Goal: Task Accomplishment & Management: Use online tool/utility

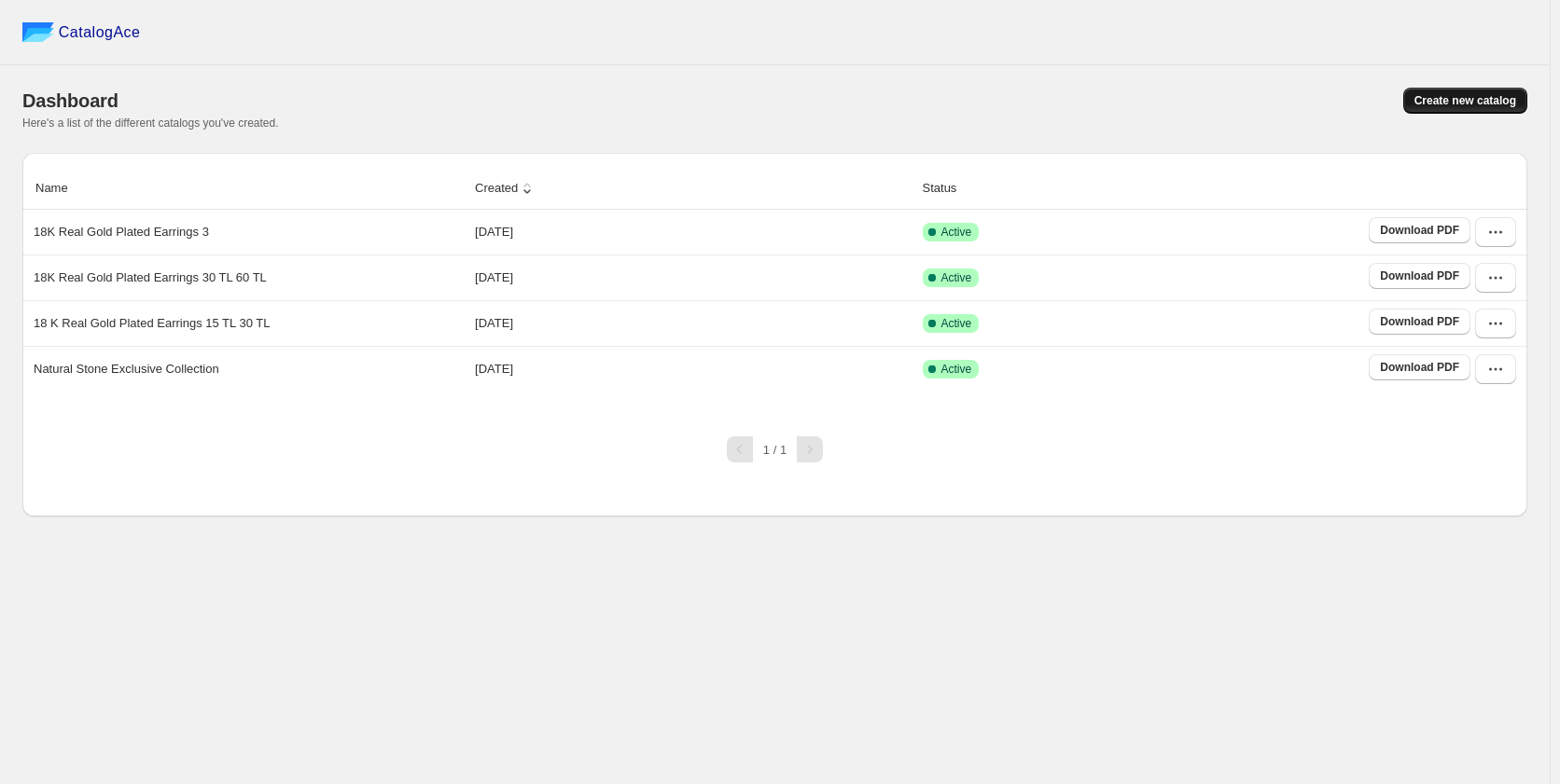
click at [1482, 104] on span "Create new catalog" at bounding box center [1465, 101] width 102 height 15
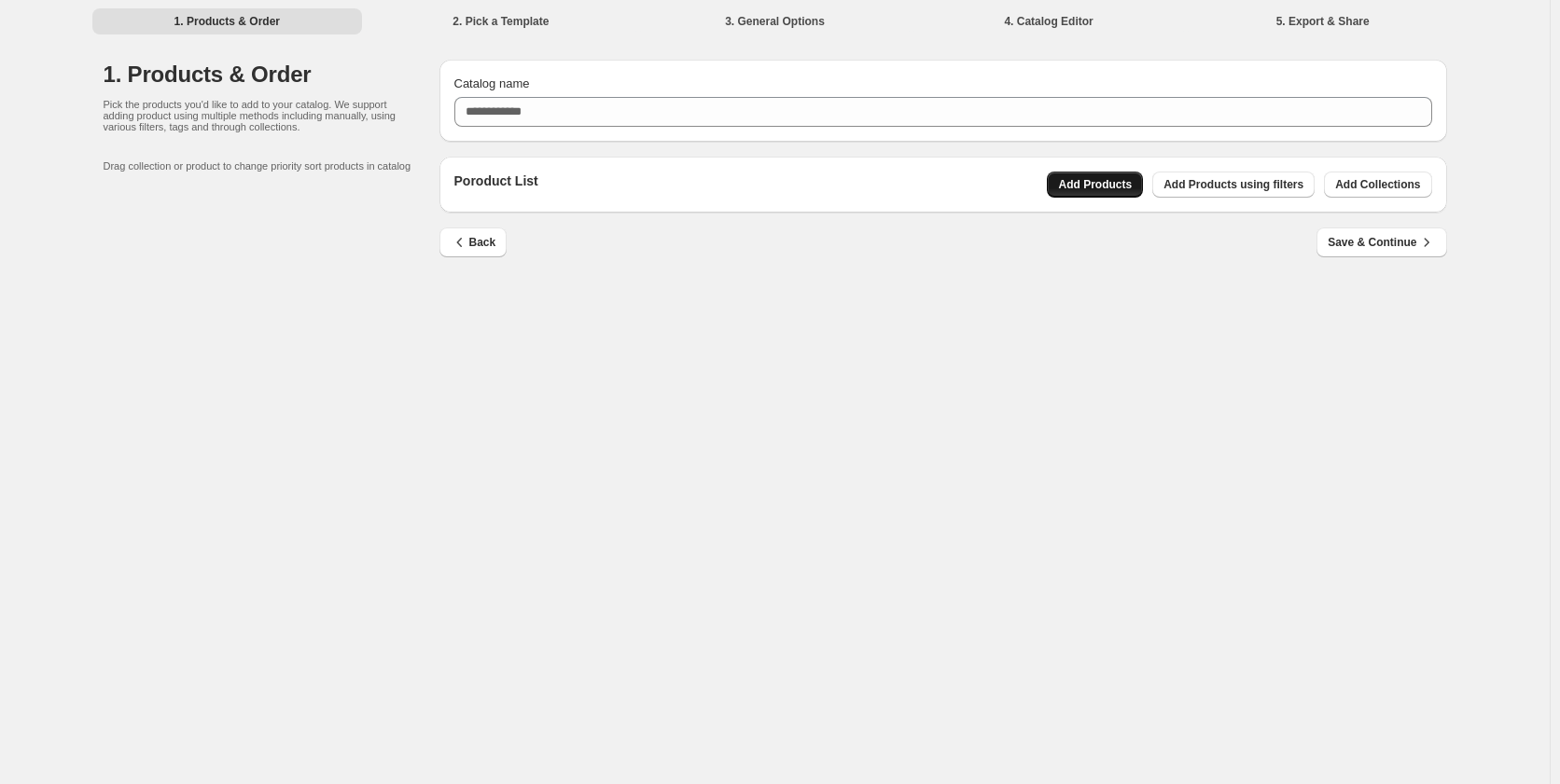
click at [1103, 190] on span "Add Products" at bounding box center [1095, 185] width 74 height 15
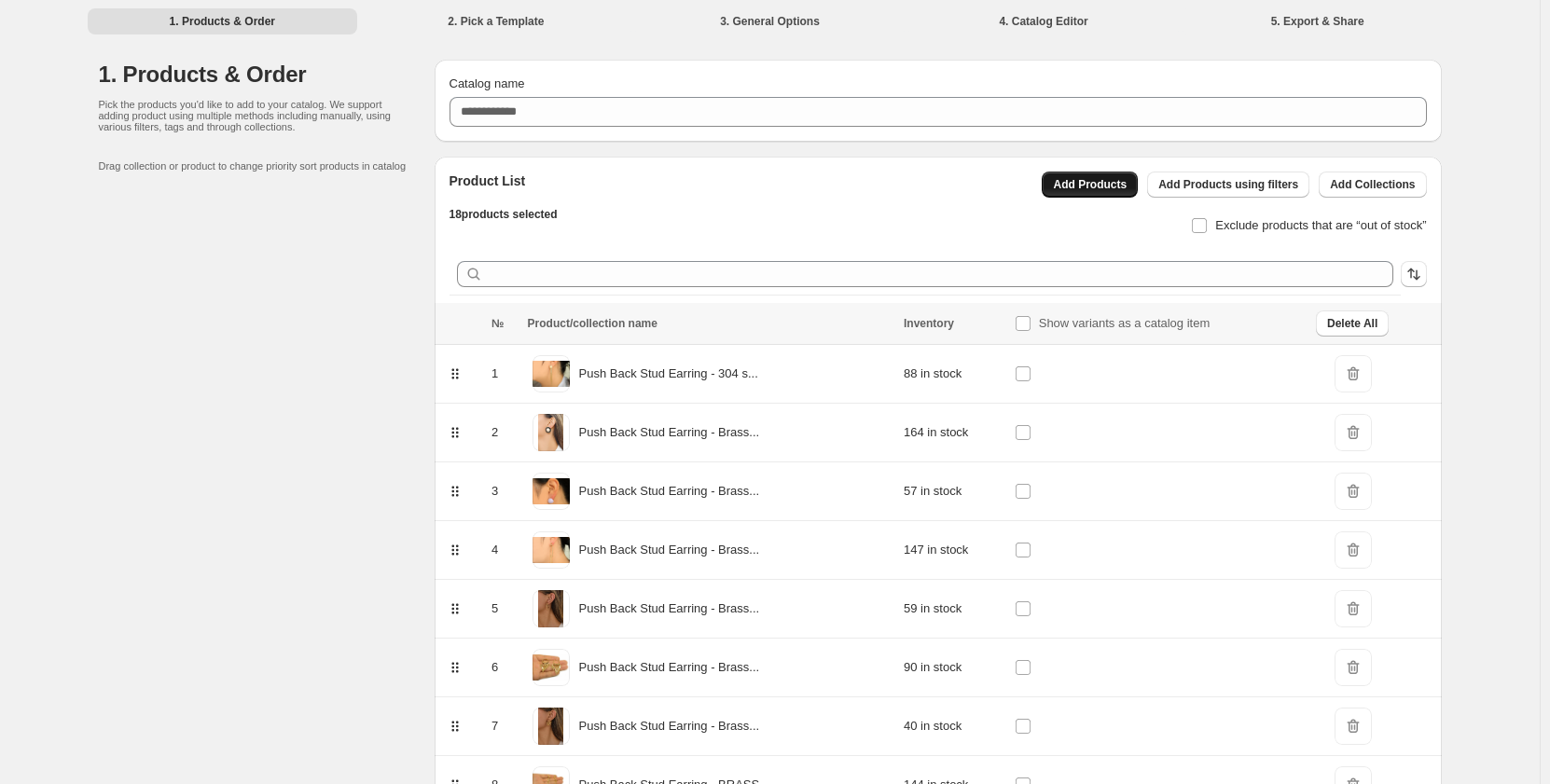
click at [1104, 189] on span "Add Products" at bounding box center [1090, 185] width 74 height 15
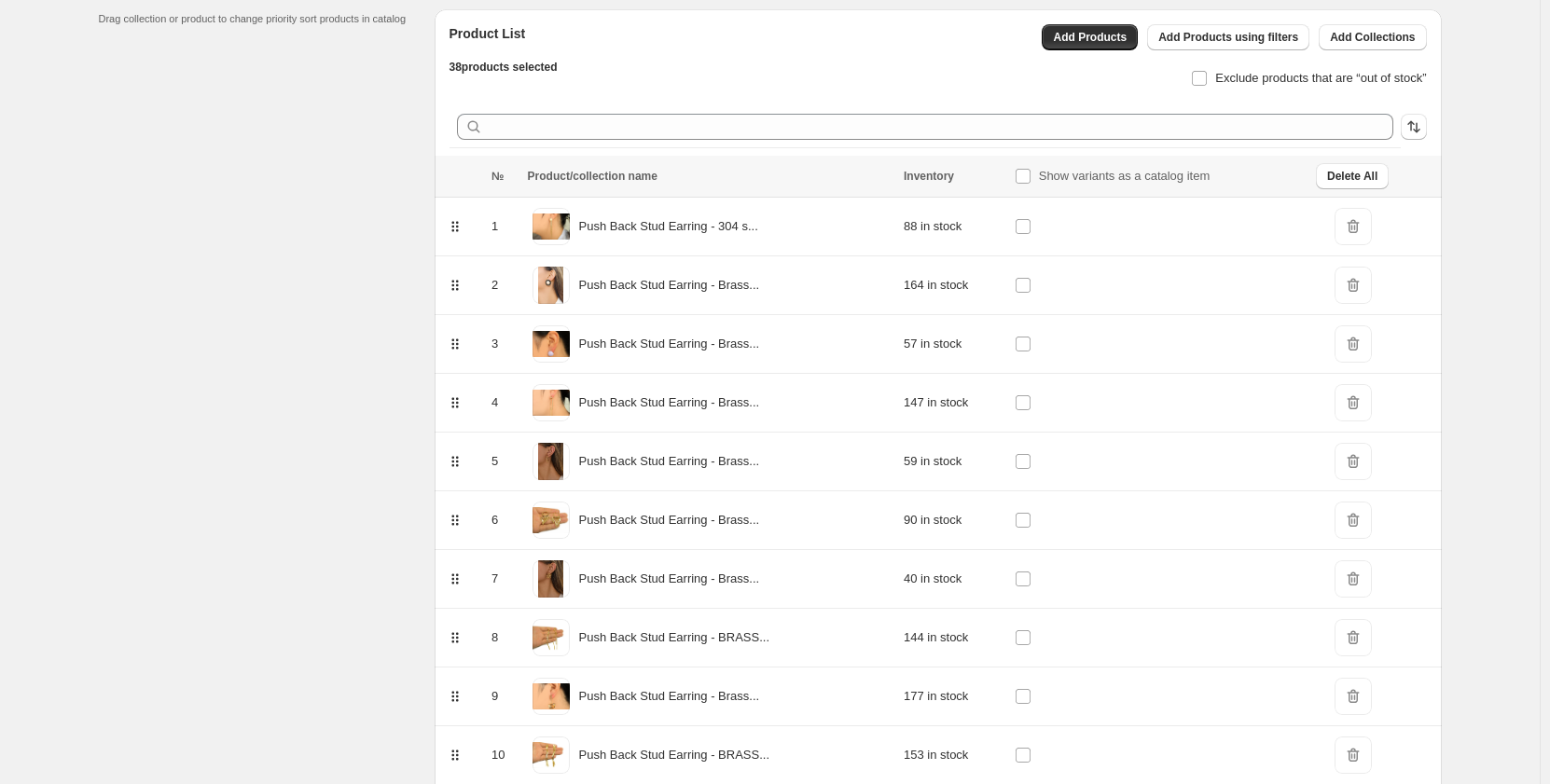
scroll to position [128, 0]
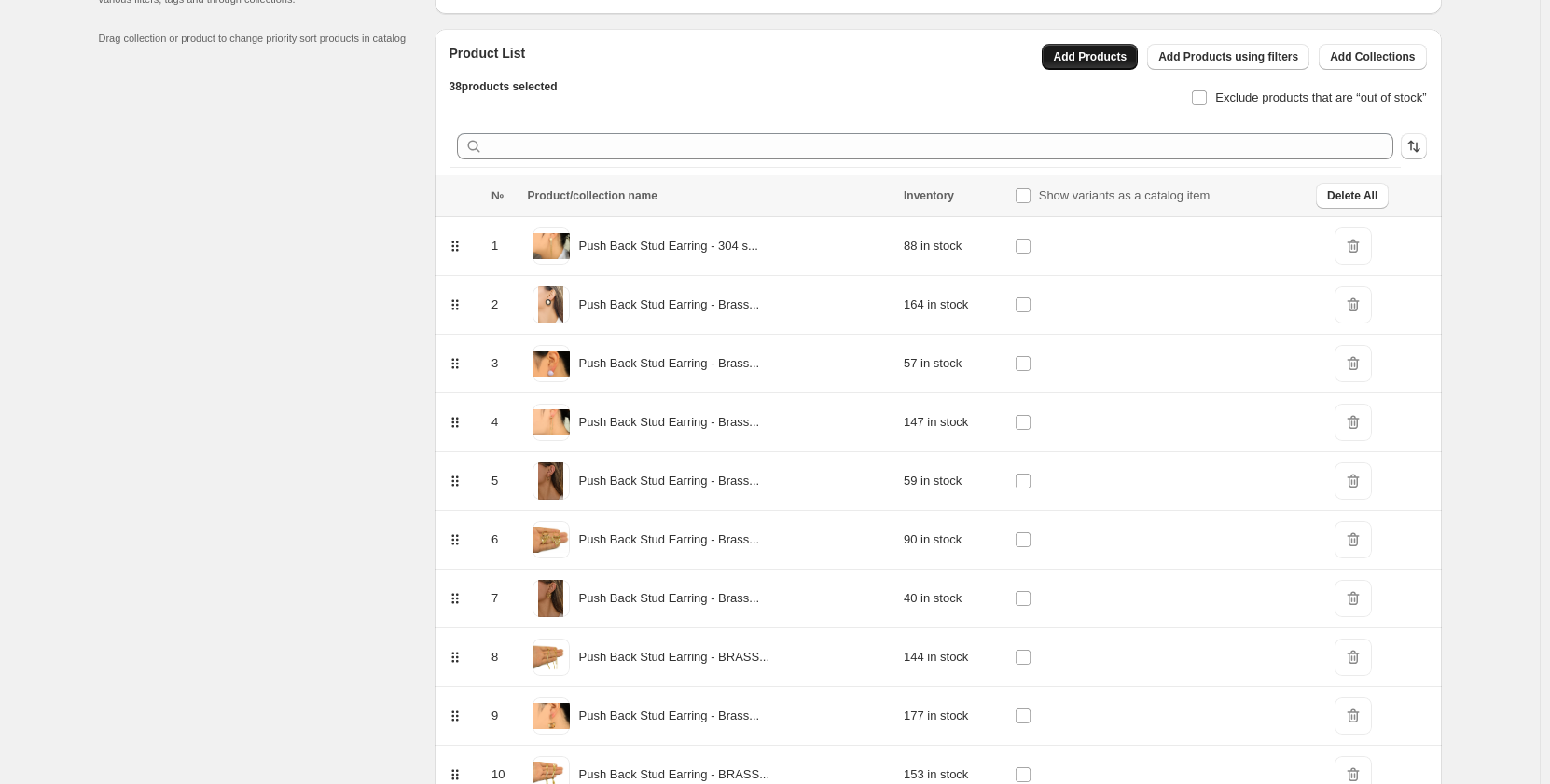
click at [1111, 63] on span "Add Products" at bounding box center [1090, 57] width 74 height 15
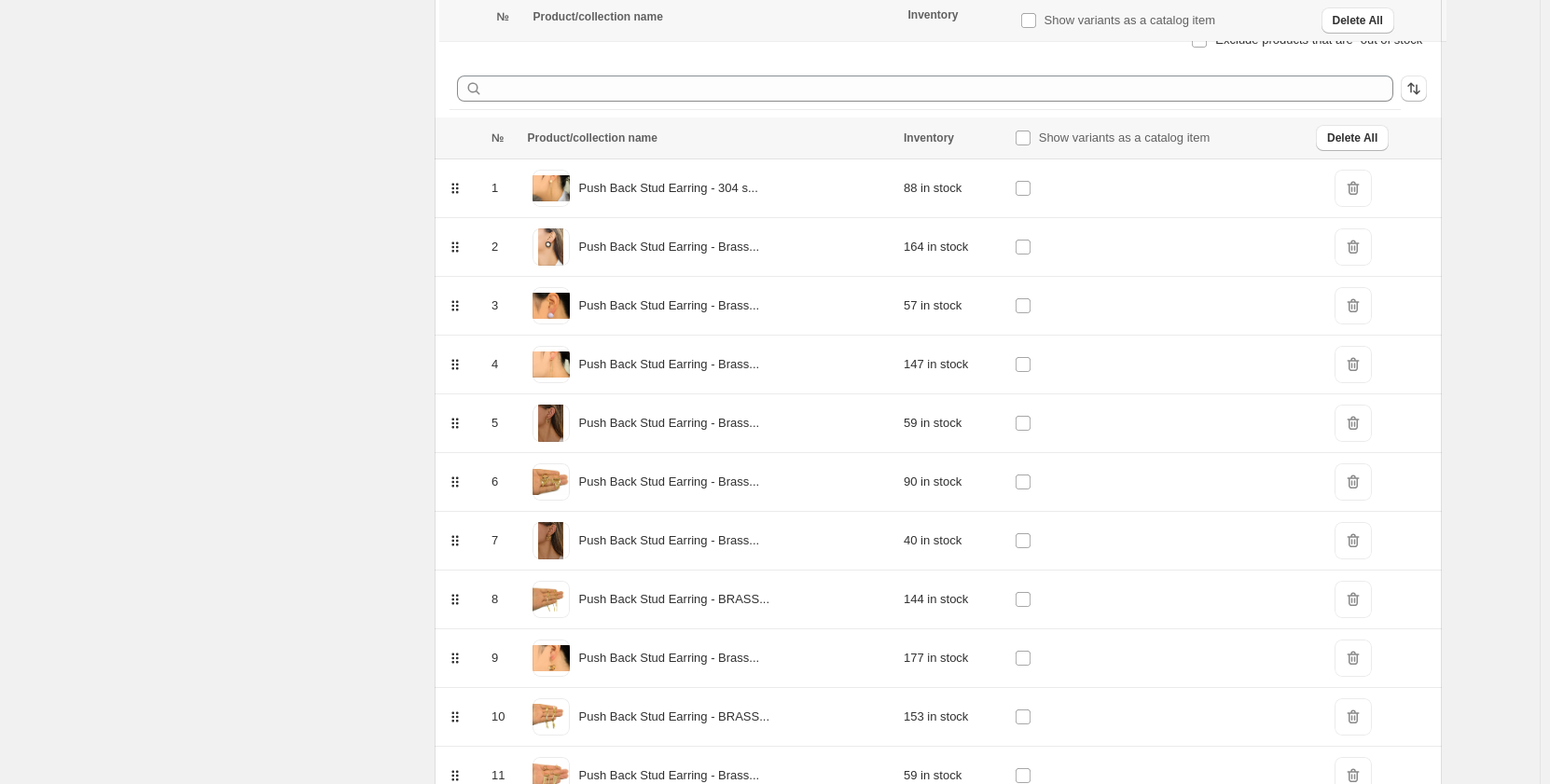
scroll to position [0, 0]
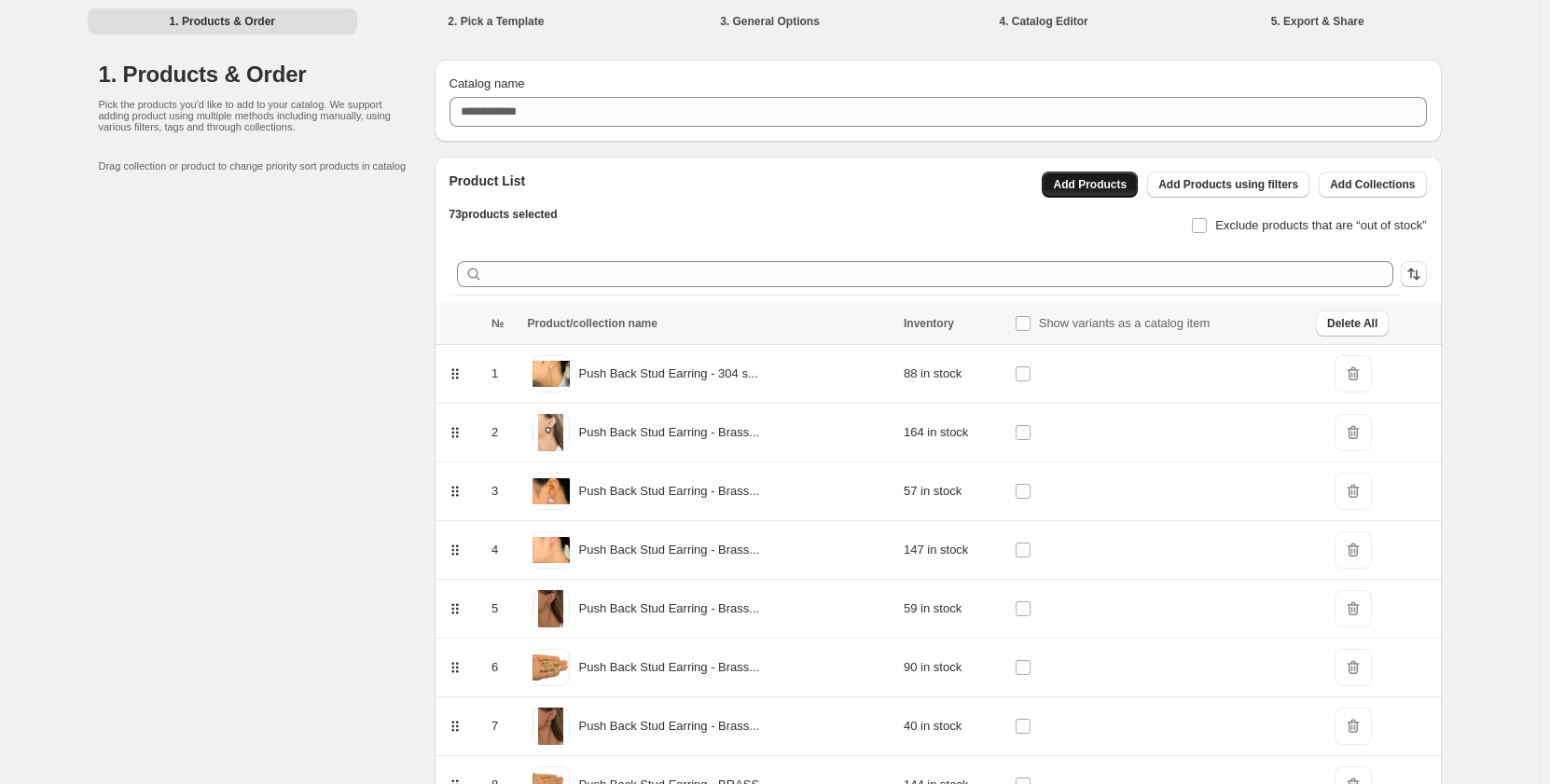
click at [1098, 179] on span "Add Products" at bounding box center [1090, 185] width 74 height 15
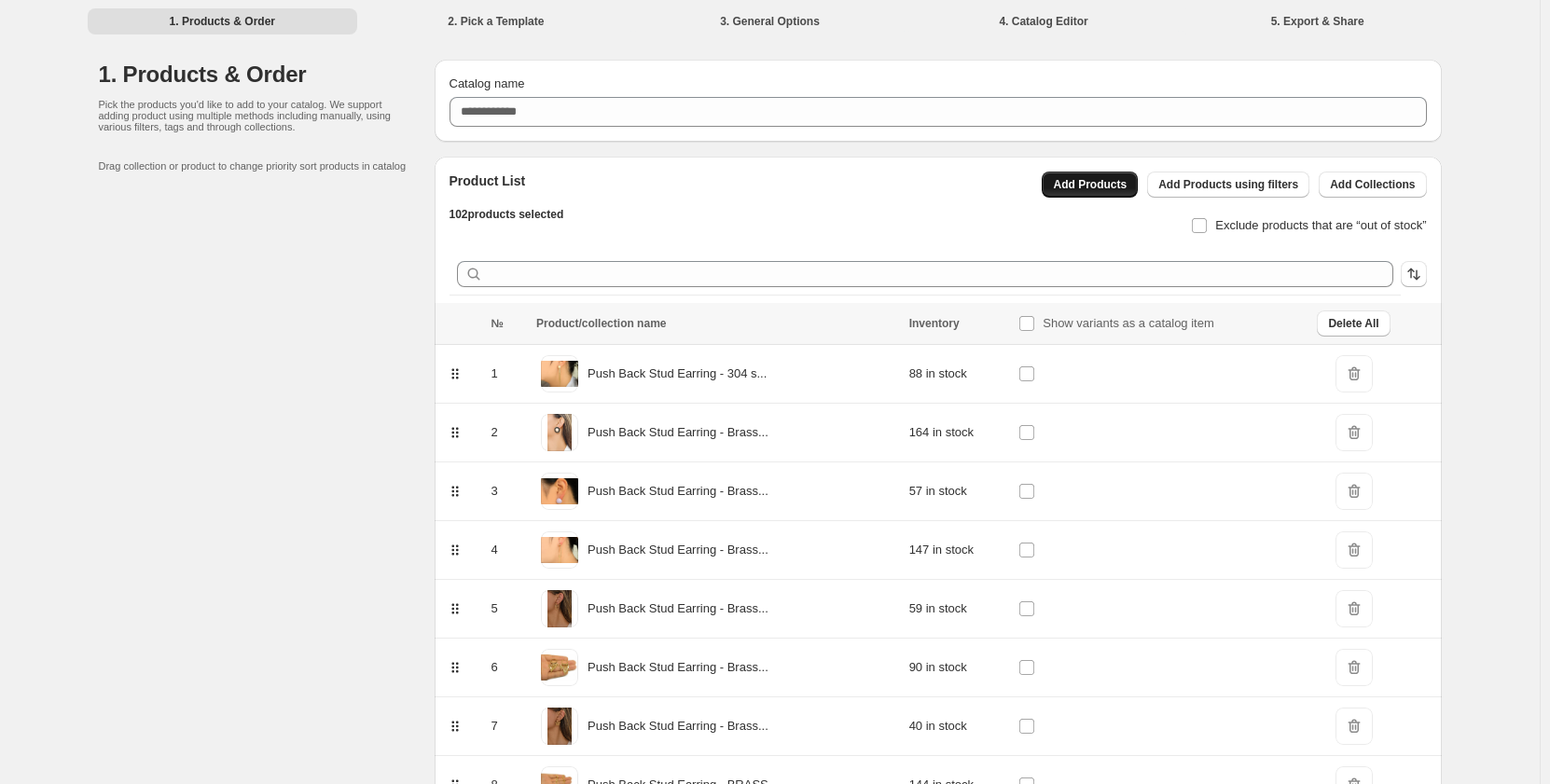
click at [1107, 193] on button "Add Products" at bounding box center [1090, 185] width 96 height 27
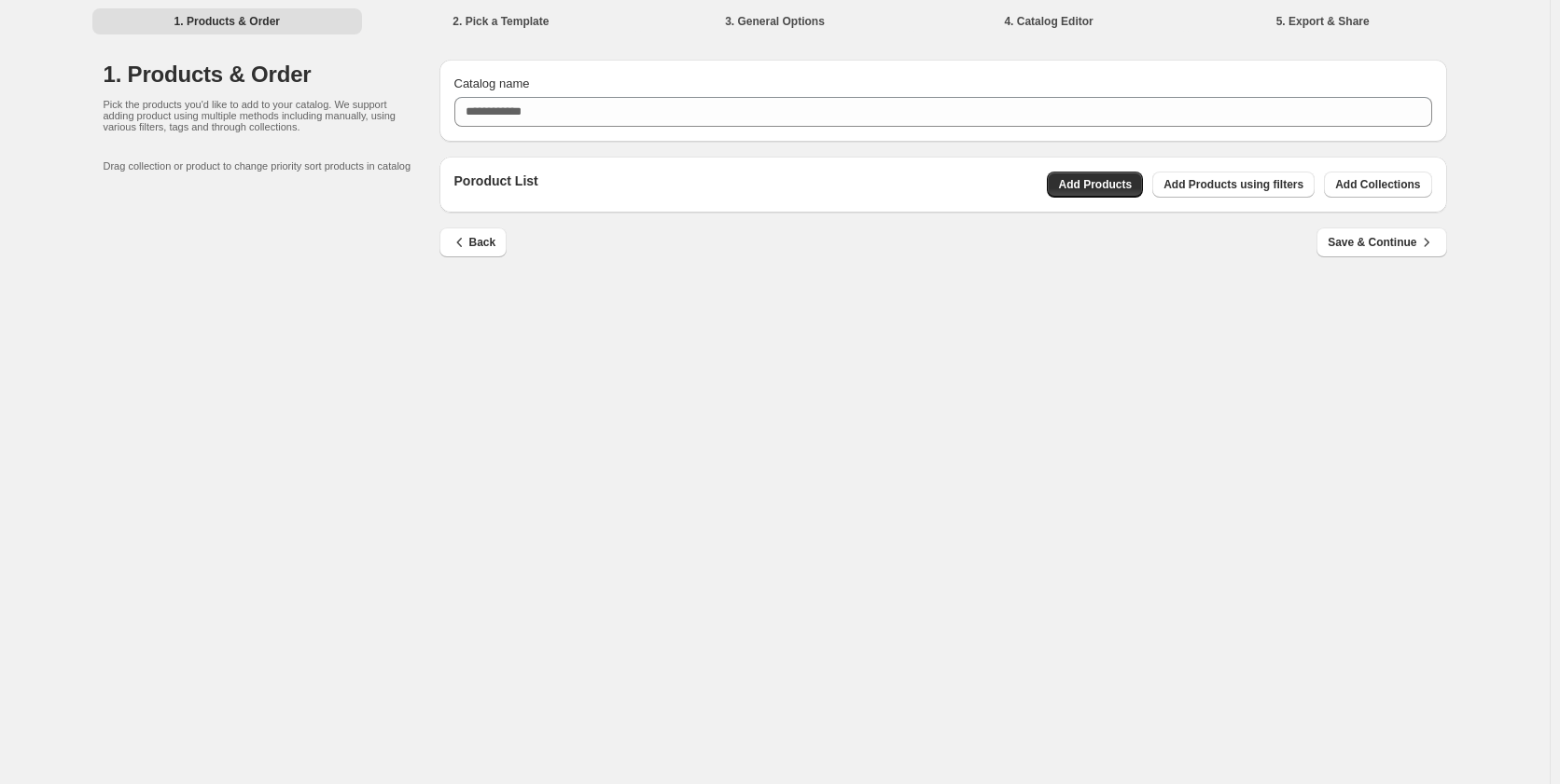
click at [507, 187] on p "Poroduct List" at bounding box center [497, 185] width 84 height 27
click at [1101, 187] on span "Add Products" at bounding box center [1095, 185] width 74 height 15
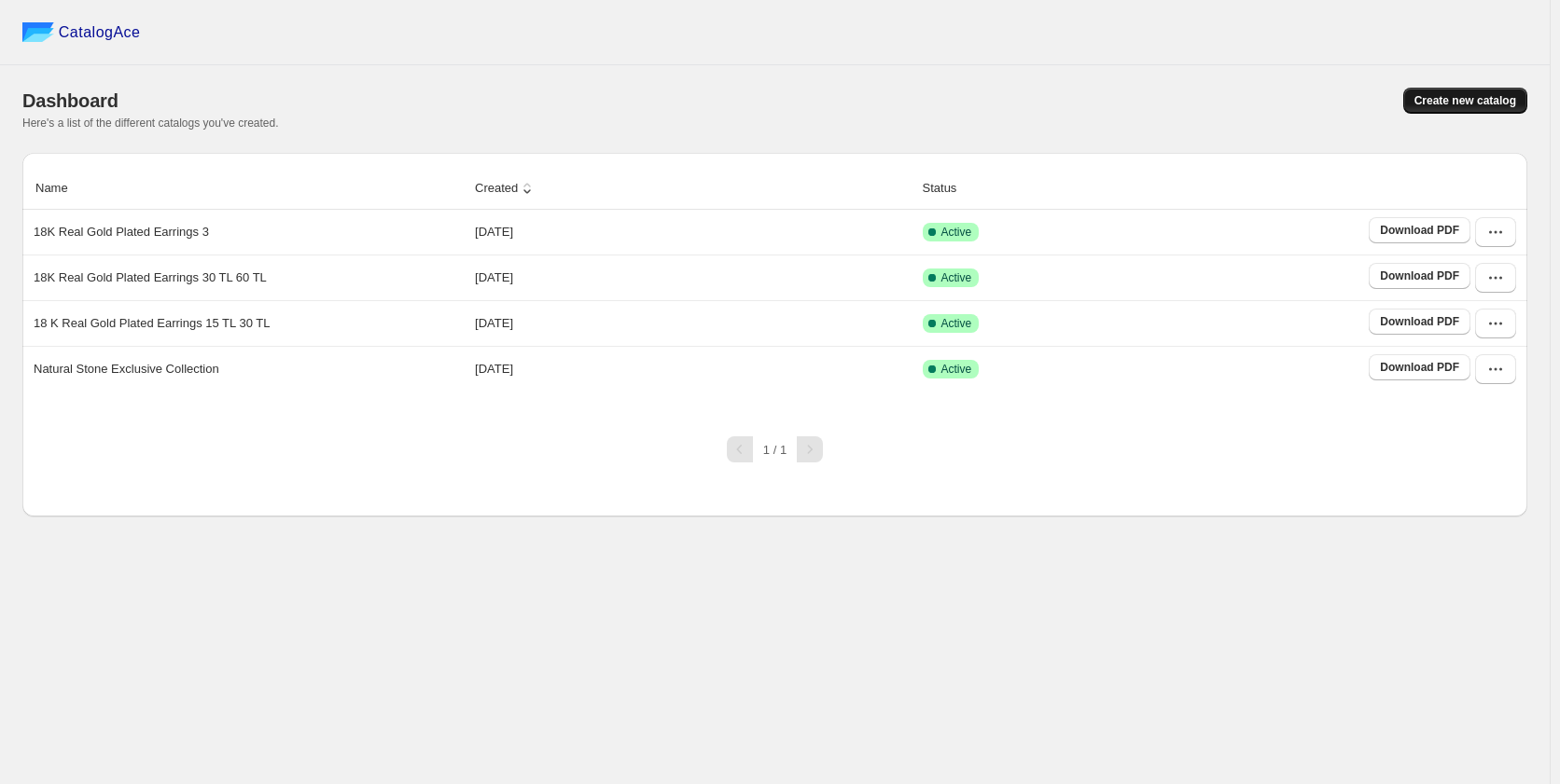
click at [1482, 104] on span "Create new catalog" at bounding box center [1465, 101] width 102 height 15
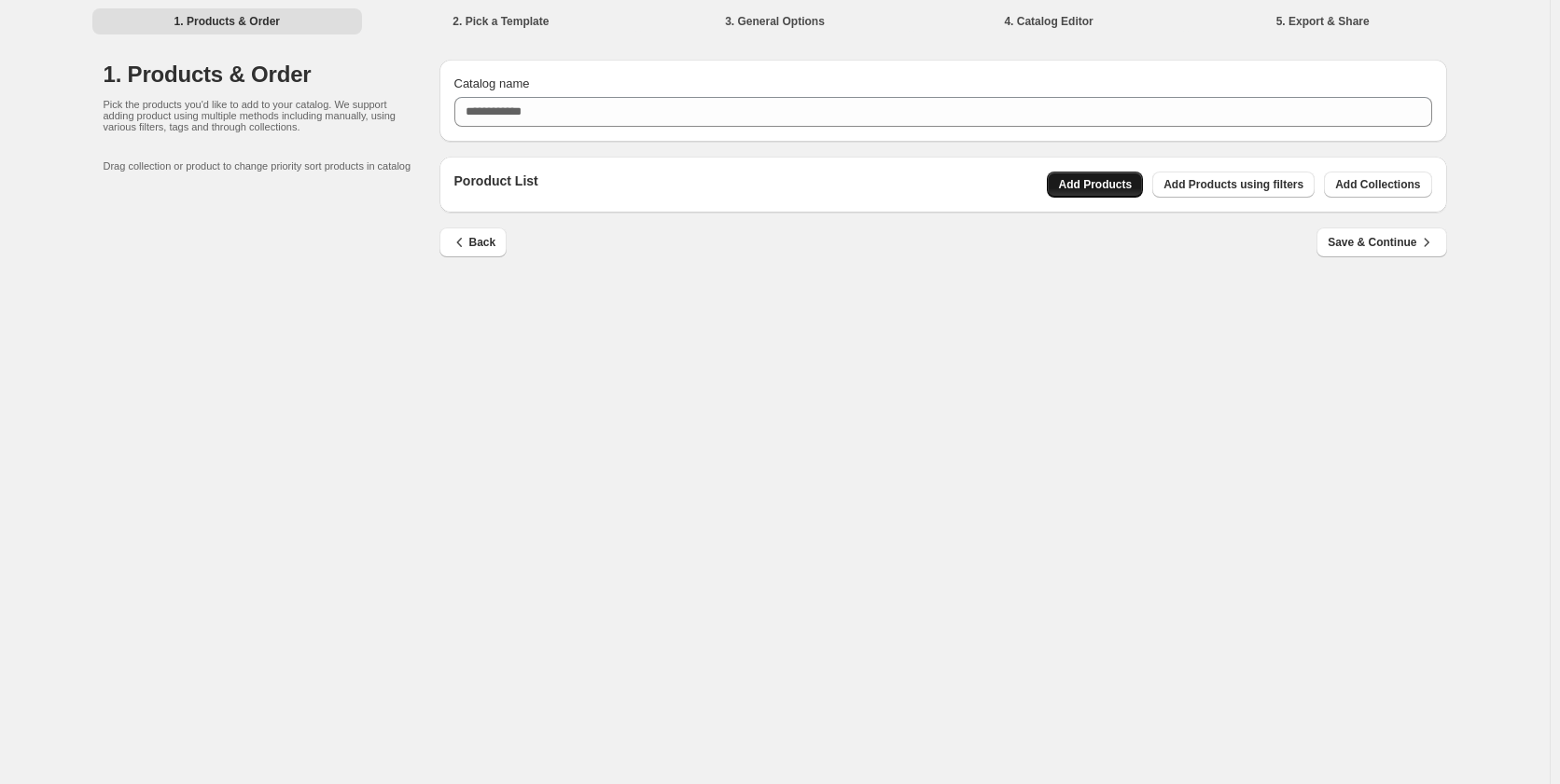
click at [1097, 187] on span "Add Products" at bounding box center [1095, 185] width 74 height 15
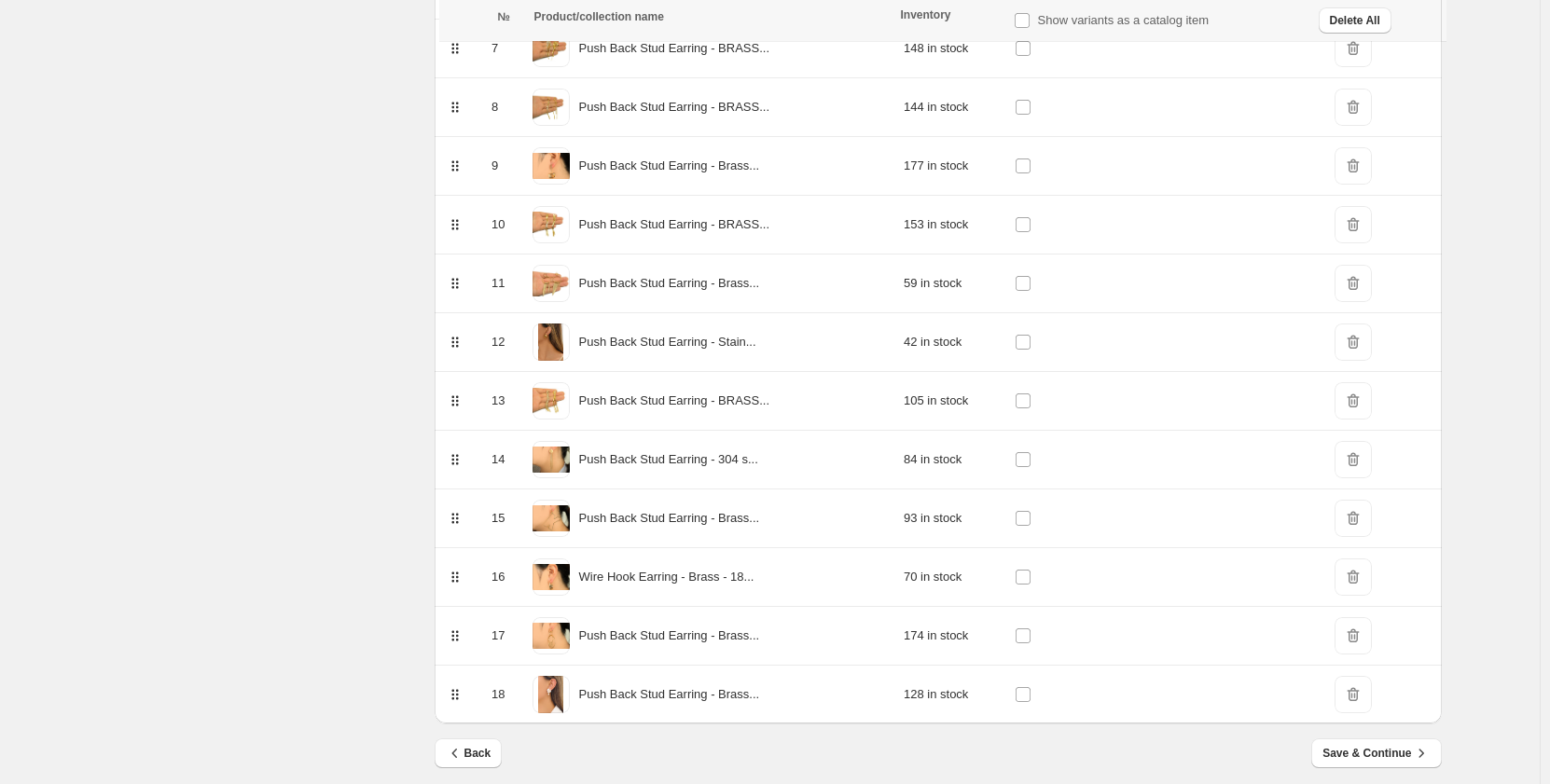
scroll to position [694, 0]
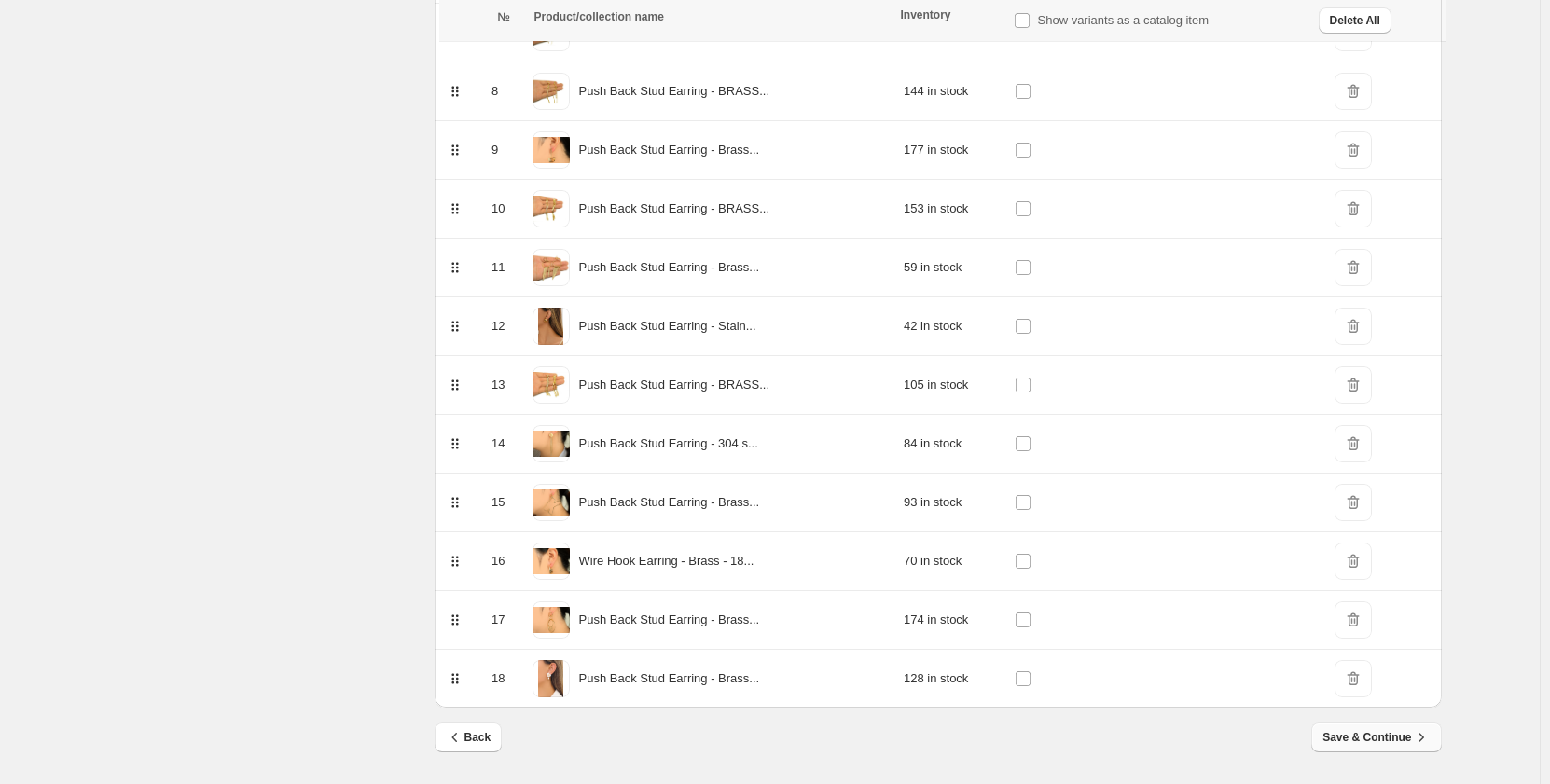
click at [1355, 728] on button "Save & Continue" at bounding box center [1376, 737] width 130 height 29
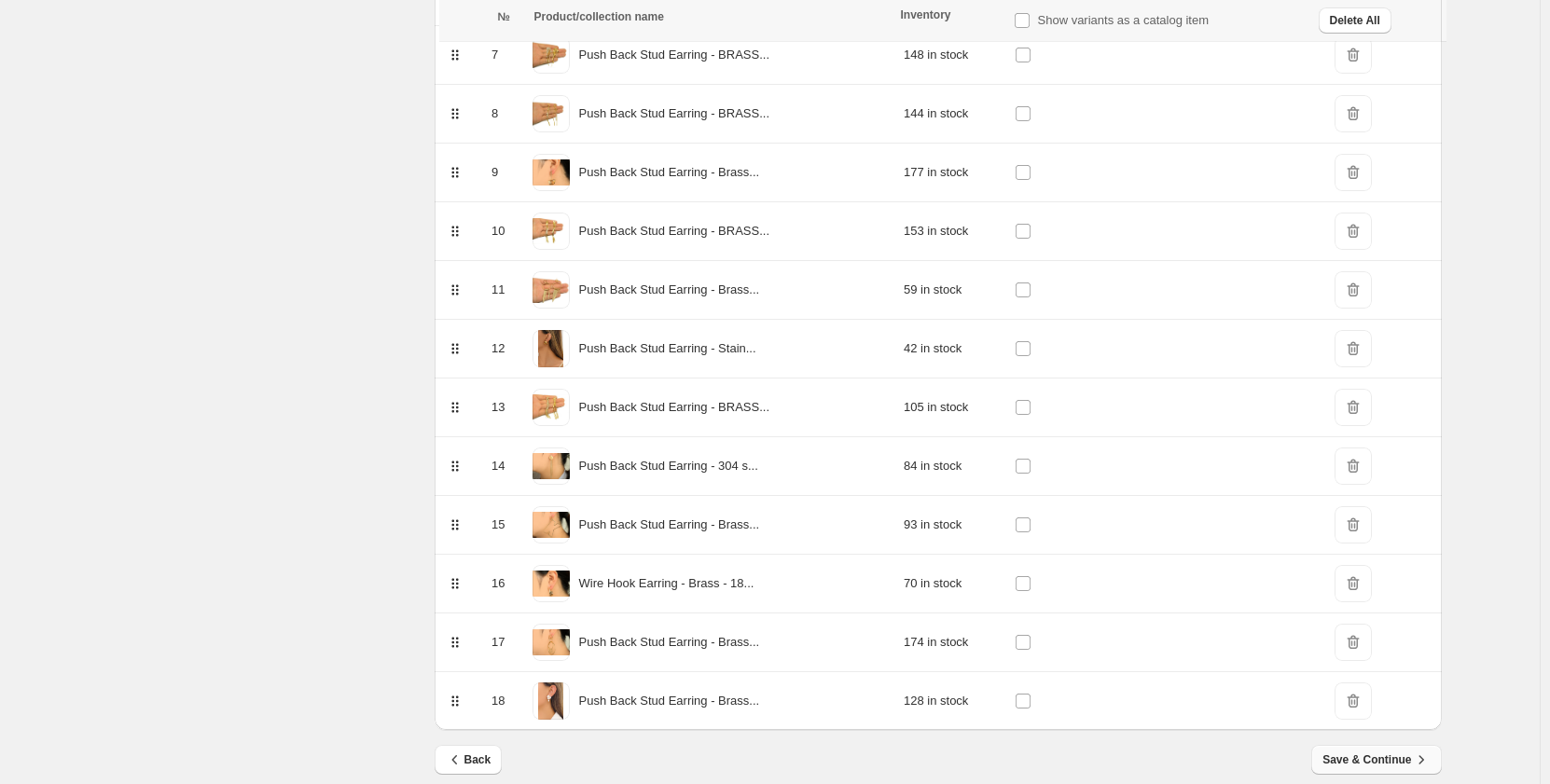
click at [1369, 760] on span "Save & Continue" at bounding box center [1375, 760] width 107 height 19
click at [1396, 765] on span "Save & Continue" at bounding box center [1375, 760] width 107 height 19
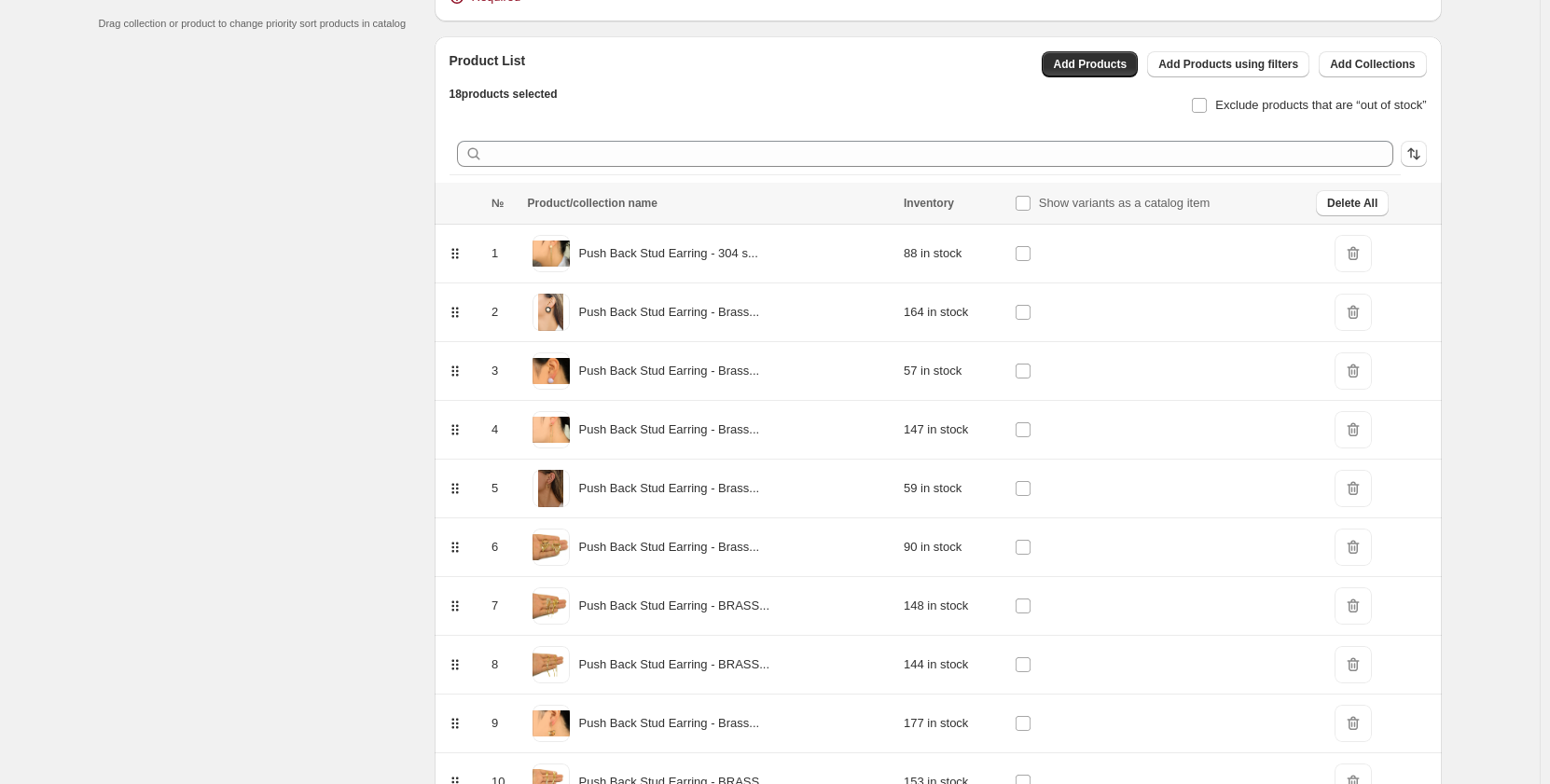
scroll to position [0, 0]
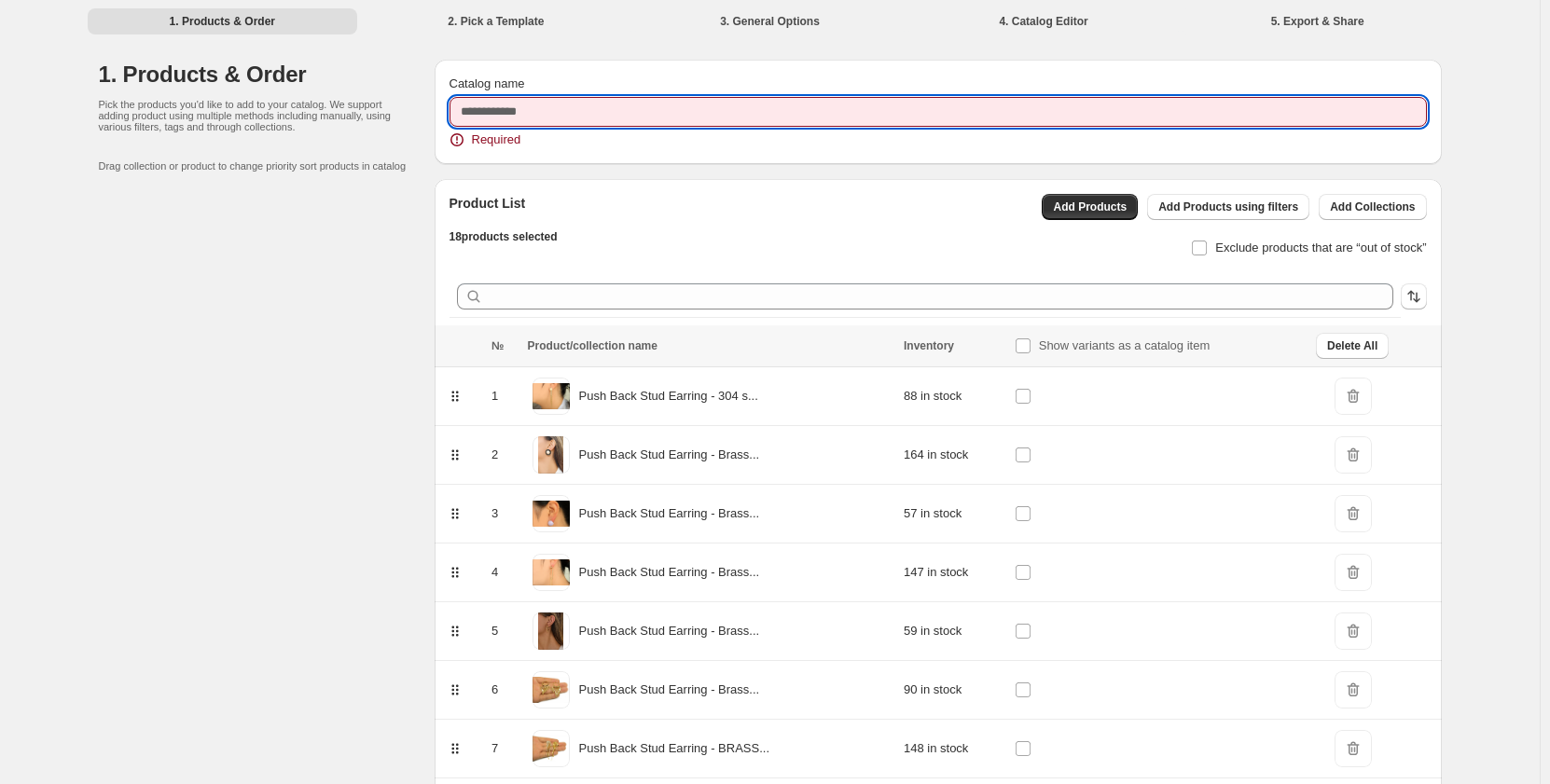
click at [737, 116] on input "Catalog name" at bounding box center [939, 111] width 978 height 29
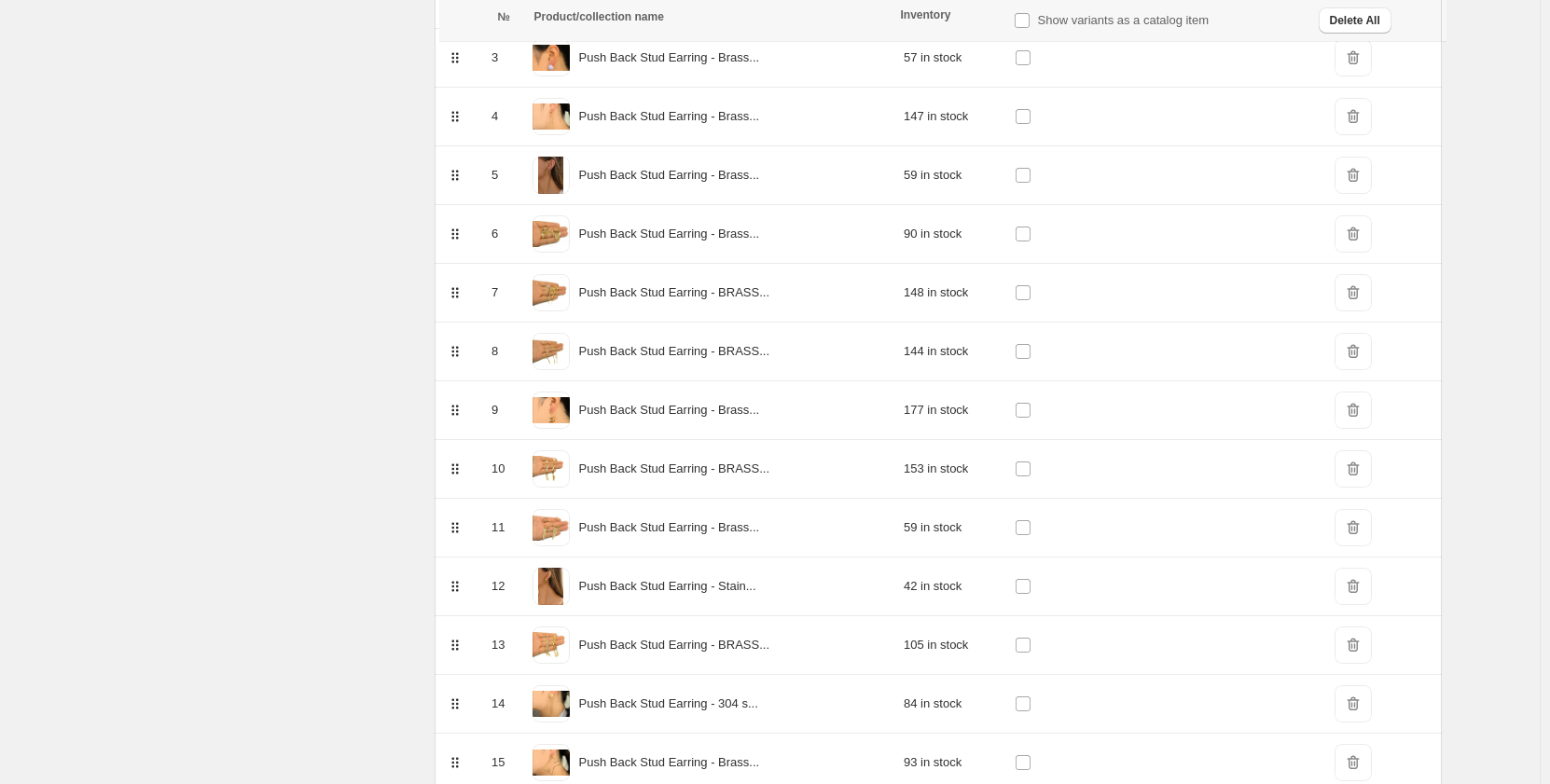
scroll to position [694, 0]
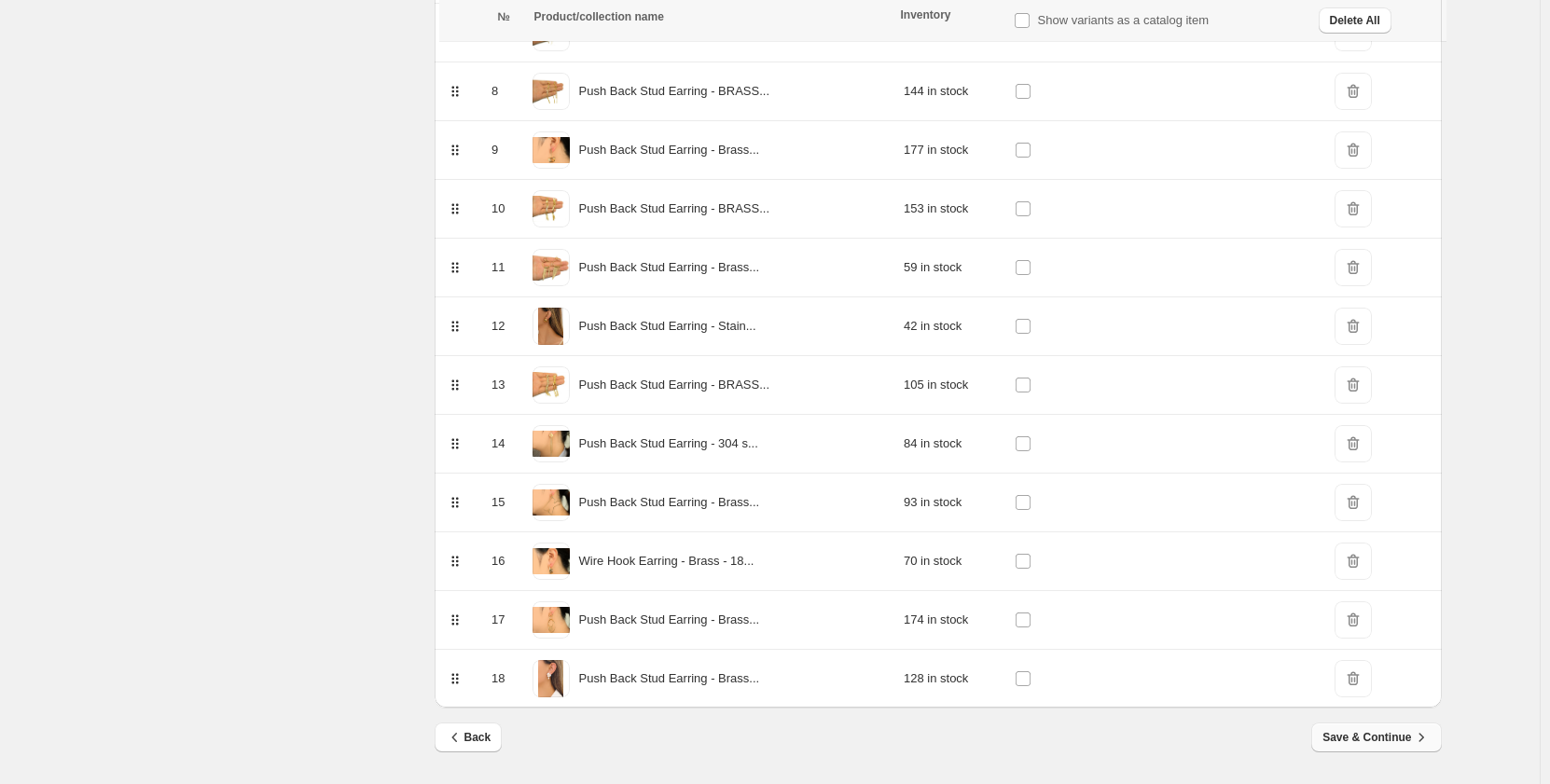
type input "**********"
click at [1390, 748] on button "Save & Continue" at bounding box center [1376, 737] width 130 height 29
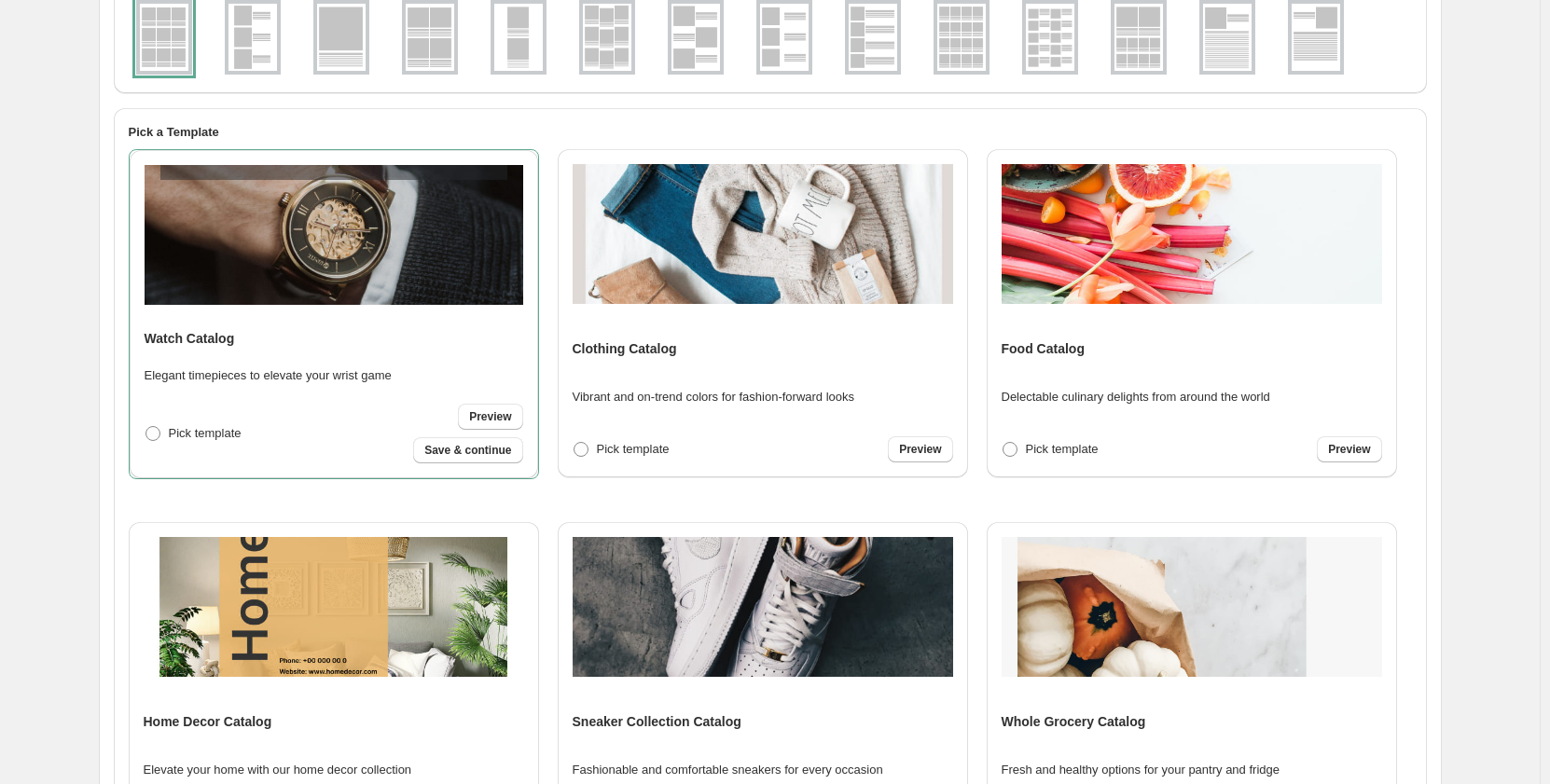
scroll to position [0, 0]
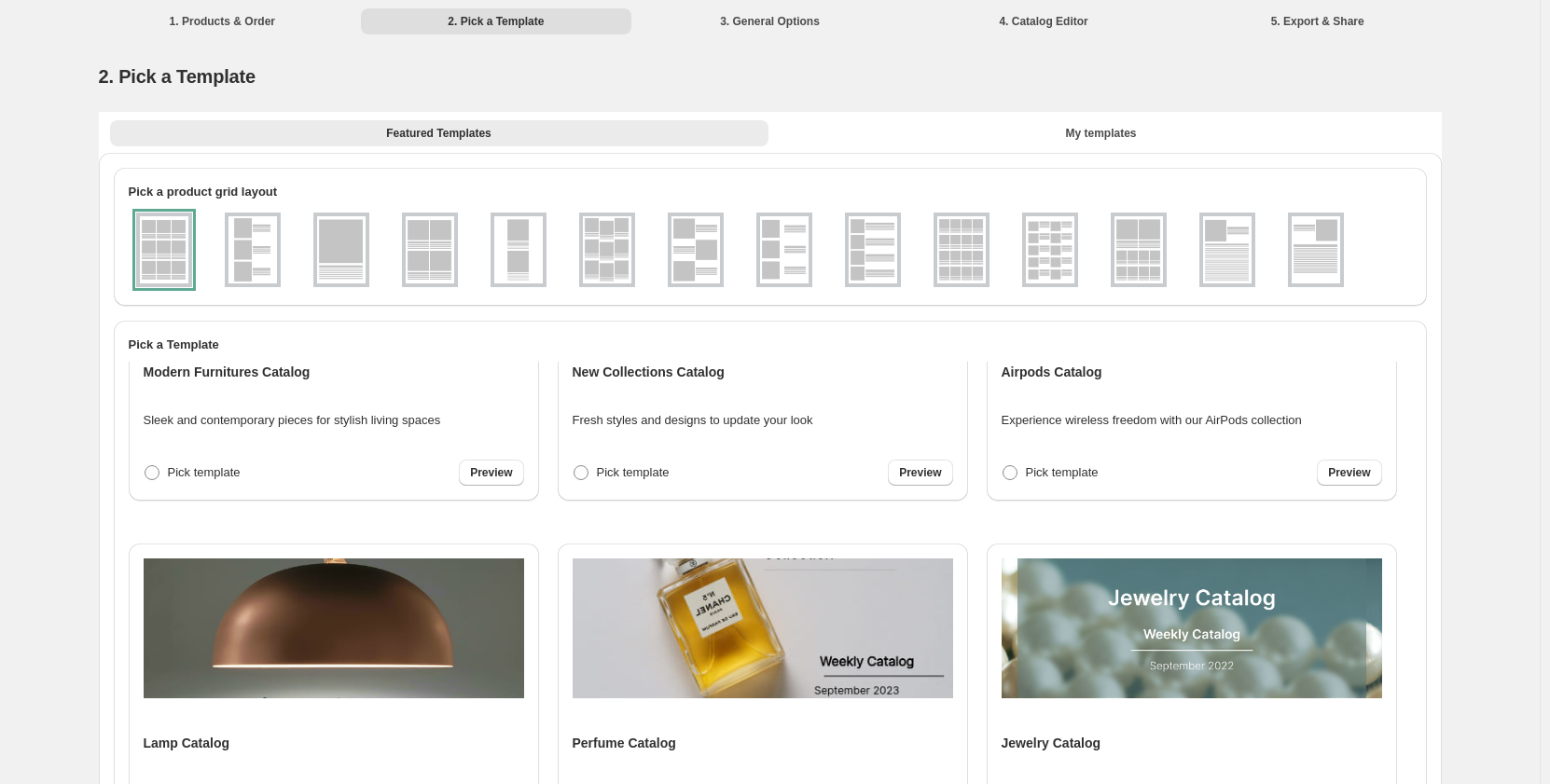
click at [1226, 603] on img at bounding box center [1191, 628] width 381 height 140
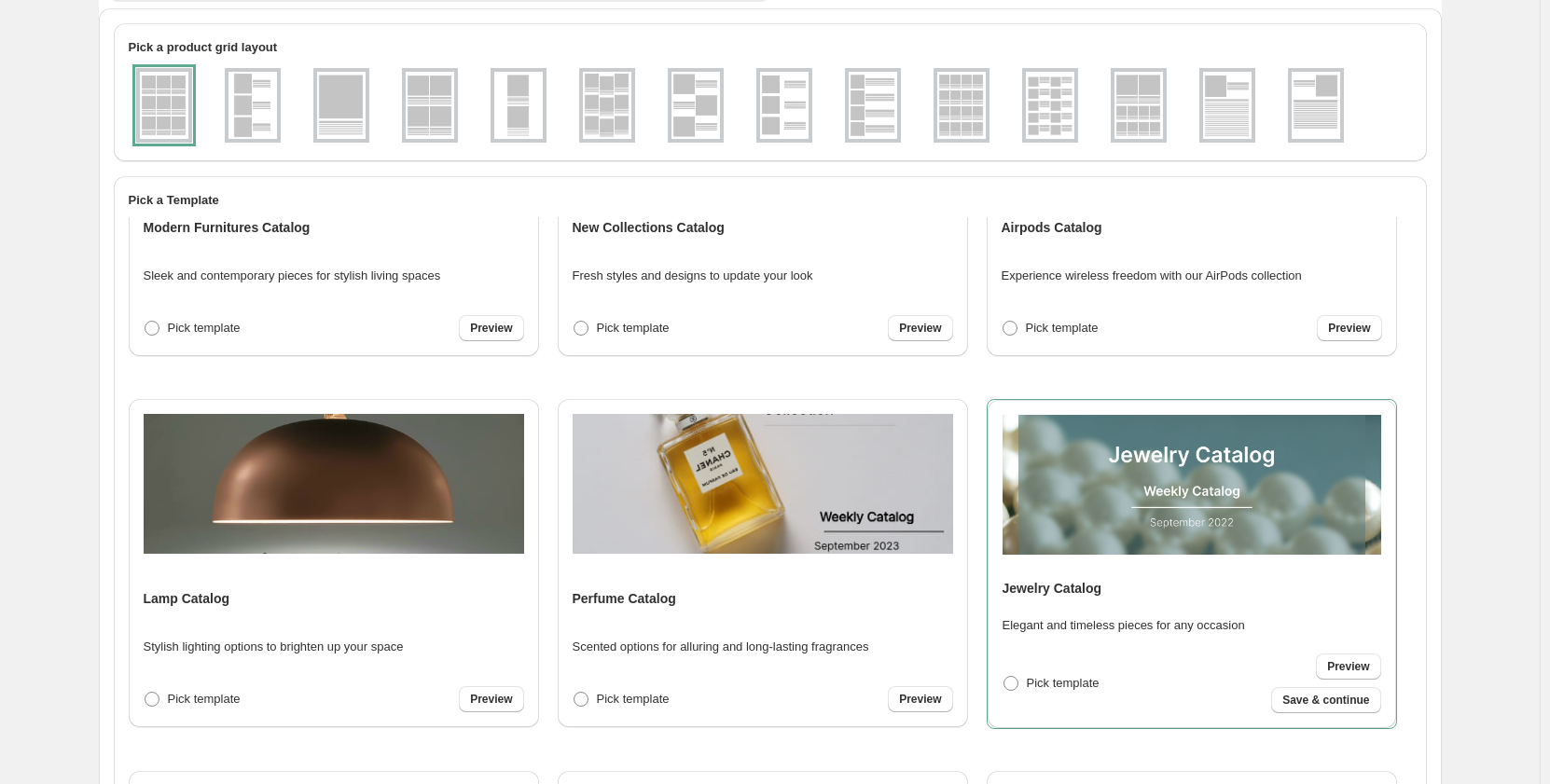
scroll to position [441, 0]
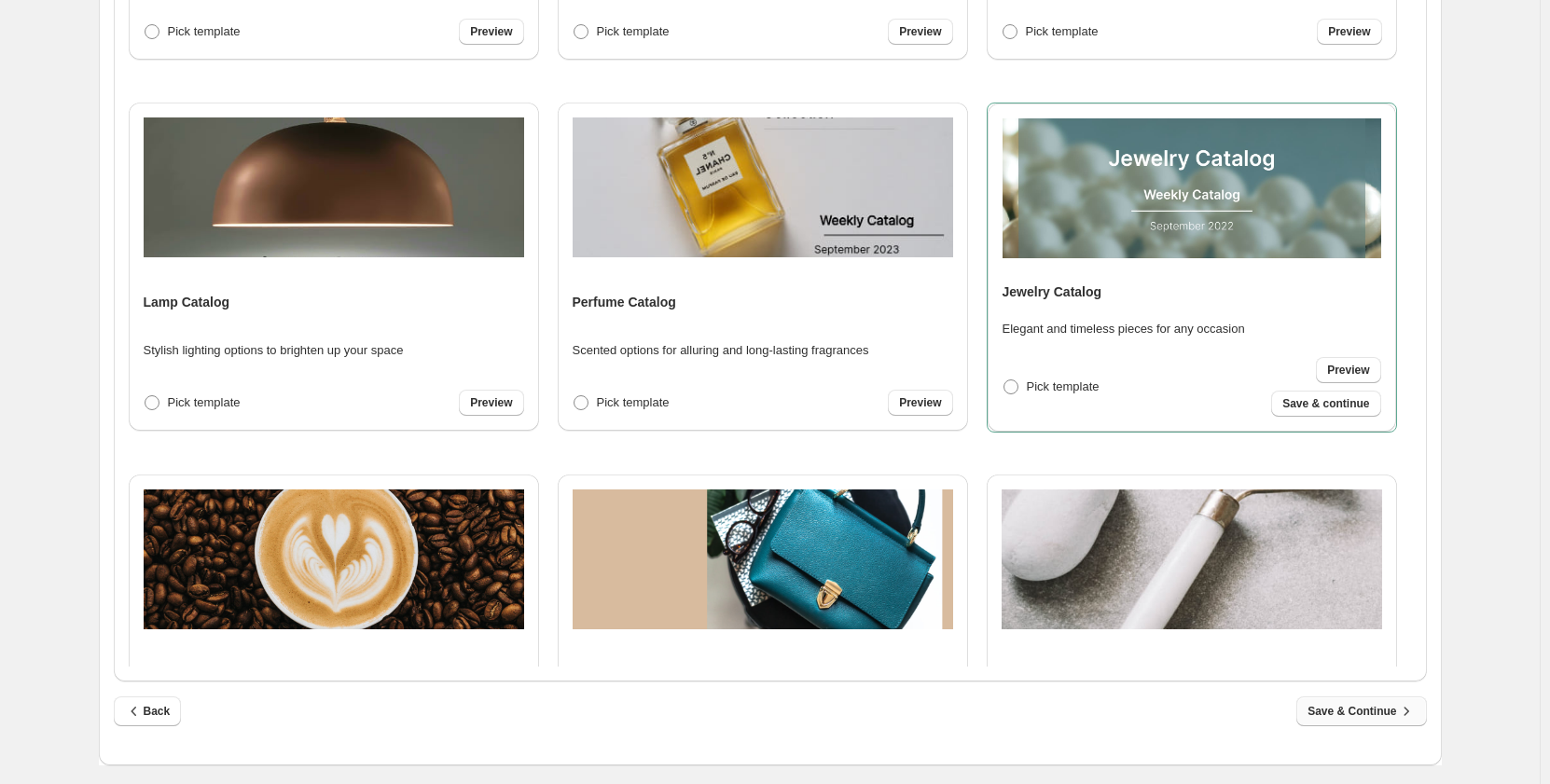
click at [1370, 716] on span "Save & Continue" at bounding box center [1361, 712] width 107 height 19
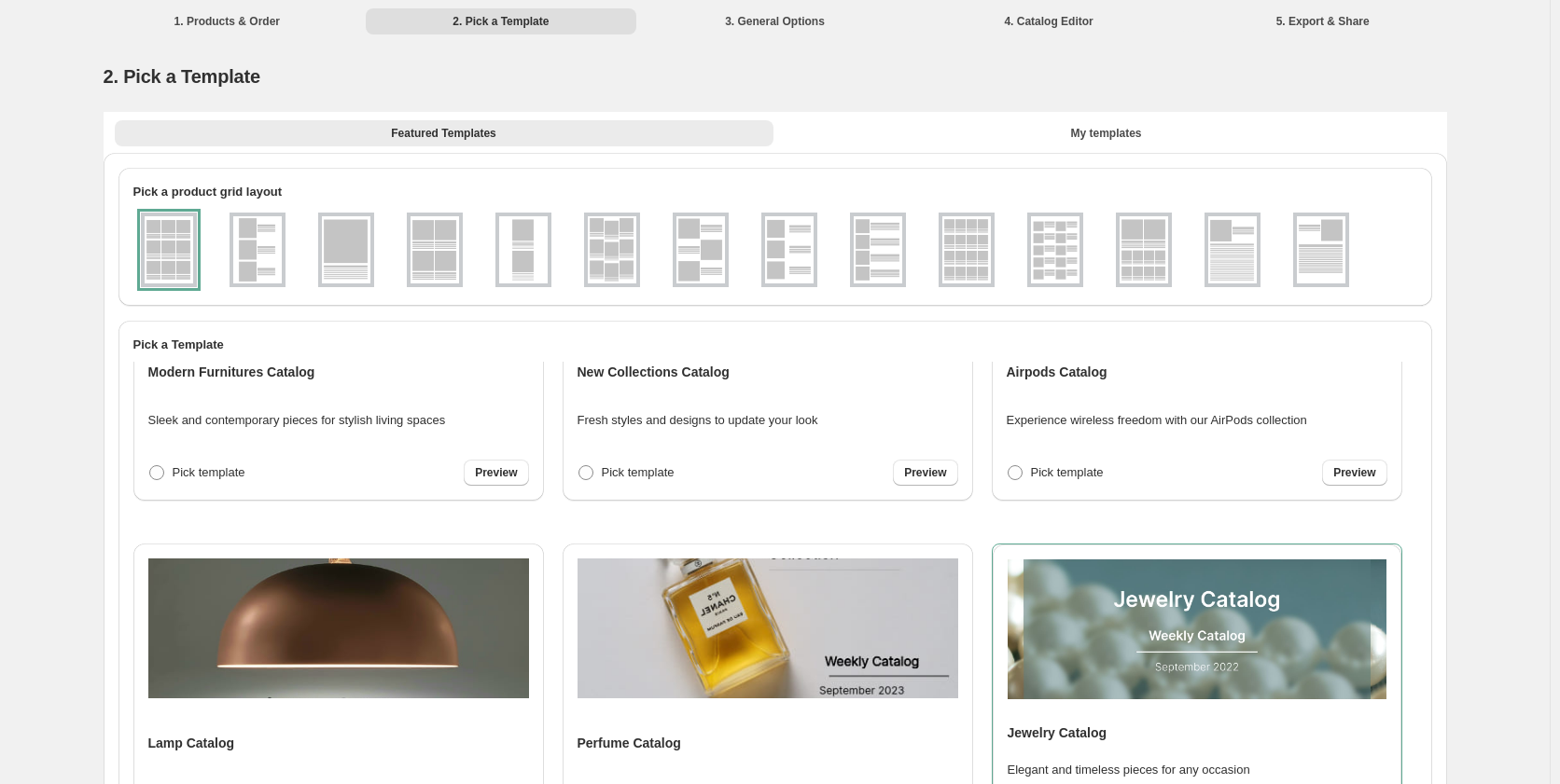
select select "**********"
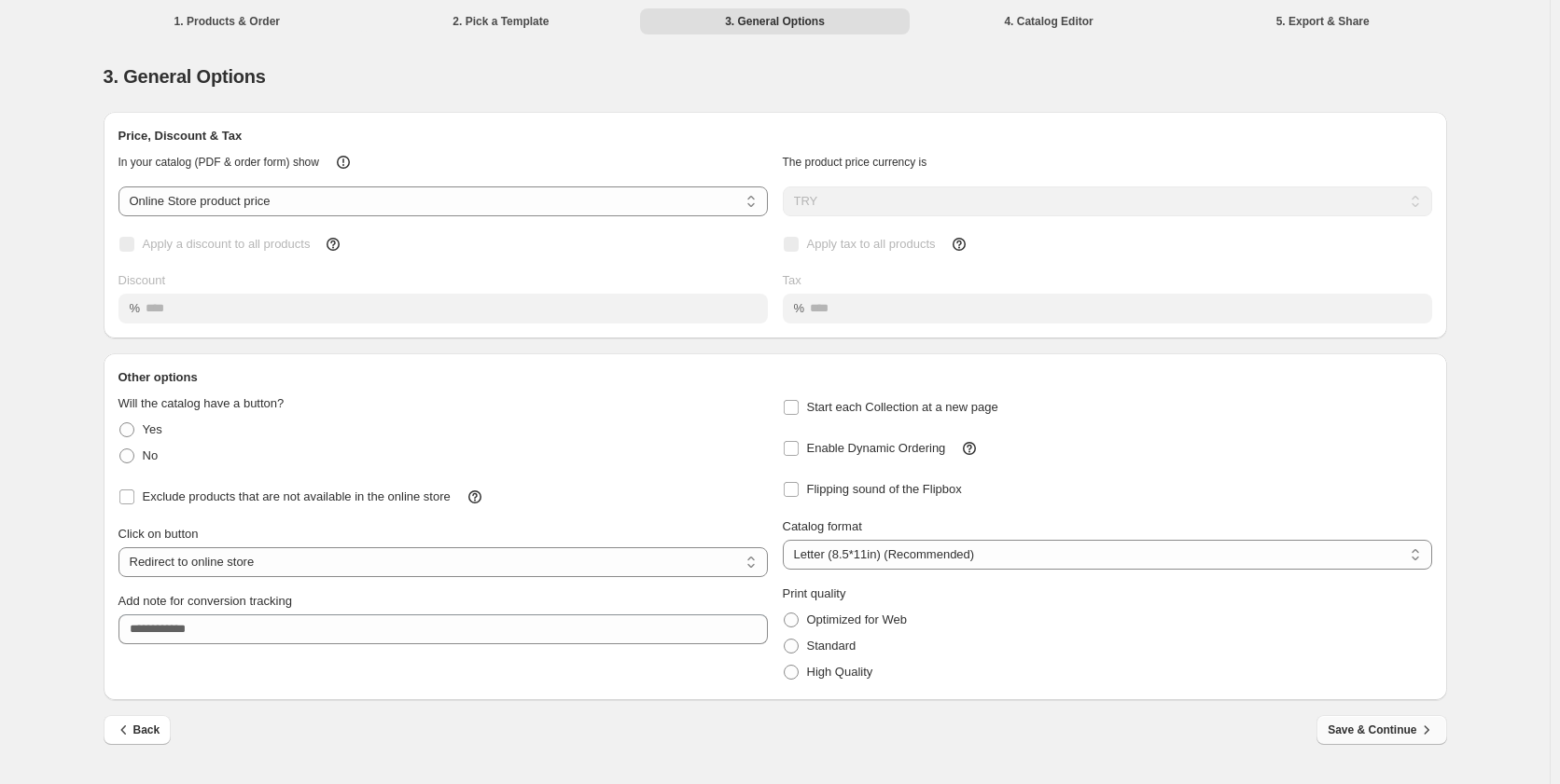
click at [1375, 725] on span "Save & Continue" at bounding box center [1381, 731] width 107 height 19
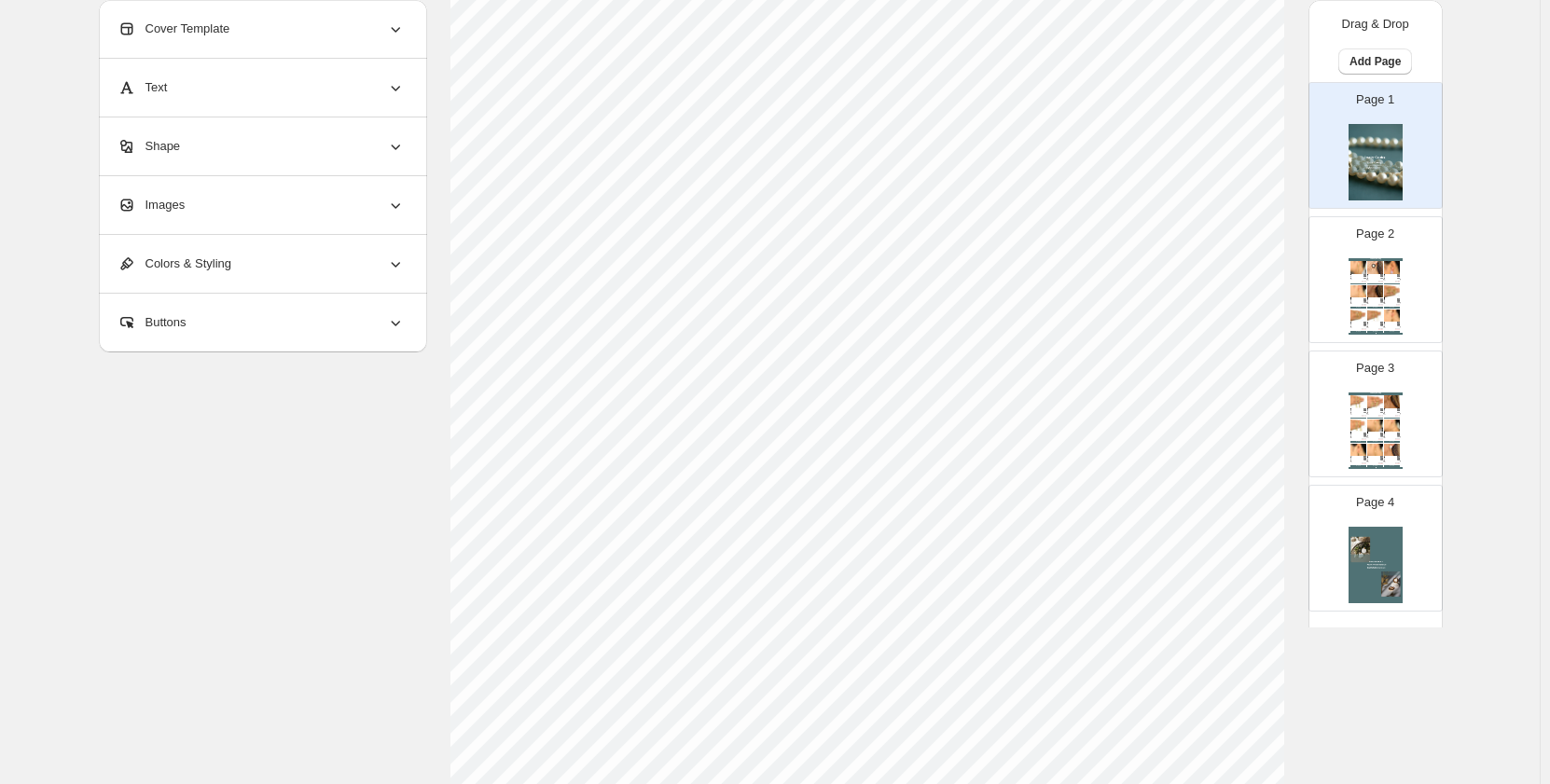
scroll to position [638, 0]
click at [194, 742] on span "Return to Catalog options" at bounding box center [188, 737] width 156 height 19
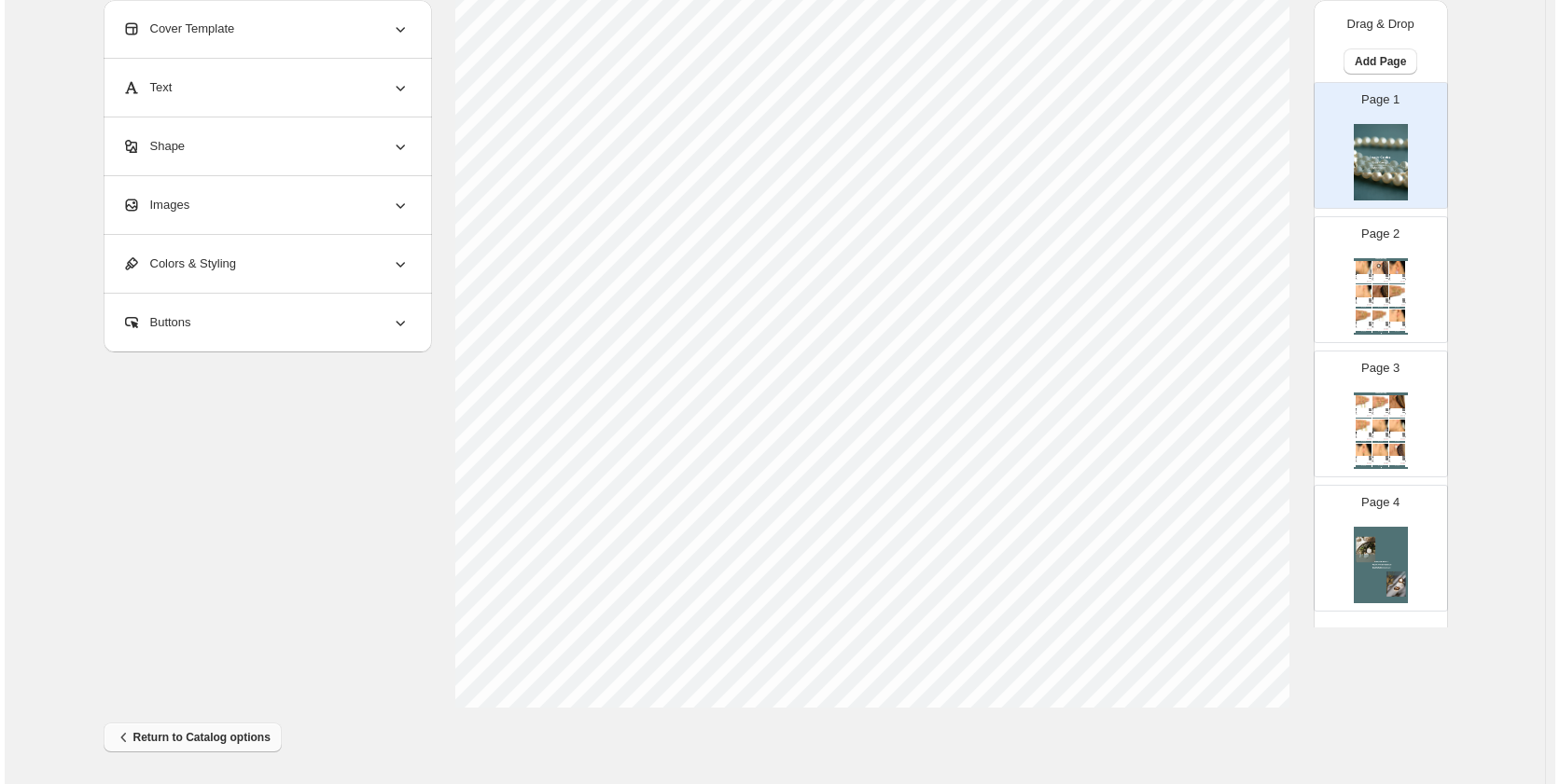
scroll to position [0, 0]
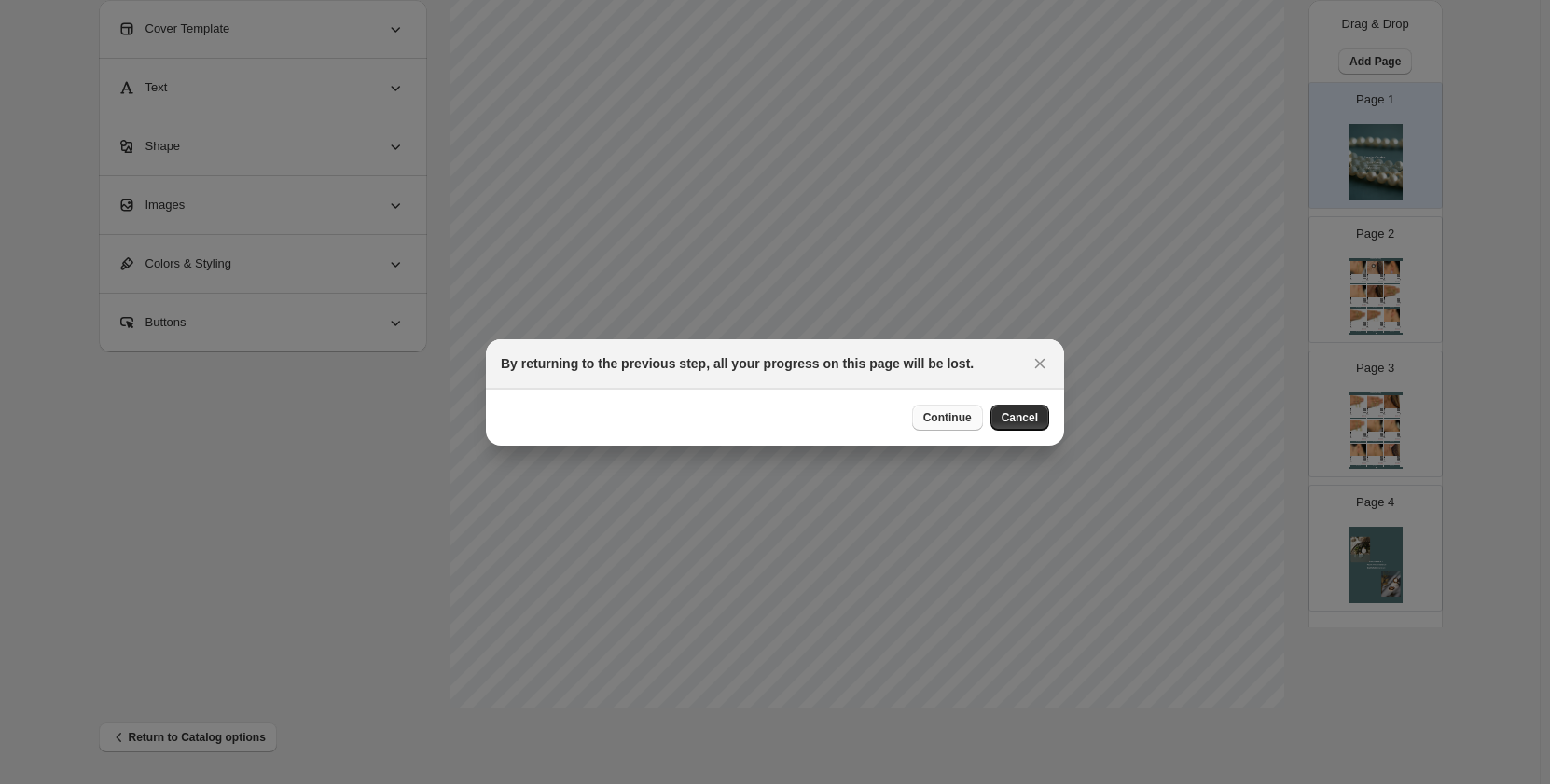
click at [953, 422] on span "Continue" at bounding box center [947, 418] width 48 height 15
select select "**********"
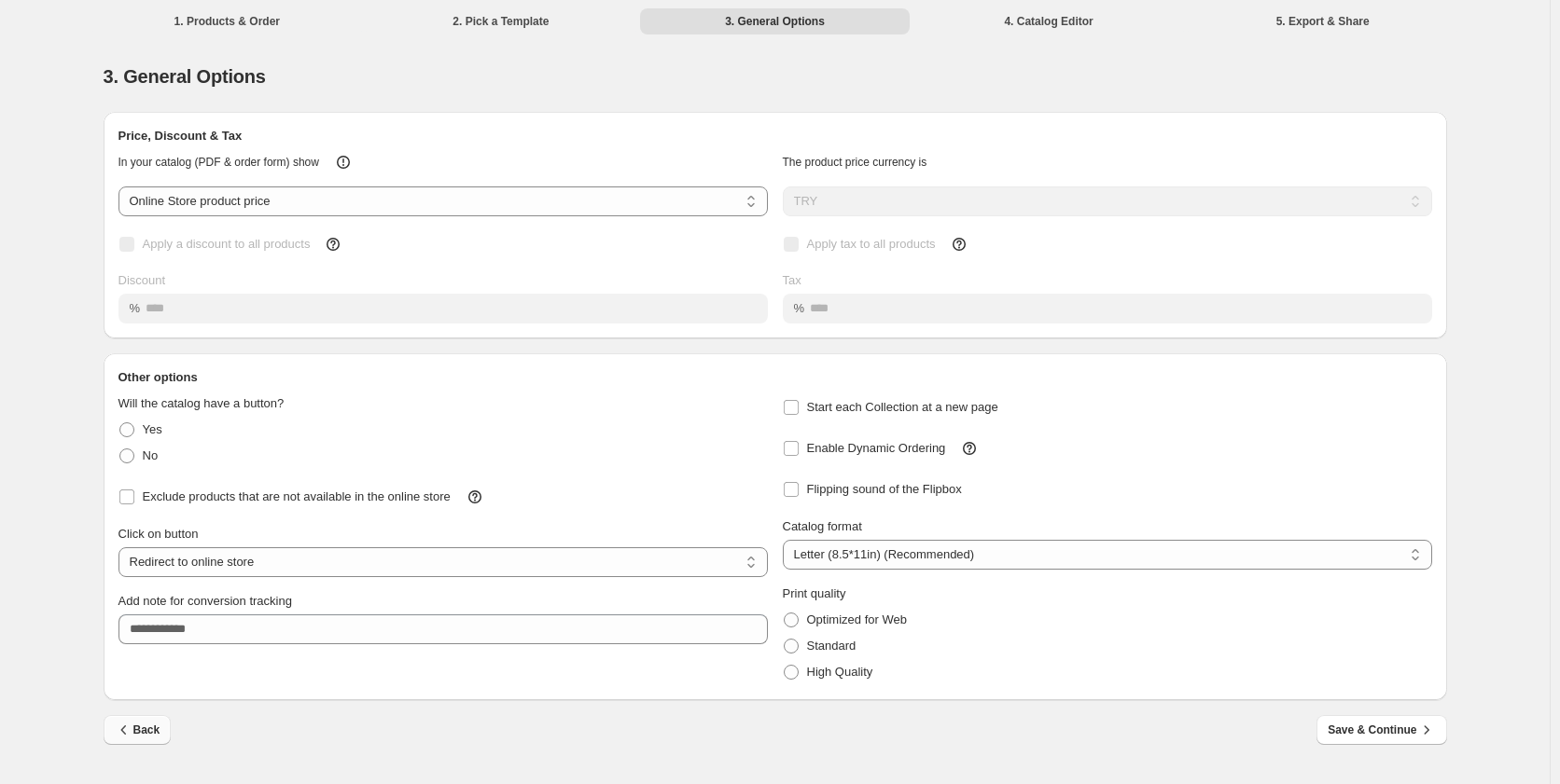
click at [135, 739] on button "Back" at bounding box center [138, 730] width 68 height 29
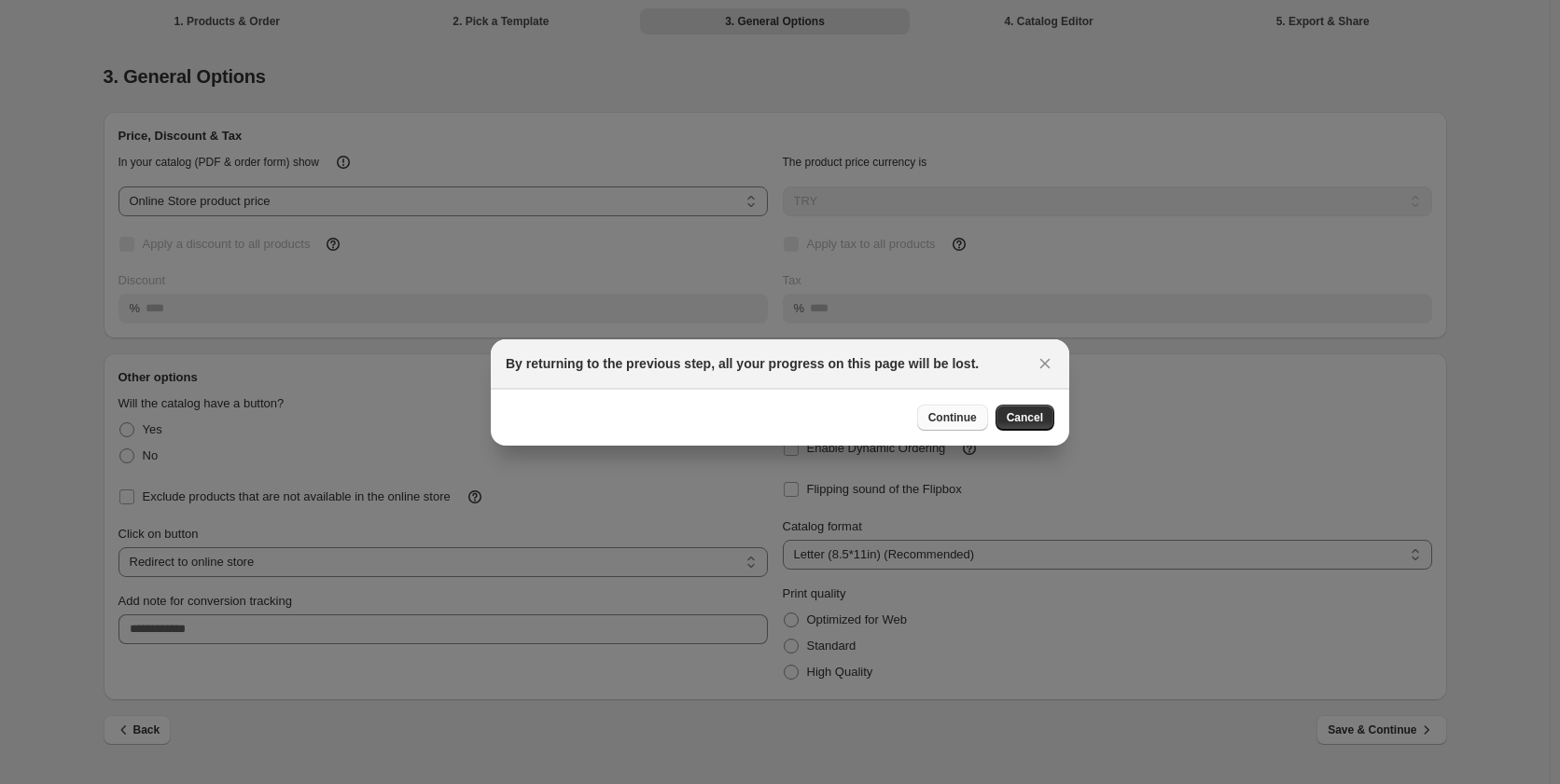
click at [960, 419] on span "Continue" at bounding box center [952, 418] width 48 height 15
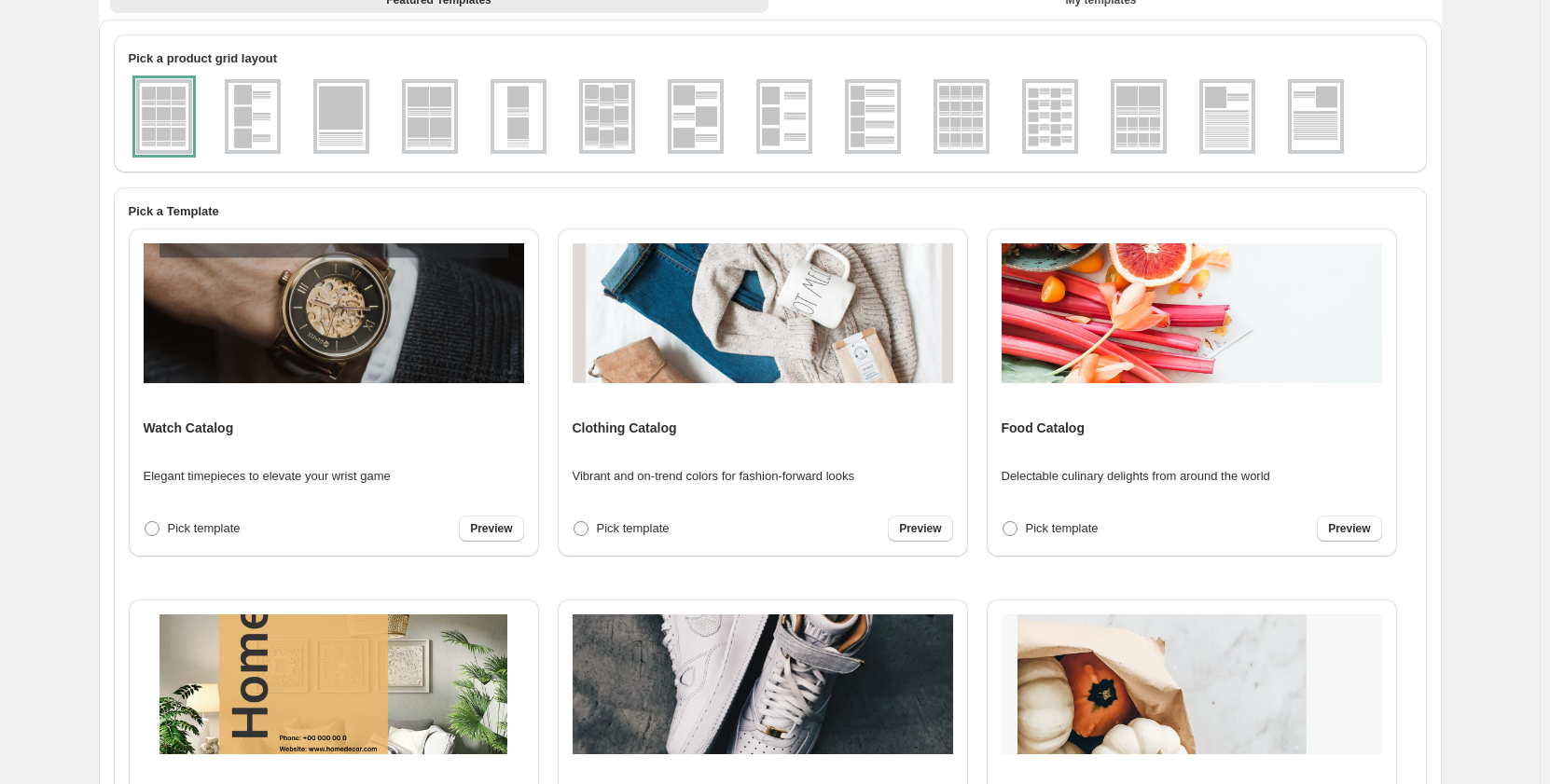
scroll to position [441, 0]
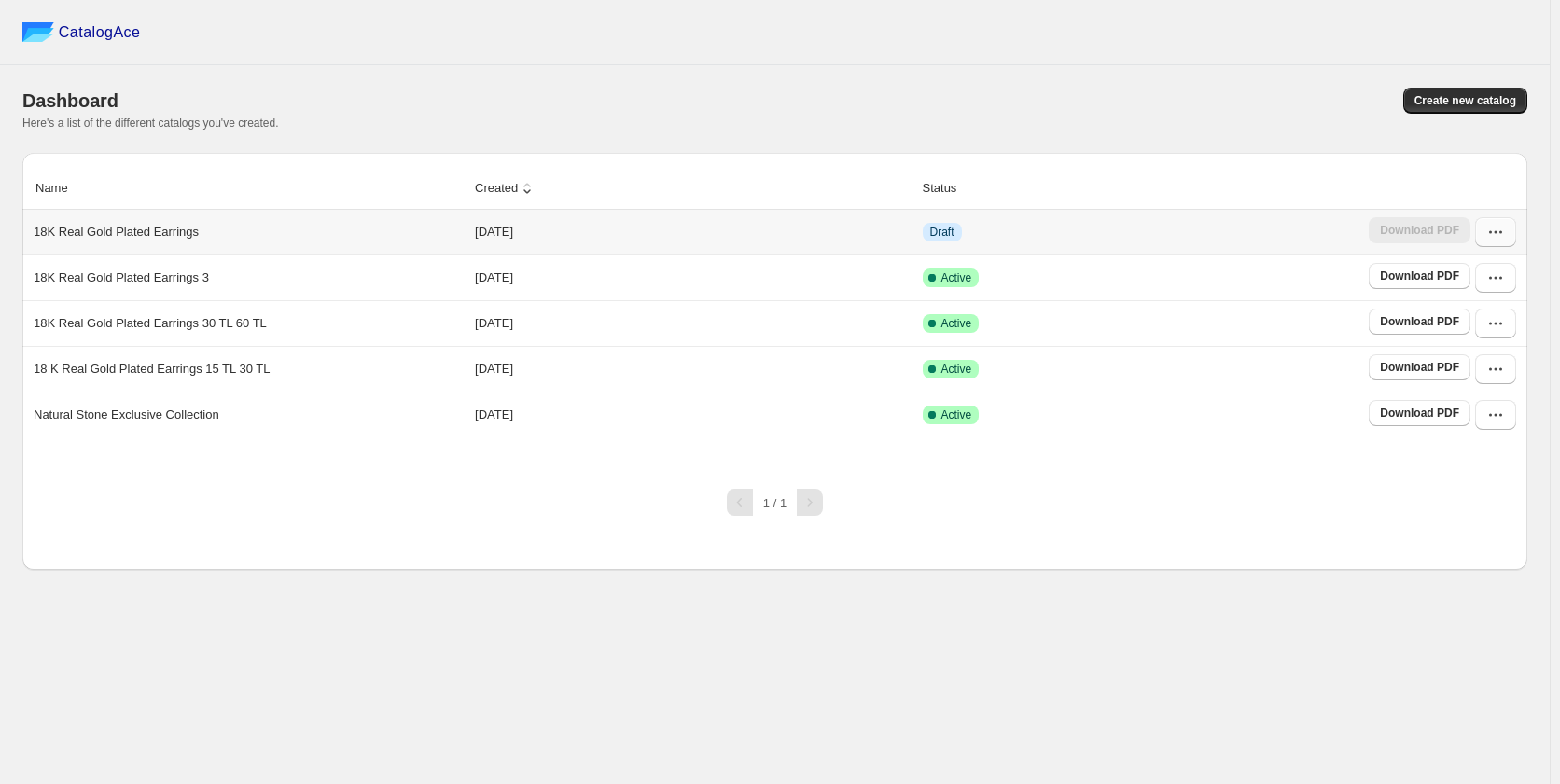
click at [1497, 239] on icon "button" at bounding box center [1495, 233] width 19 height 19
click at [1476, 392] on span "Edit" at bounding box center [1494, 401] width 95 height 19
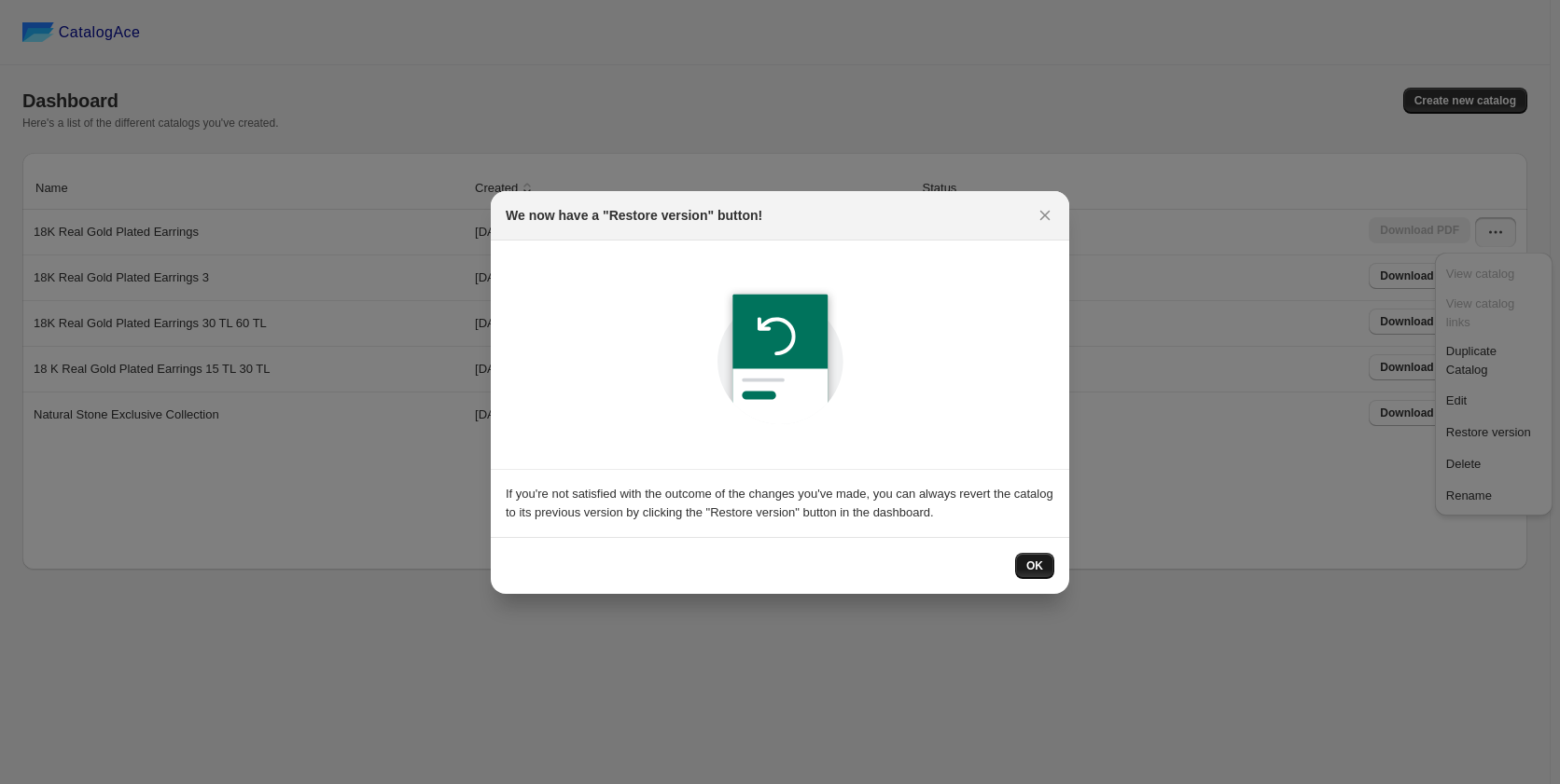
click at [1027, 569] on span "OK" at bounding box center [1035, 567] width 17 height 15
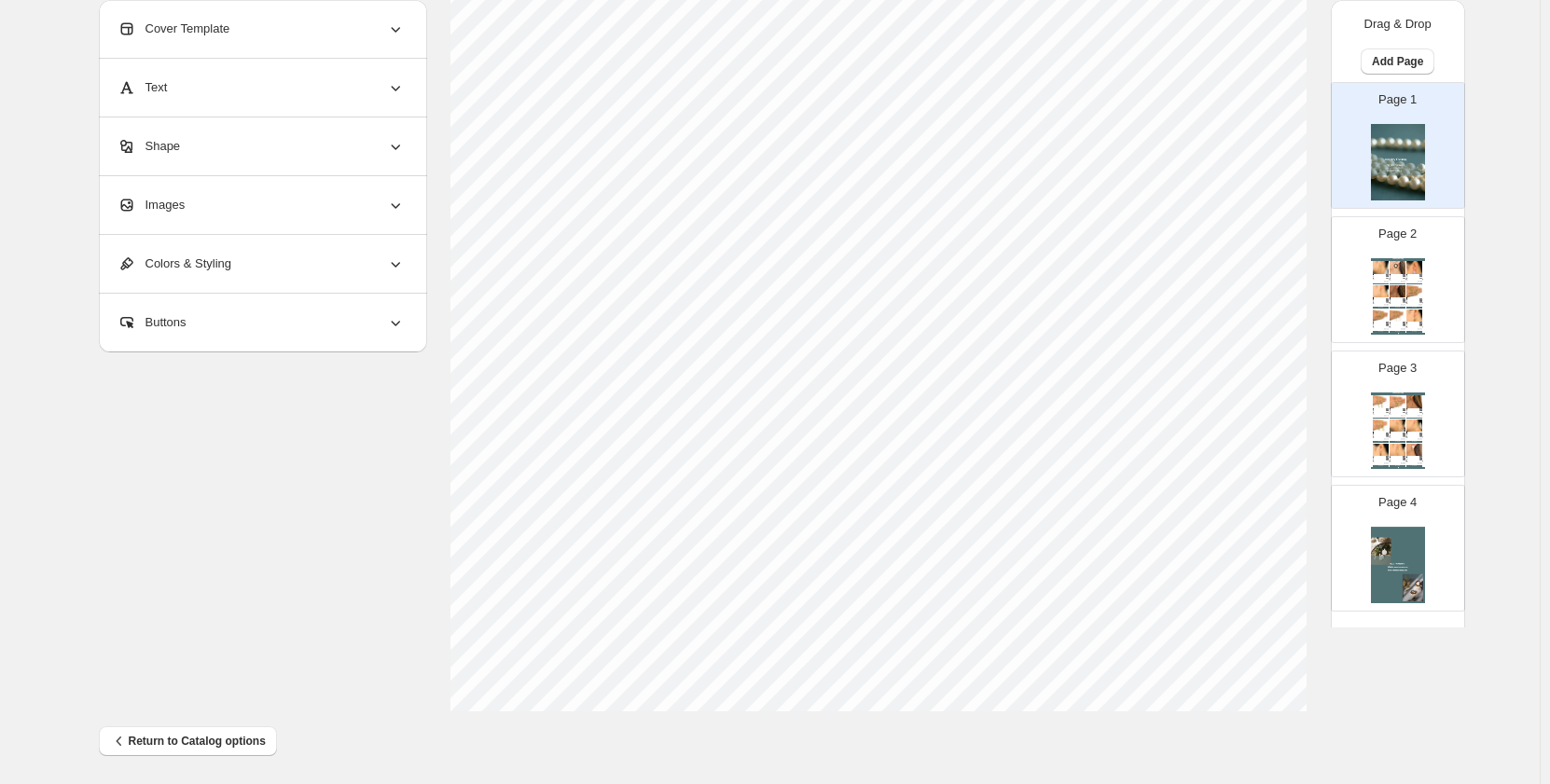
scroll to position [568, 0]
click at [236, 738] on span "Return to Catalog options" at bounding box center [188, 737] width 156 height 19
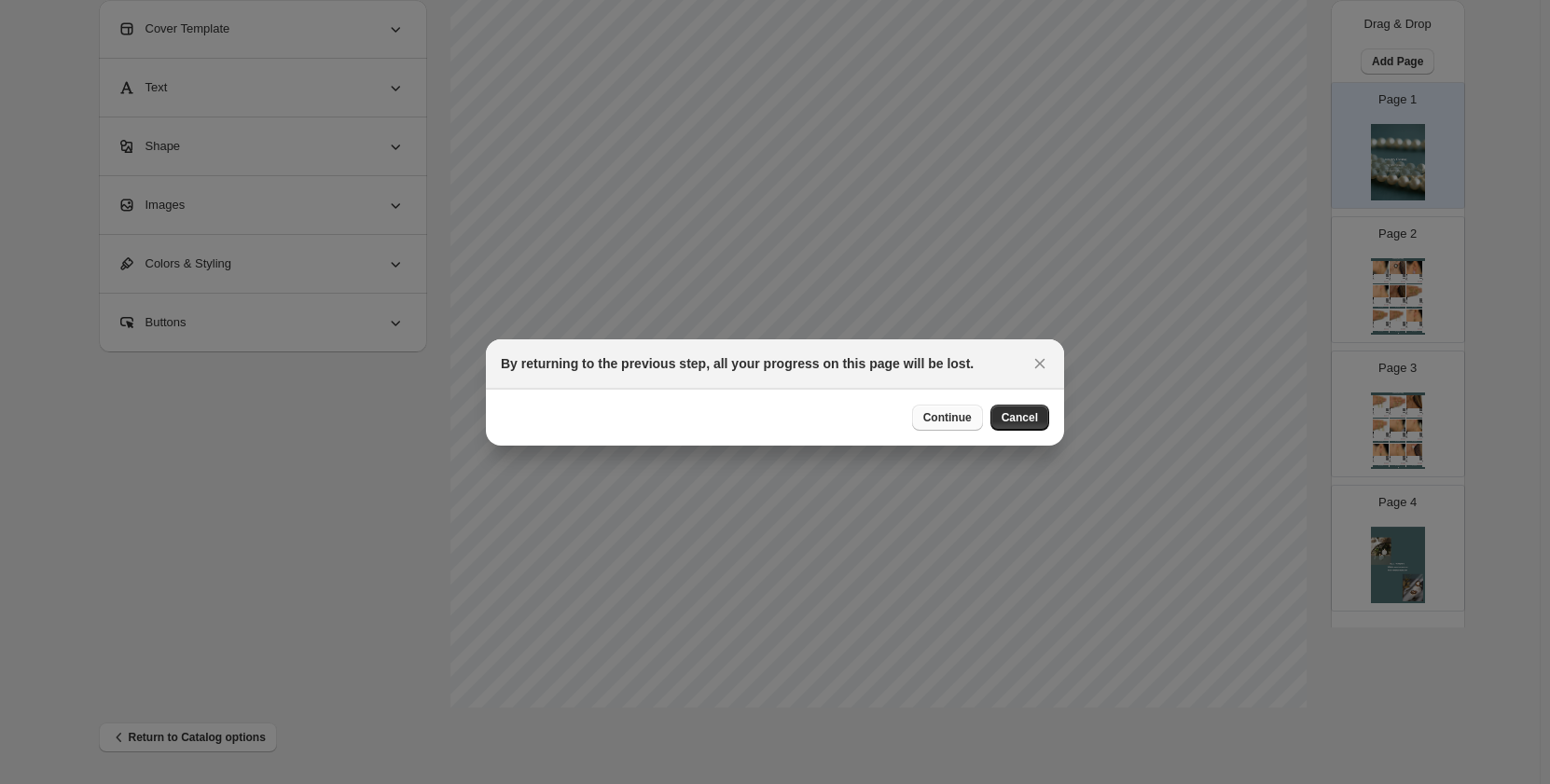
click at [943, 420] on span "Continue" at bounding box center [947, 418] width 48 height 15
select select "**********"
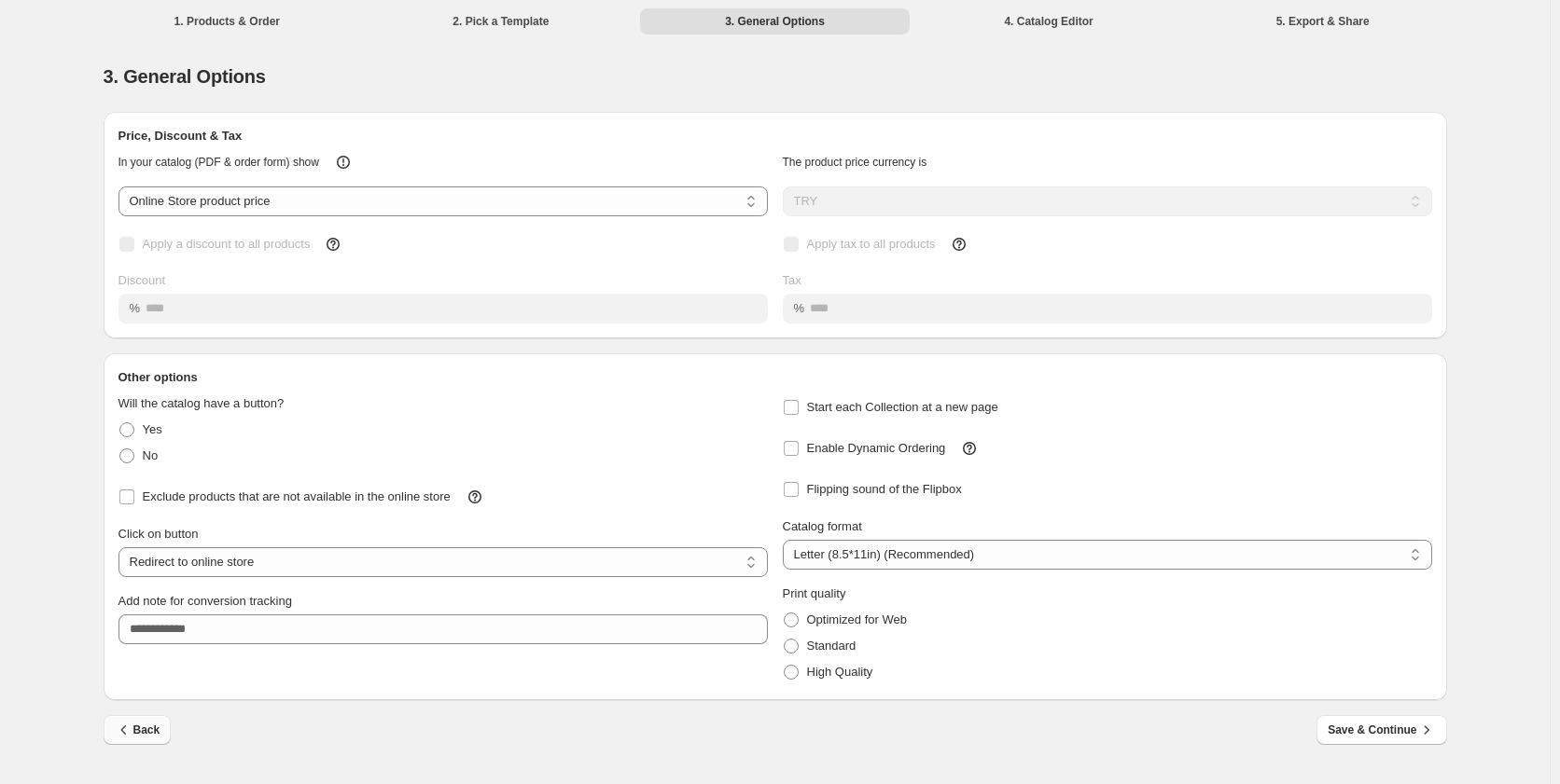
click at [144, 731] on span "Back" at bounding box center [138, 731] width 46 height 19
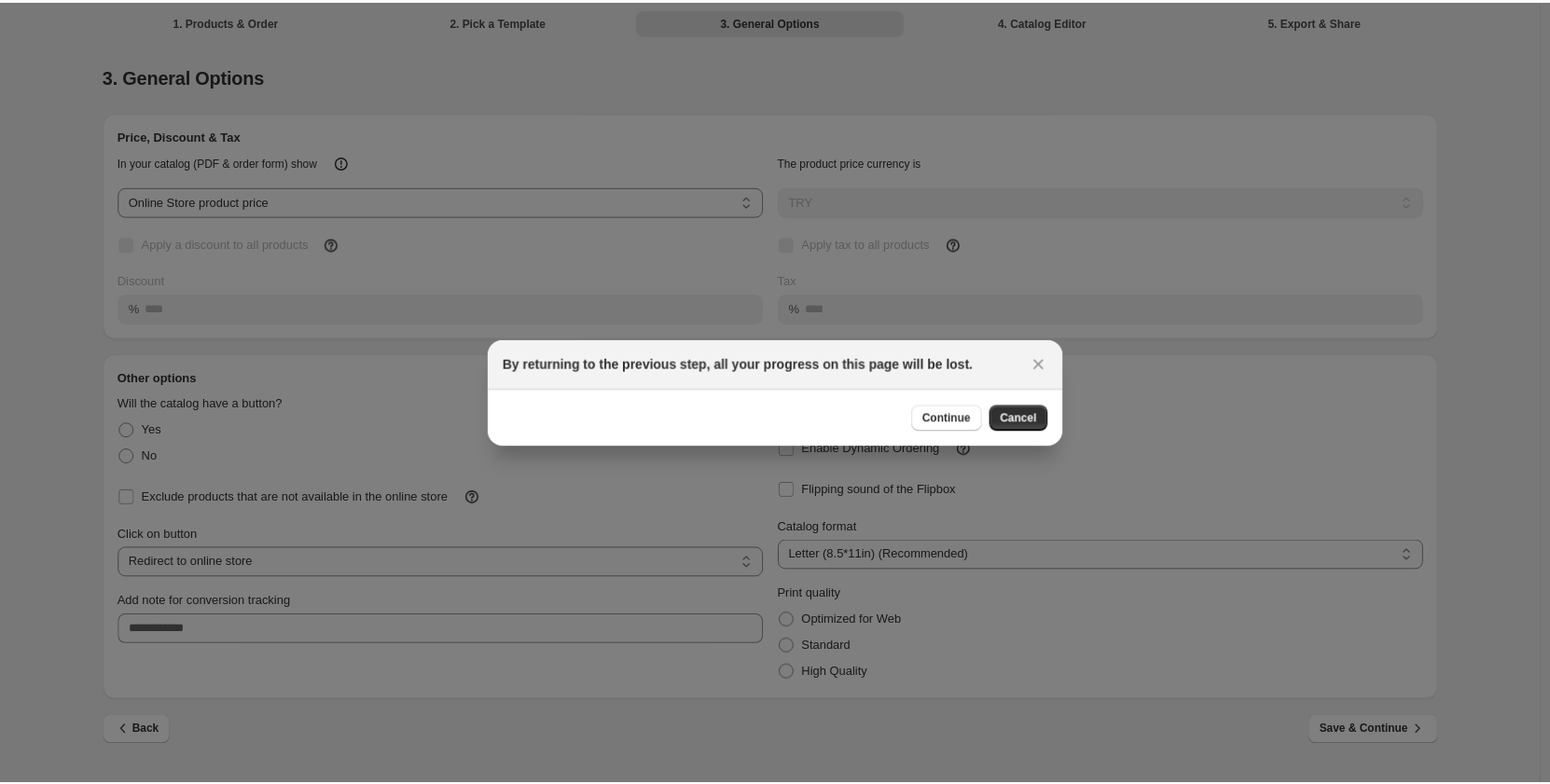
scroll to position [0, 0]
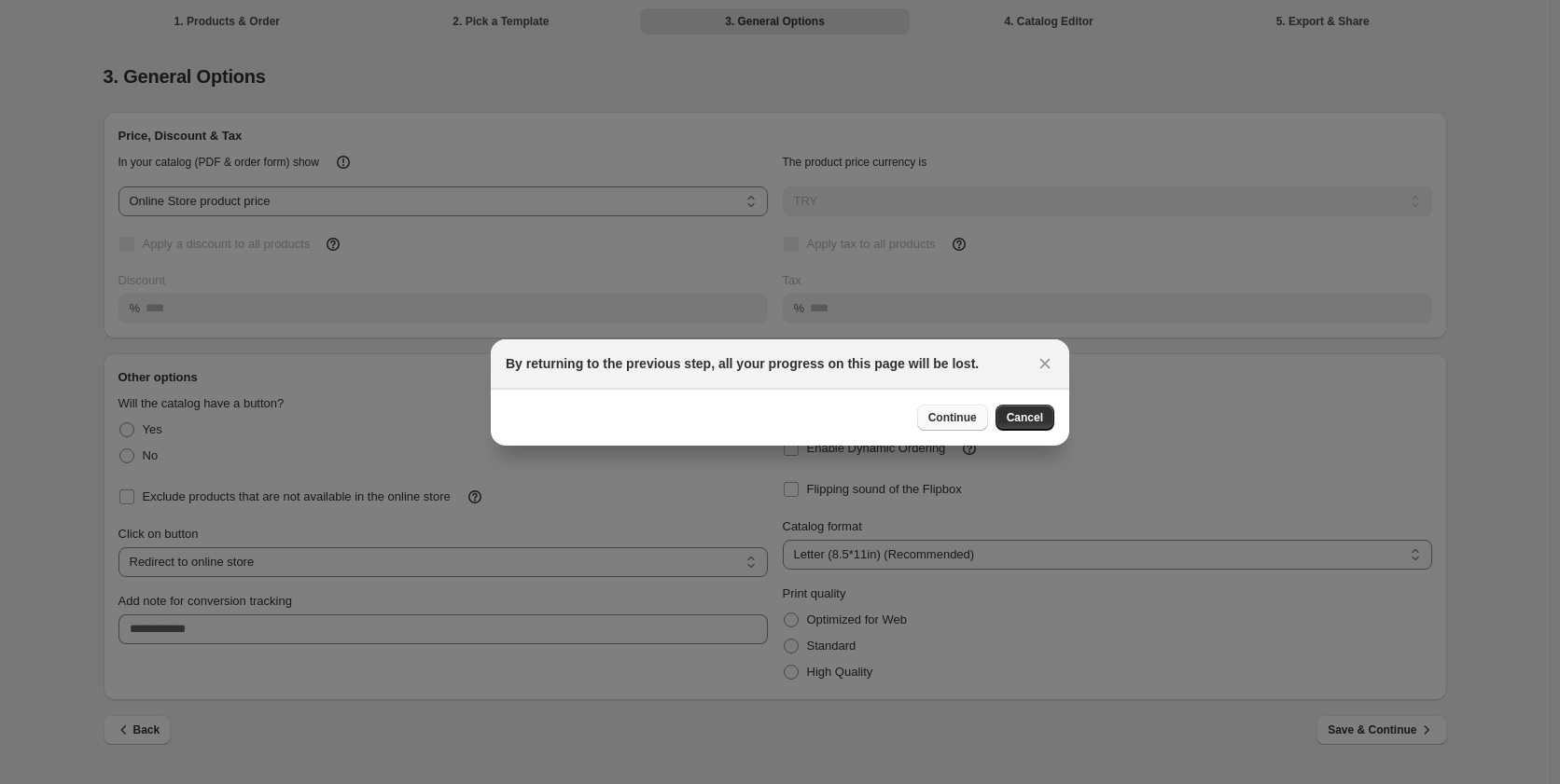
click at [950, 424] on span "Continue" at bounding box center [952, 418] width 48 height 15
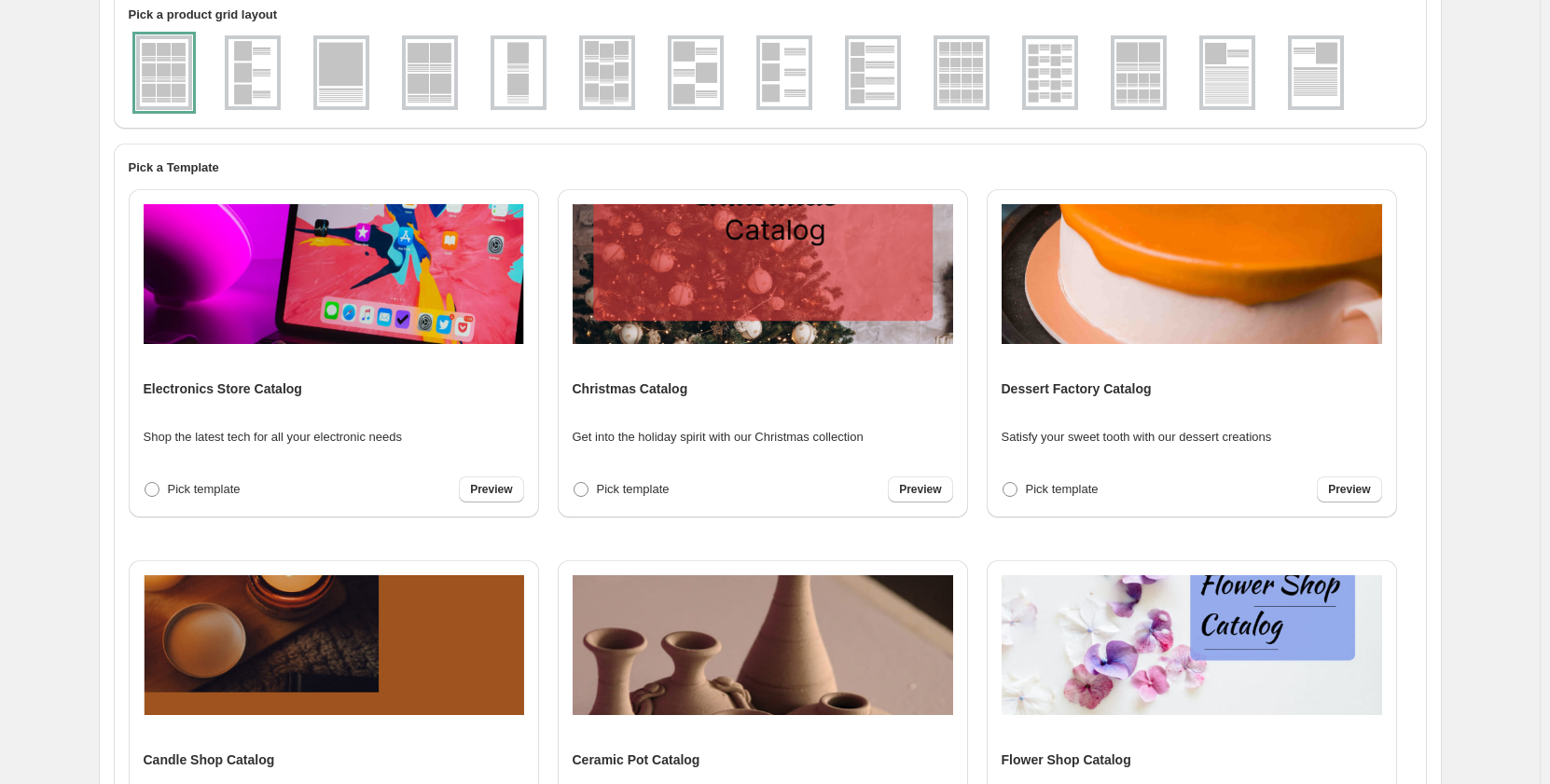
scroll to position [441, 0]
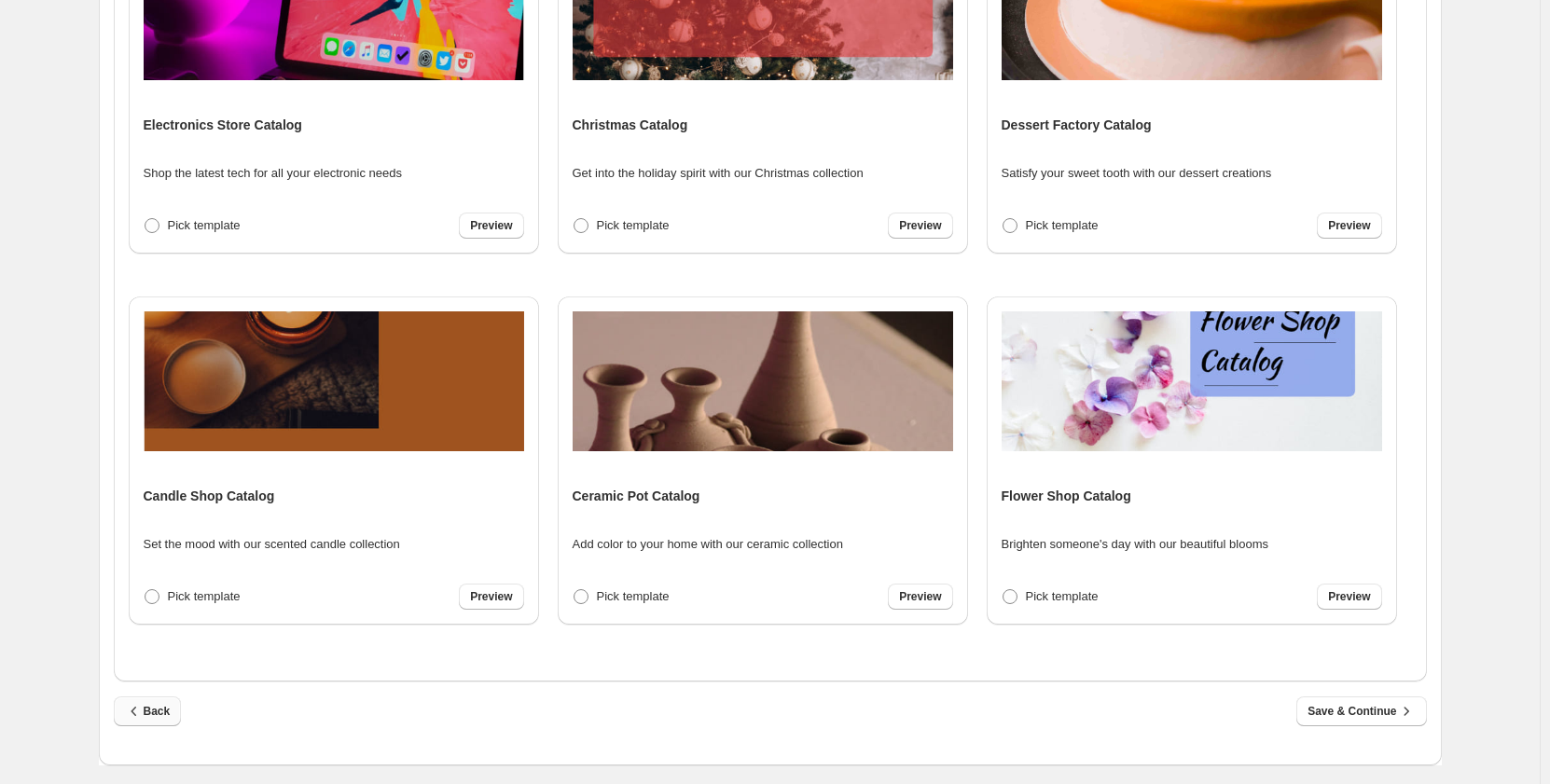
click at [139, 717] on icon "button" at bounding box center [135, 712] width 19 height 19
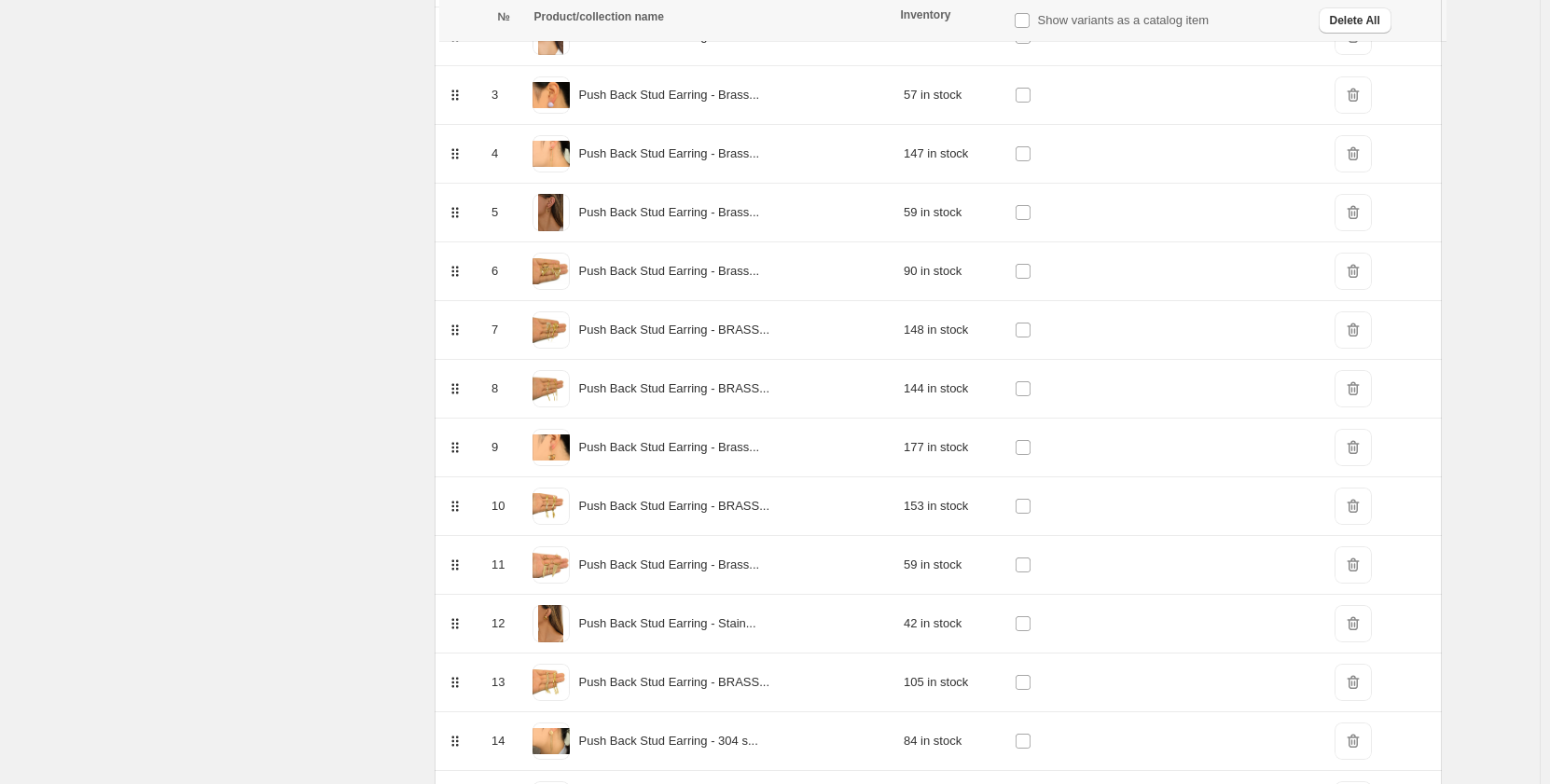
scroll to position [0, 0]
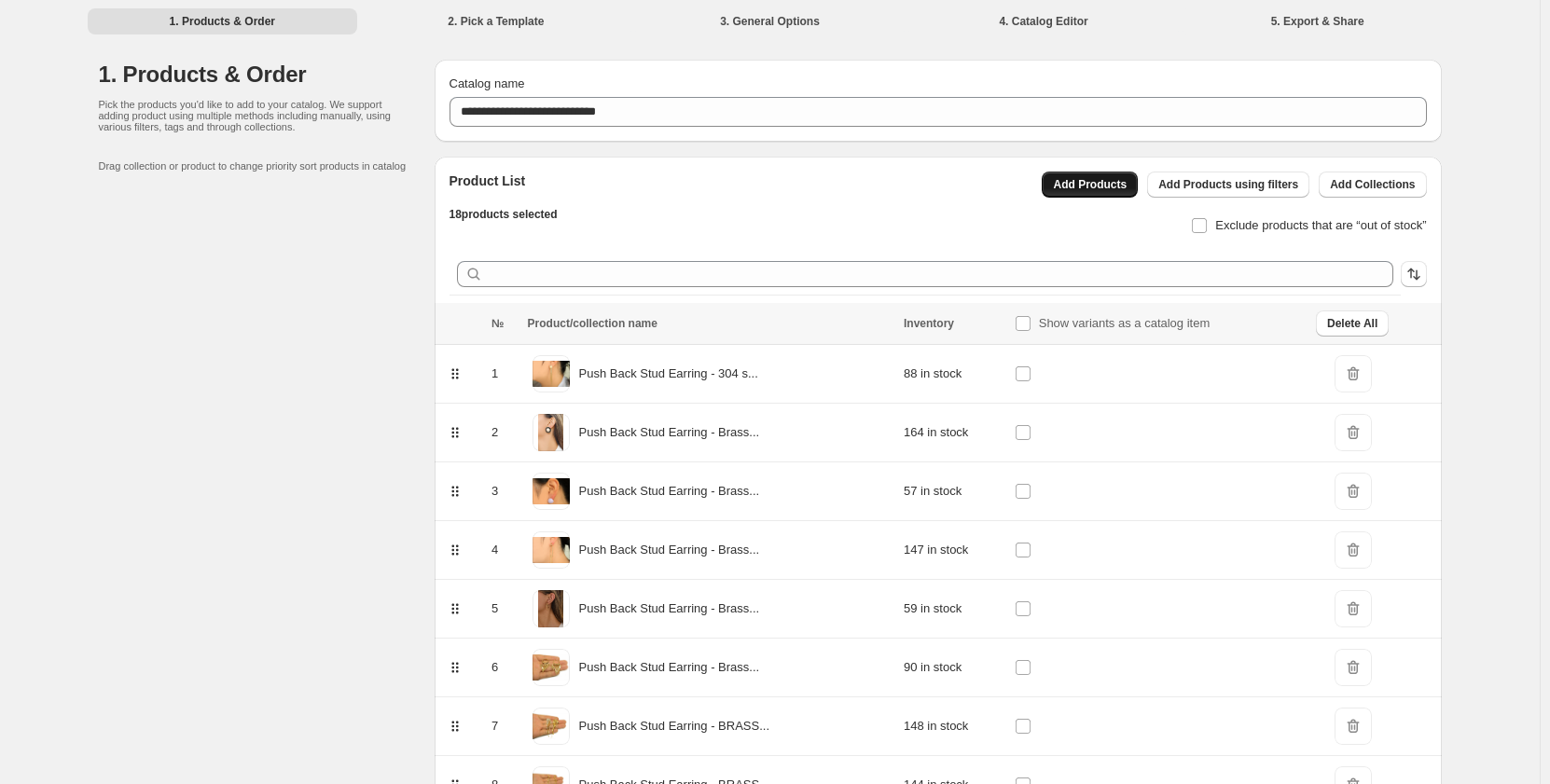
click at [1119, 181] on span "Add Products" at bounding box center [1090, 185] width 74 height 15
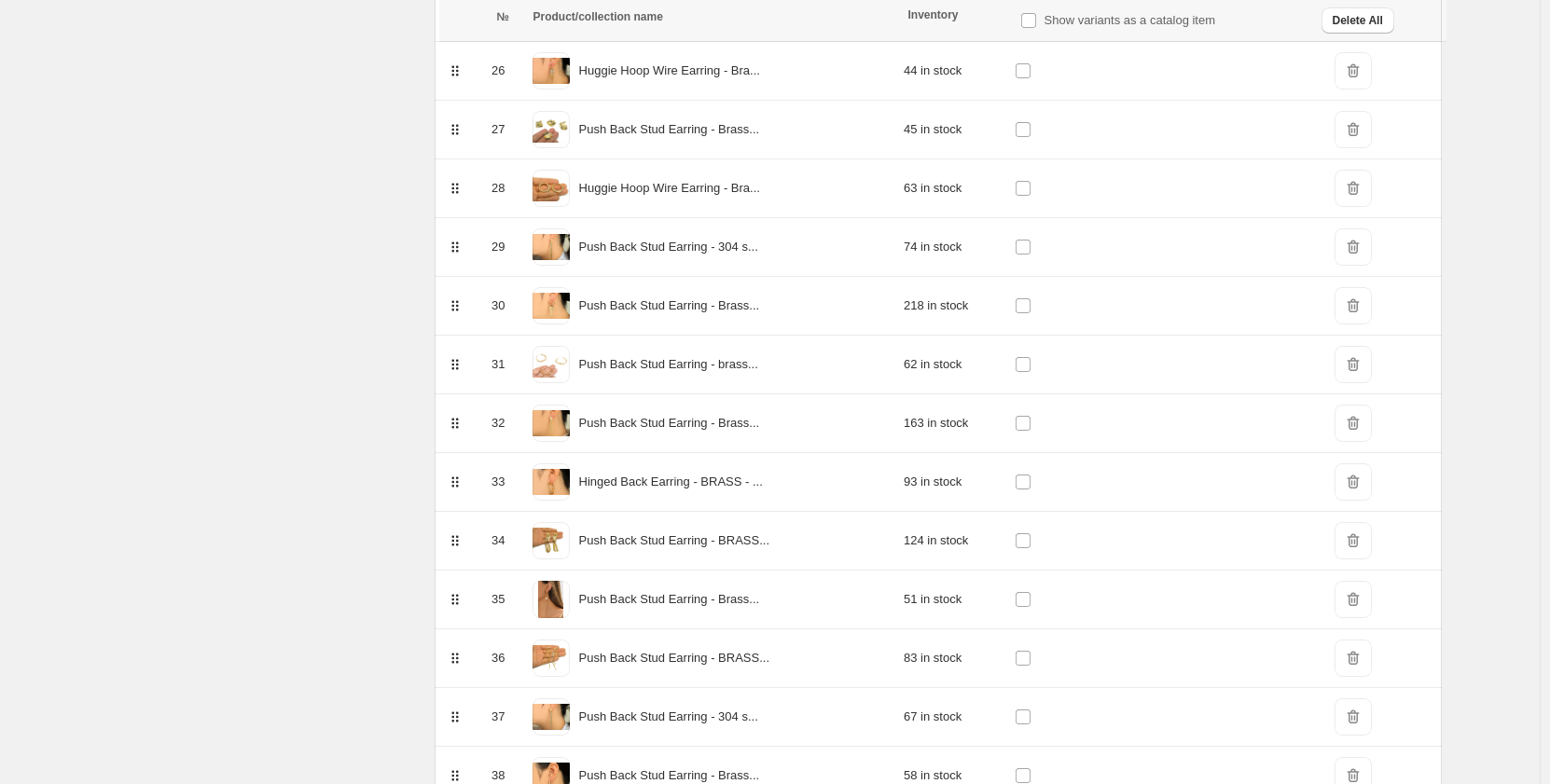
scroll to position [1869, 0]
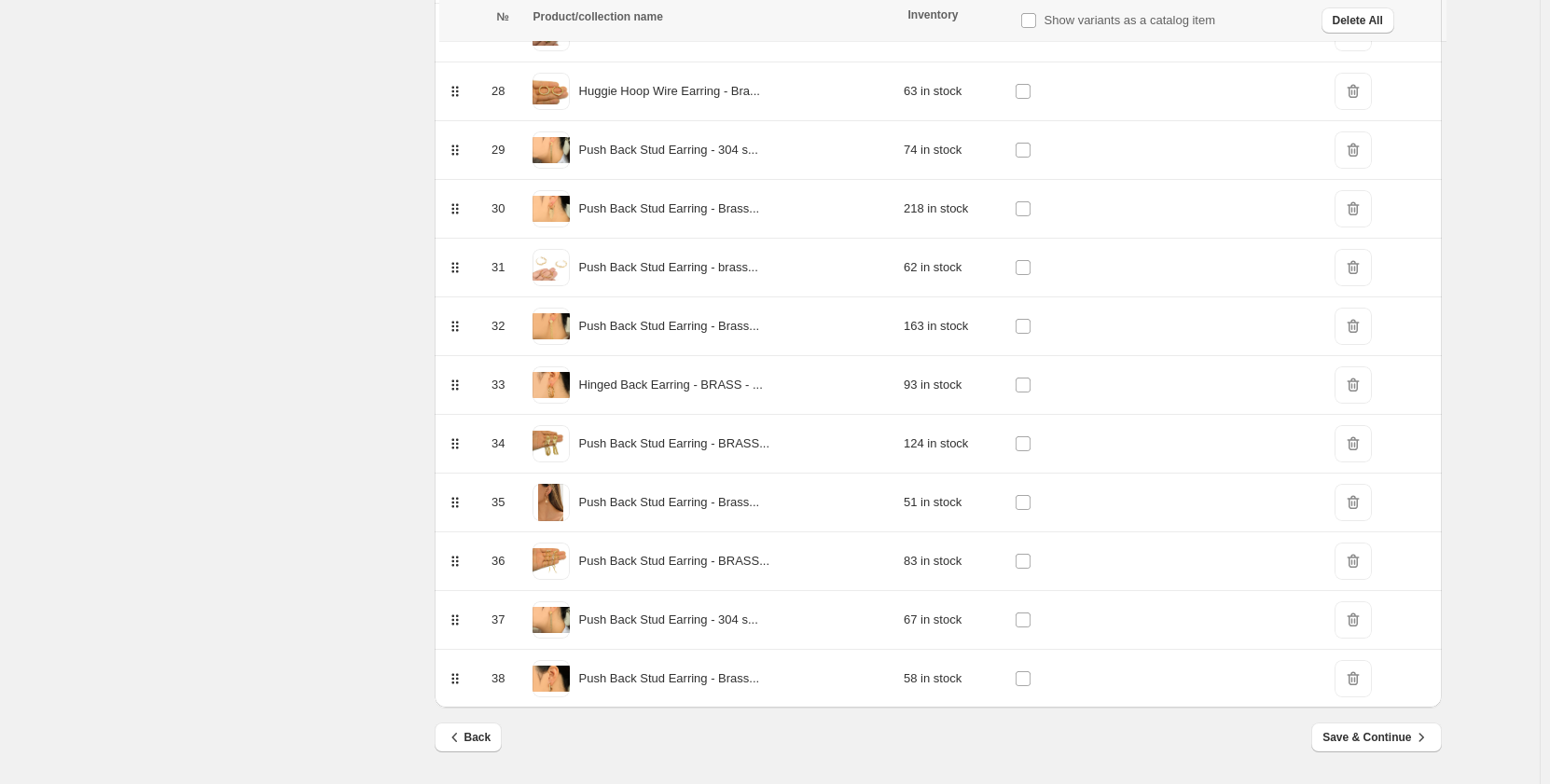
click at [1367, 745] on span "Save & Continue" at bounding box center [1375, 737] width 107 height 19
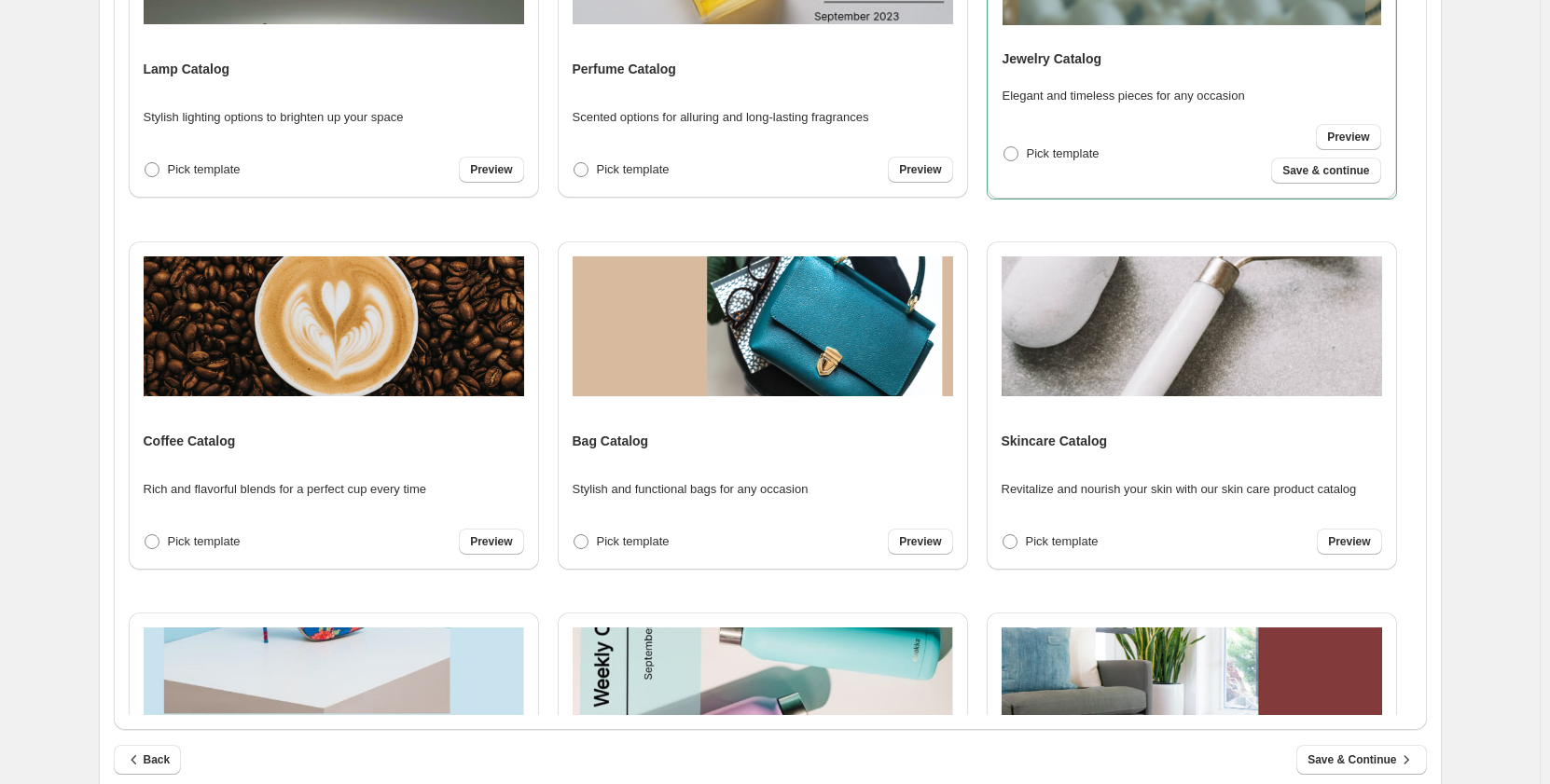
scroll to position [441, 0]
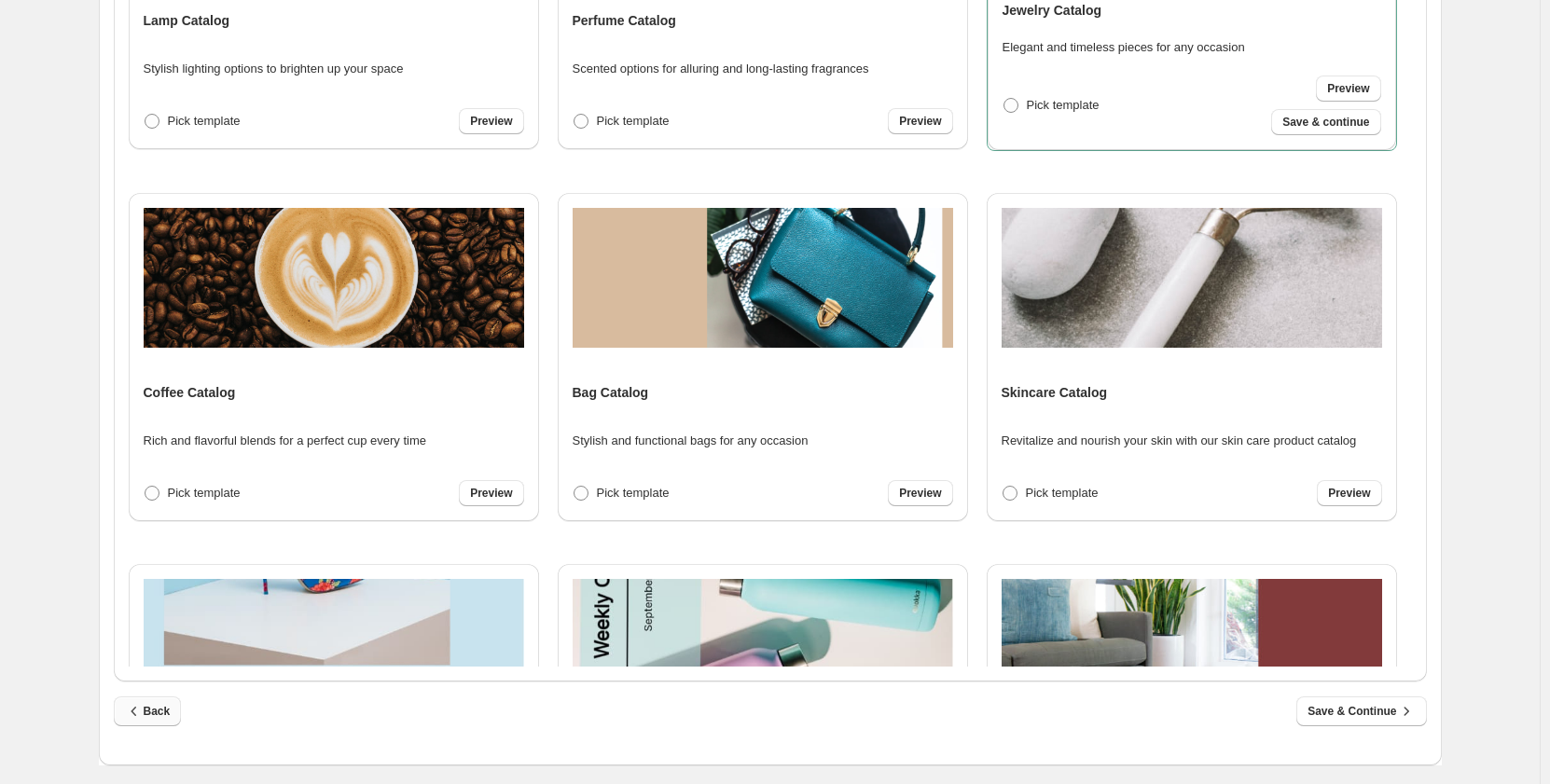
click at [158, 713] on span "Back" at bounding box center [148, 712] width 46 height 19
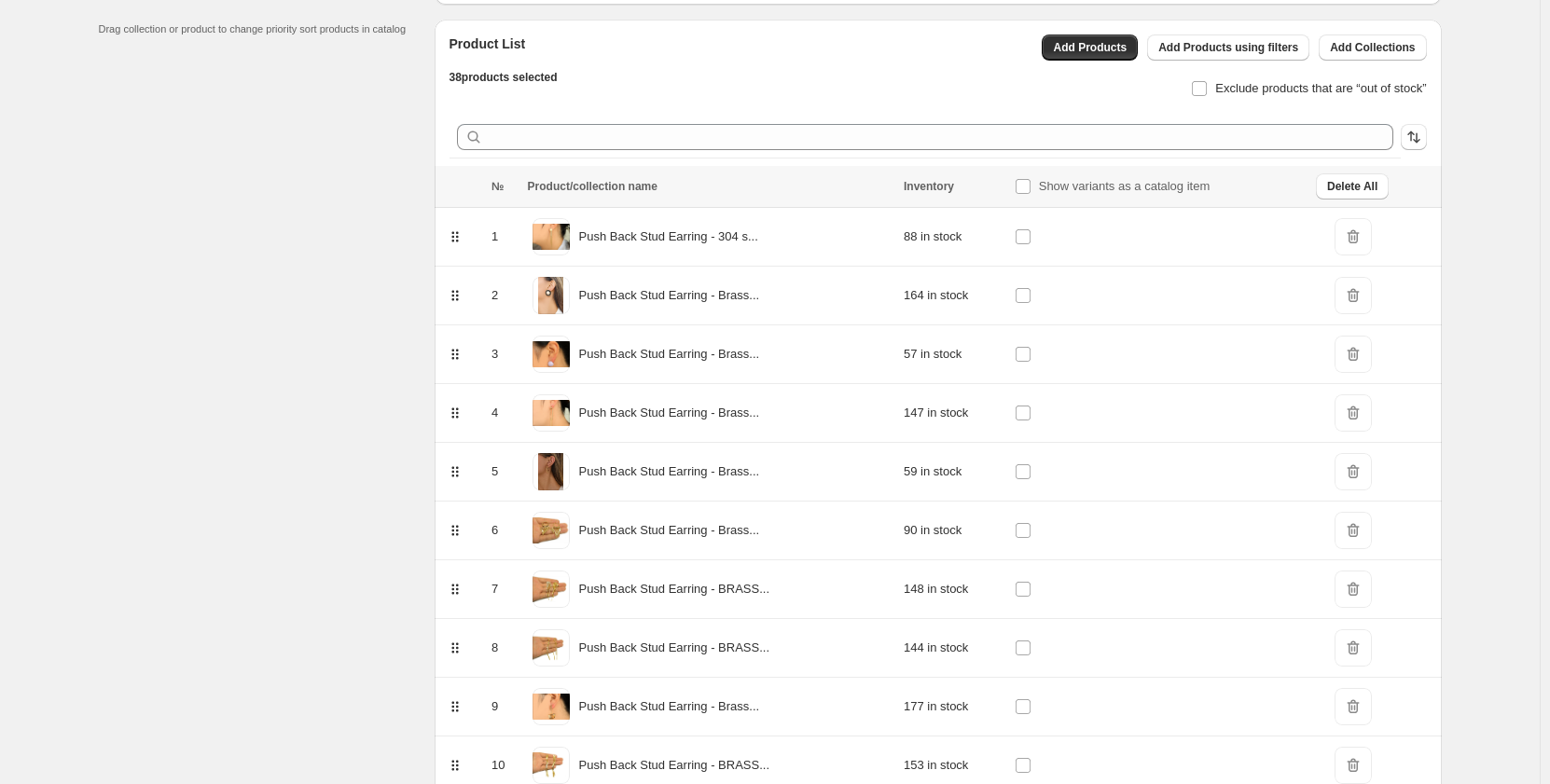
scroll to position [56, 0]
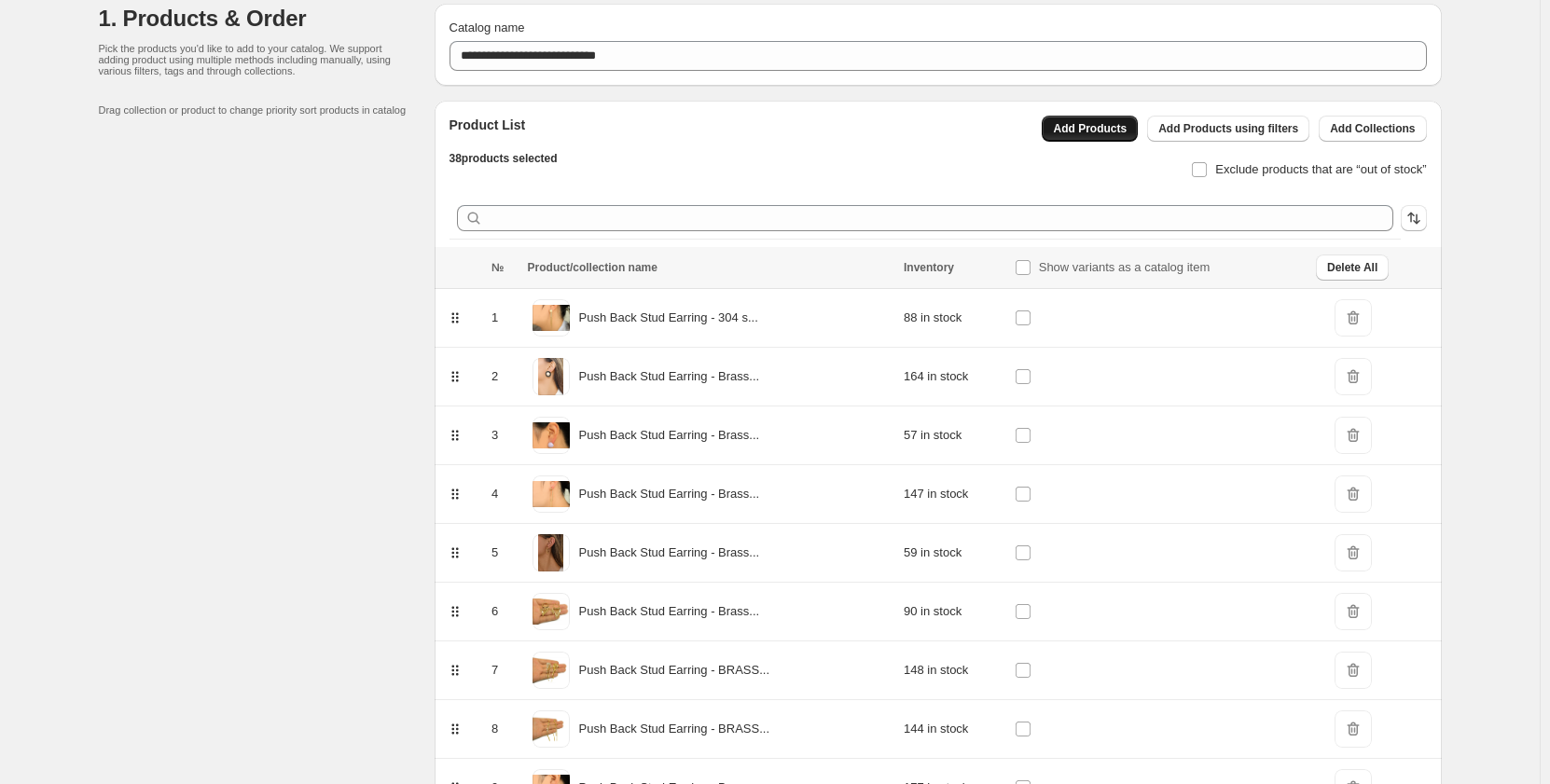
click at [1127, 126] on span "Add Products" at bounding box center [1090, 129] width 74 height 15
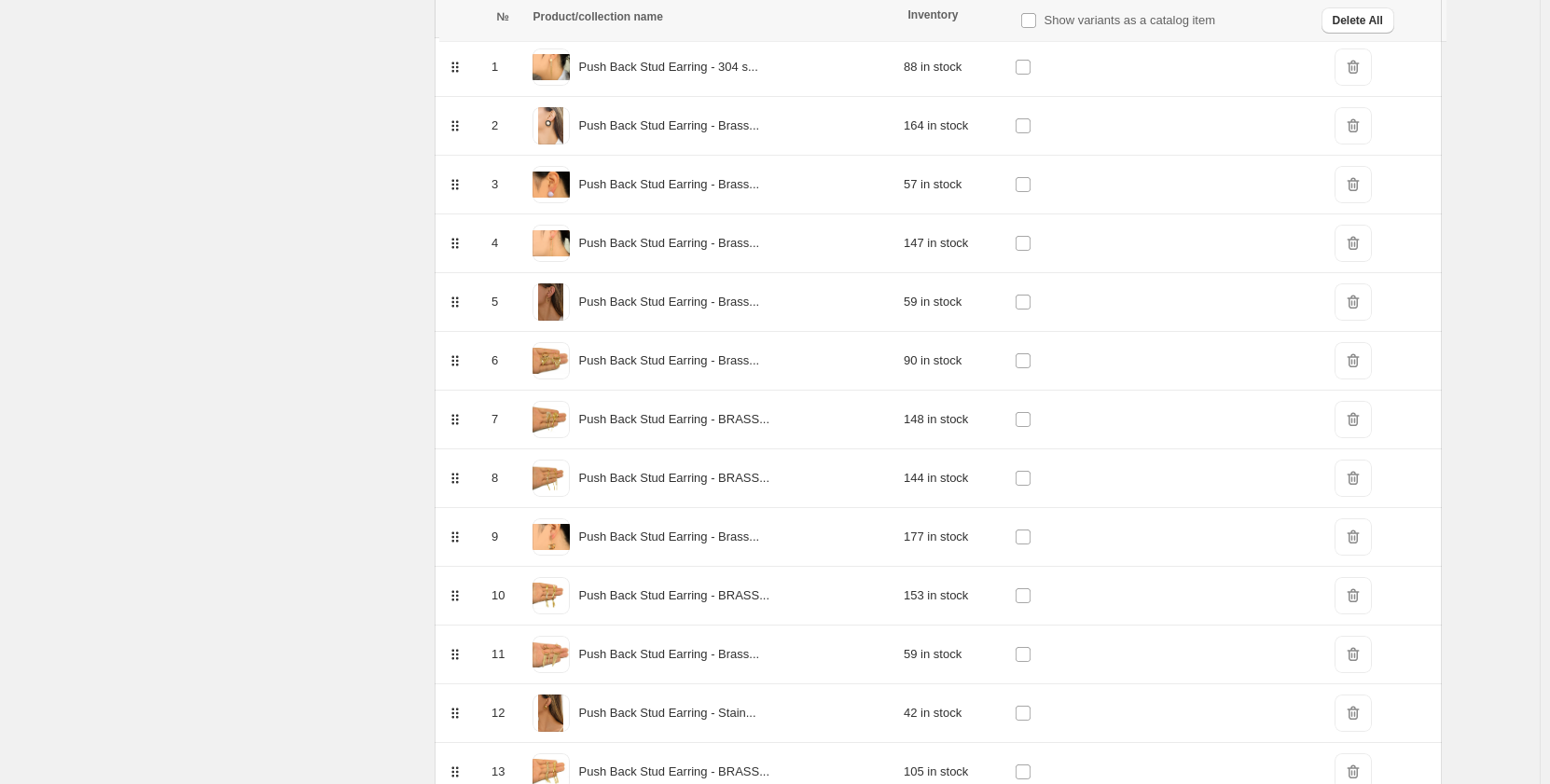
scroll to position [2986, 0]
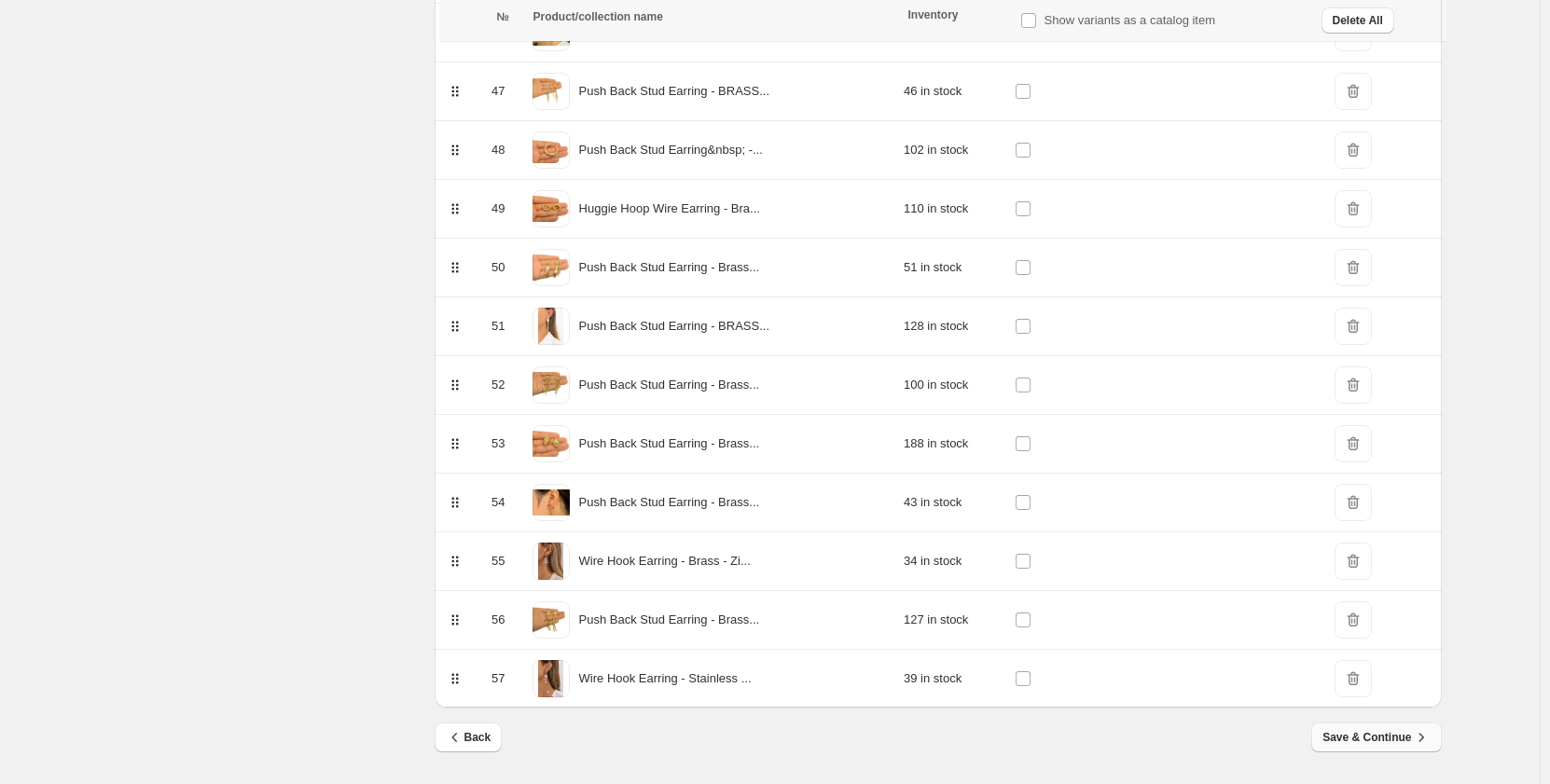
click at [1380, 737] on span "Save & Continue" at bounding box center [1375, 737] width 107 height 19
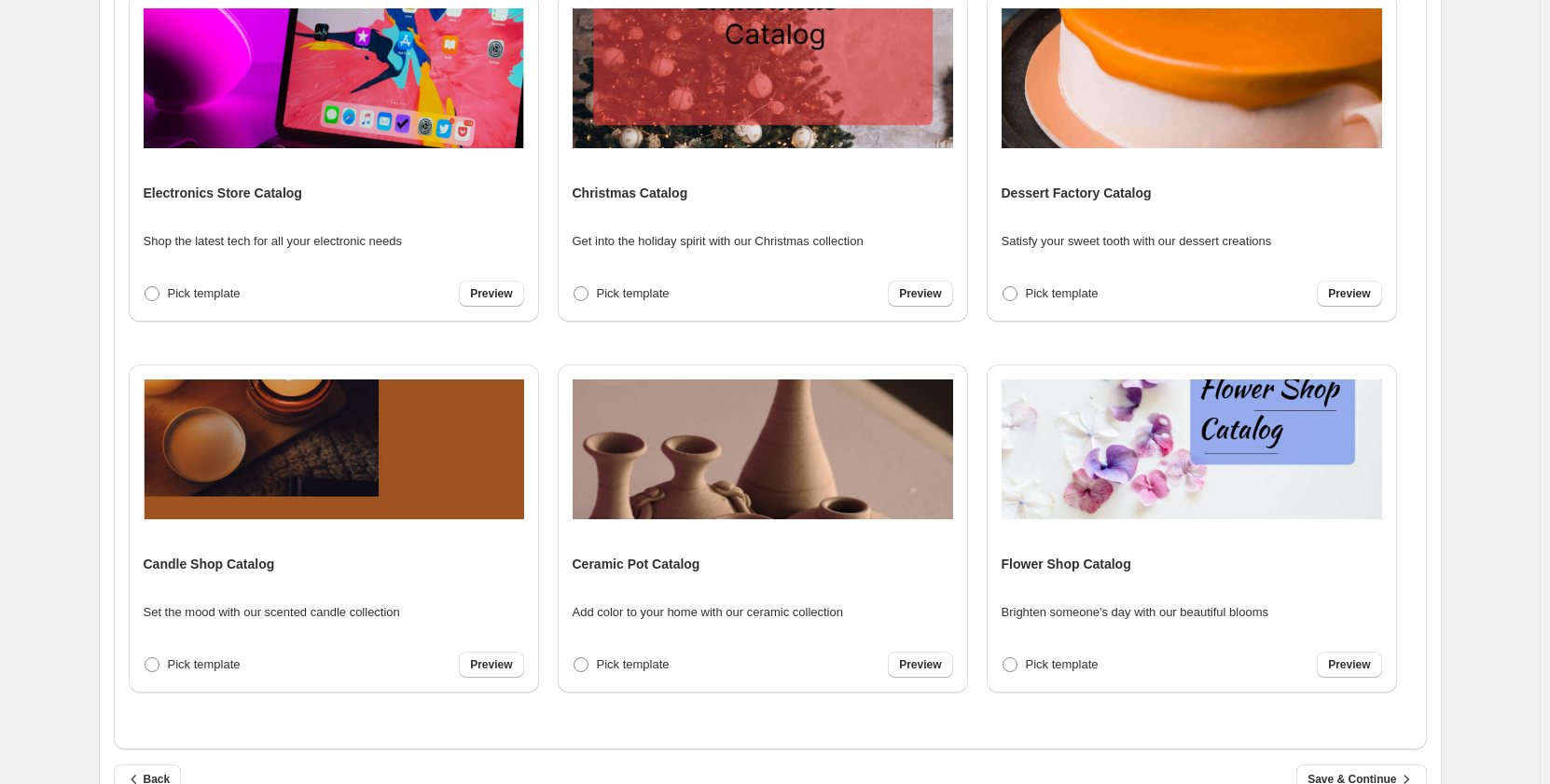
scroll to position [441, 0]
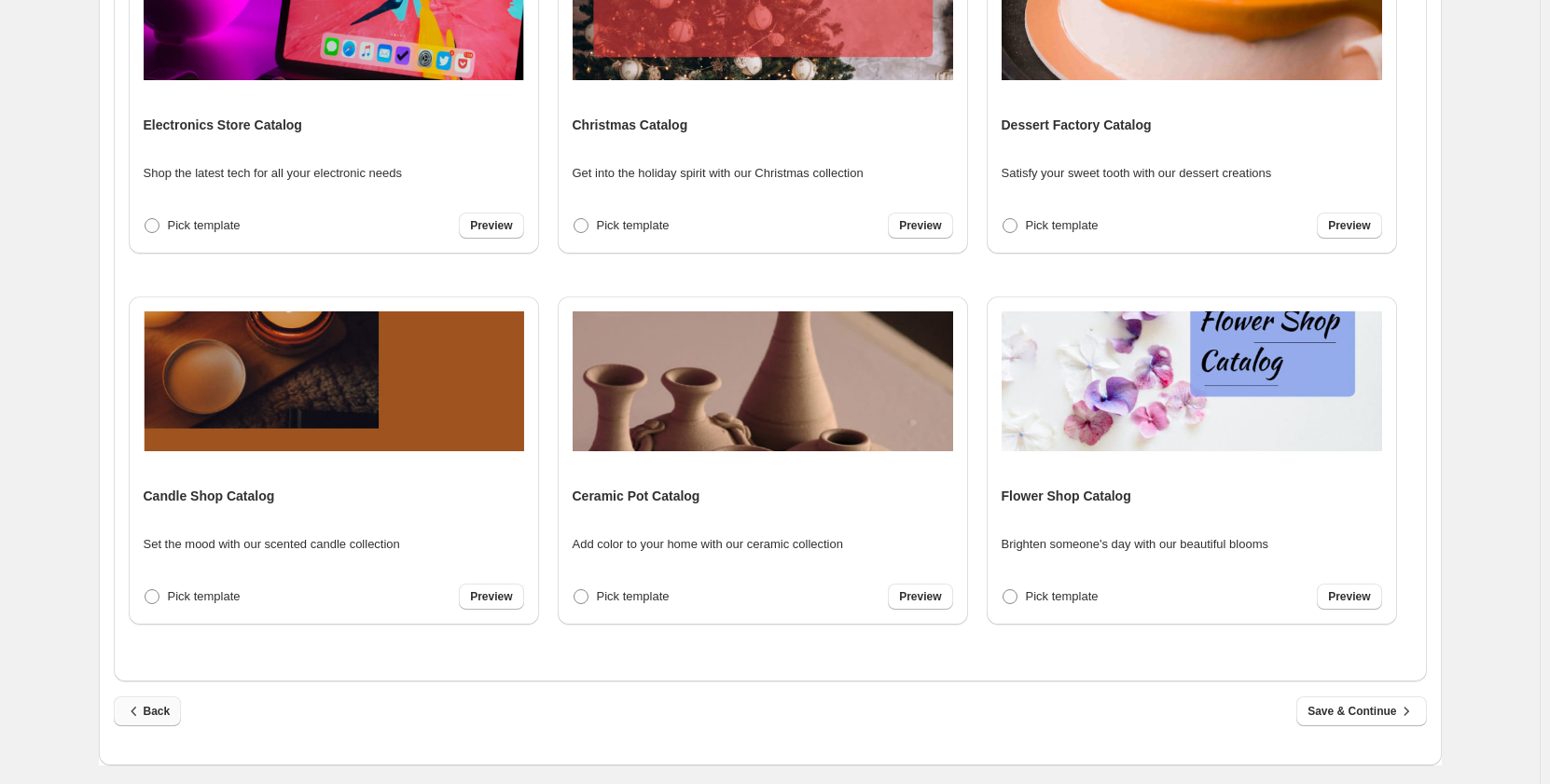
click at [149, 714] on span "Back" at bounding box center [148, 712] width 46 height 19
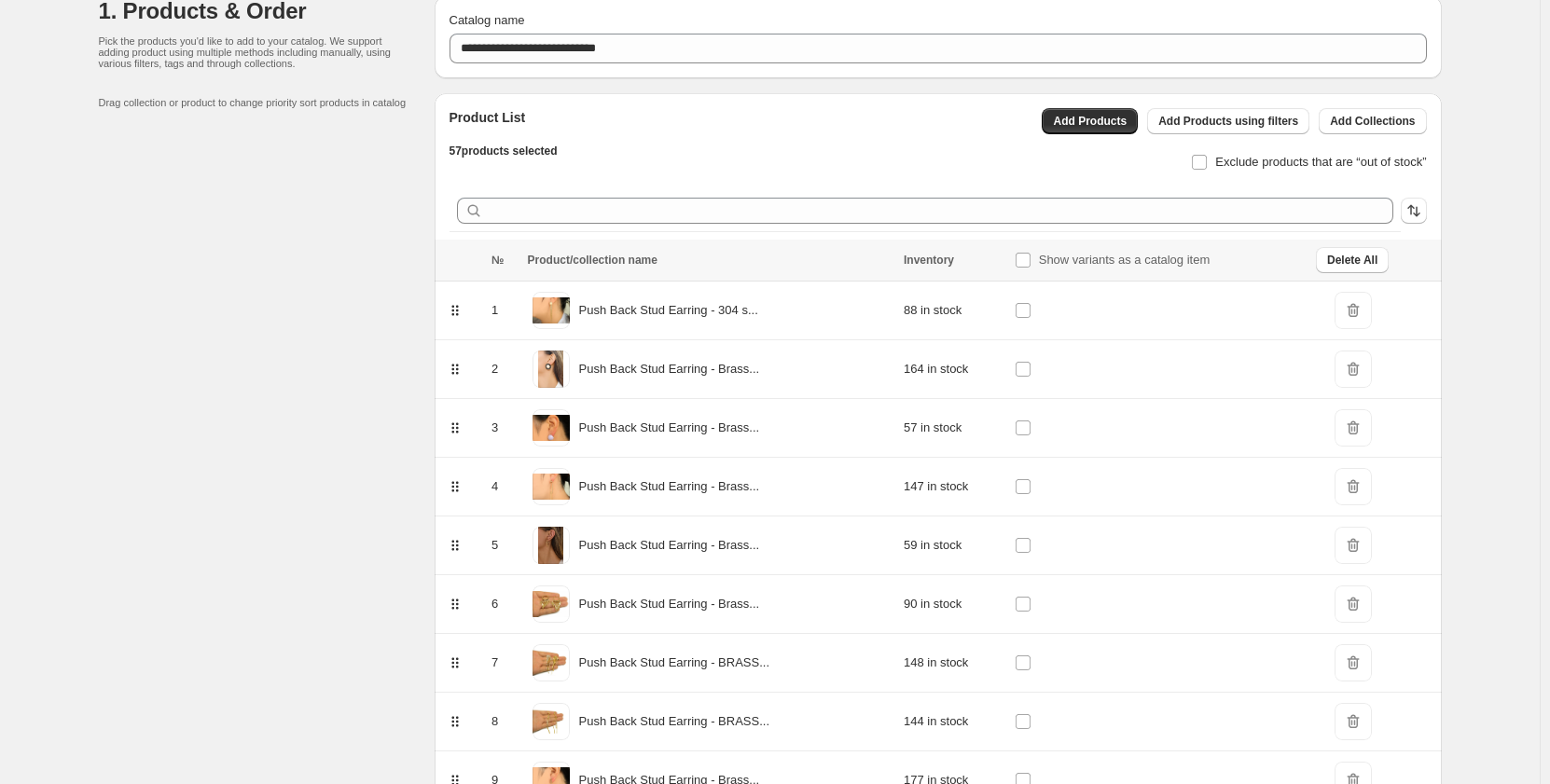
scroll to position [0, 0]
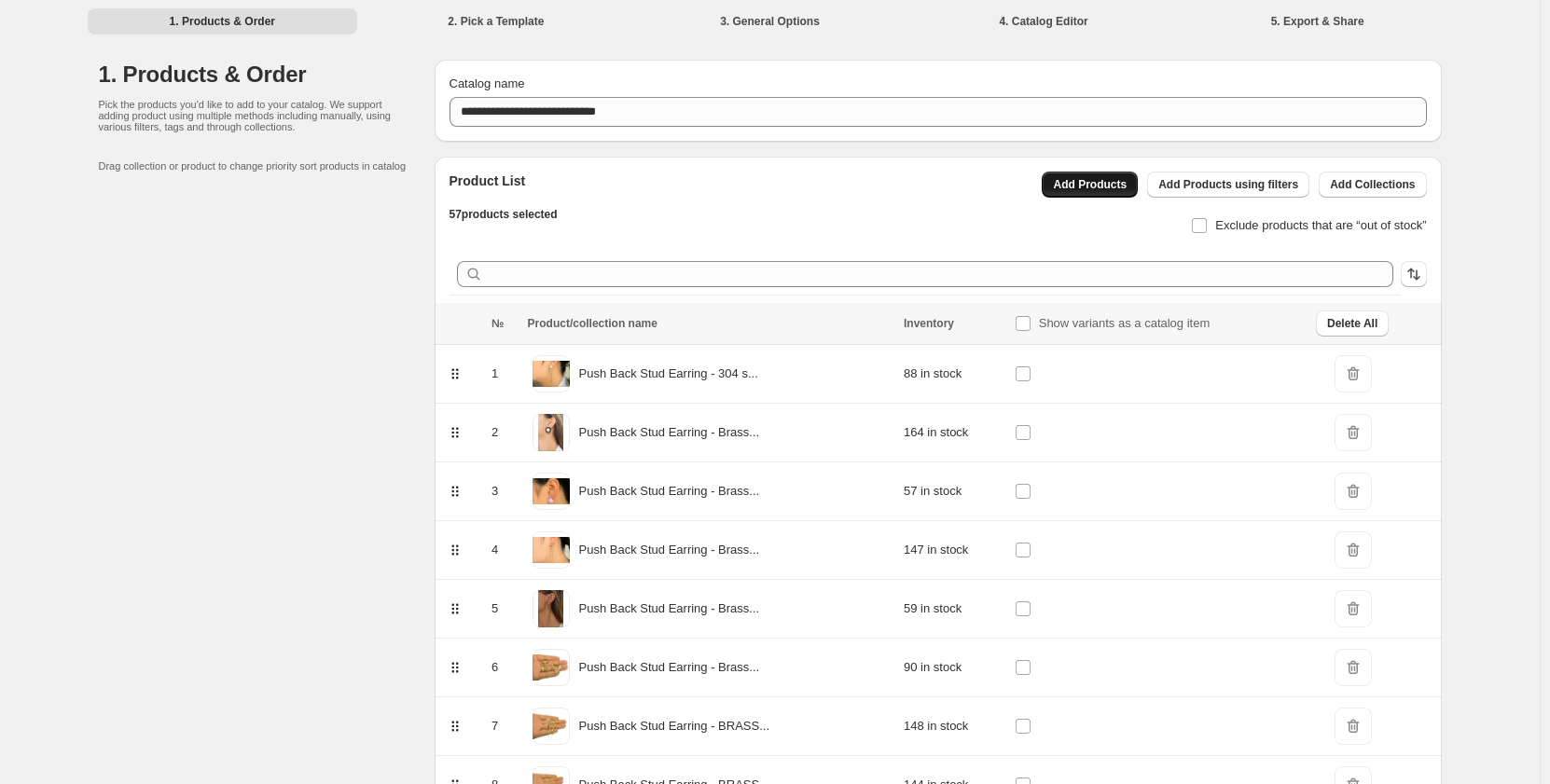
click at [1101, 185] on span "Add Products" at bounding box center [1090, 185] width 74 height 15
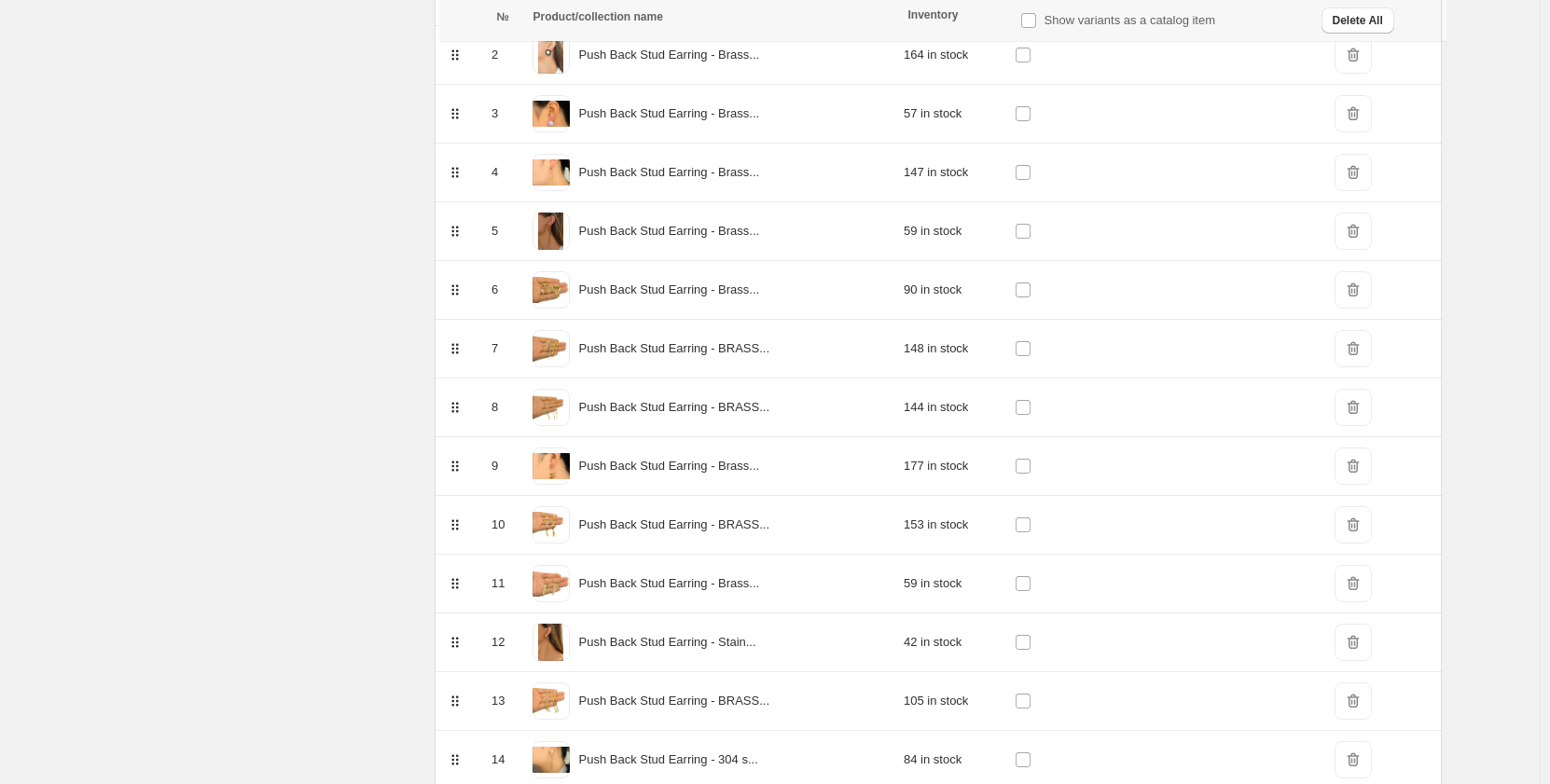
scroll to position [3926, 0]
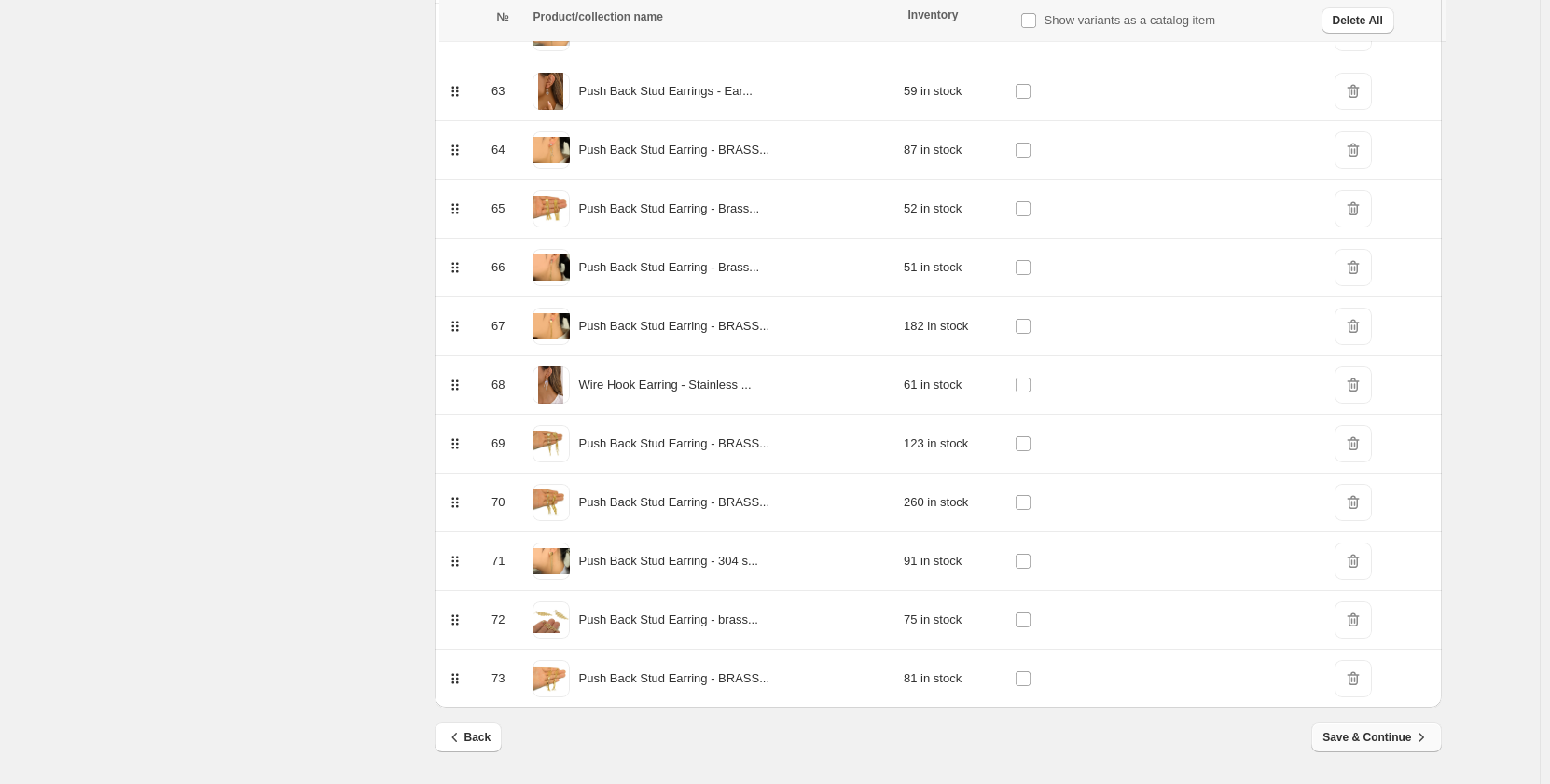
click at [1379, 739] on span "Save & Continue" at bounding box center [1375, 737] width 107 height 19
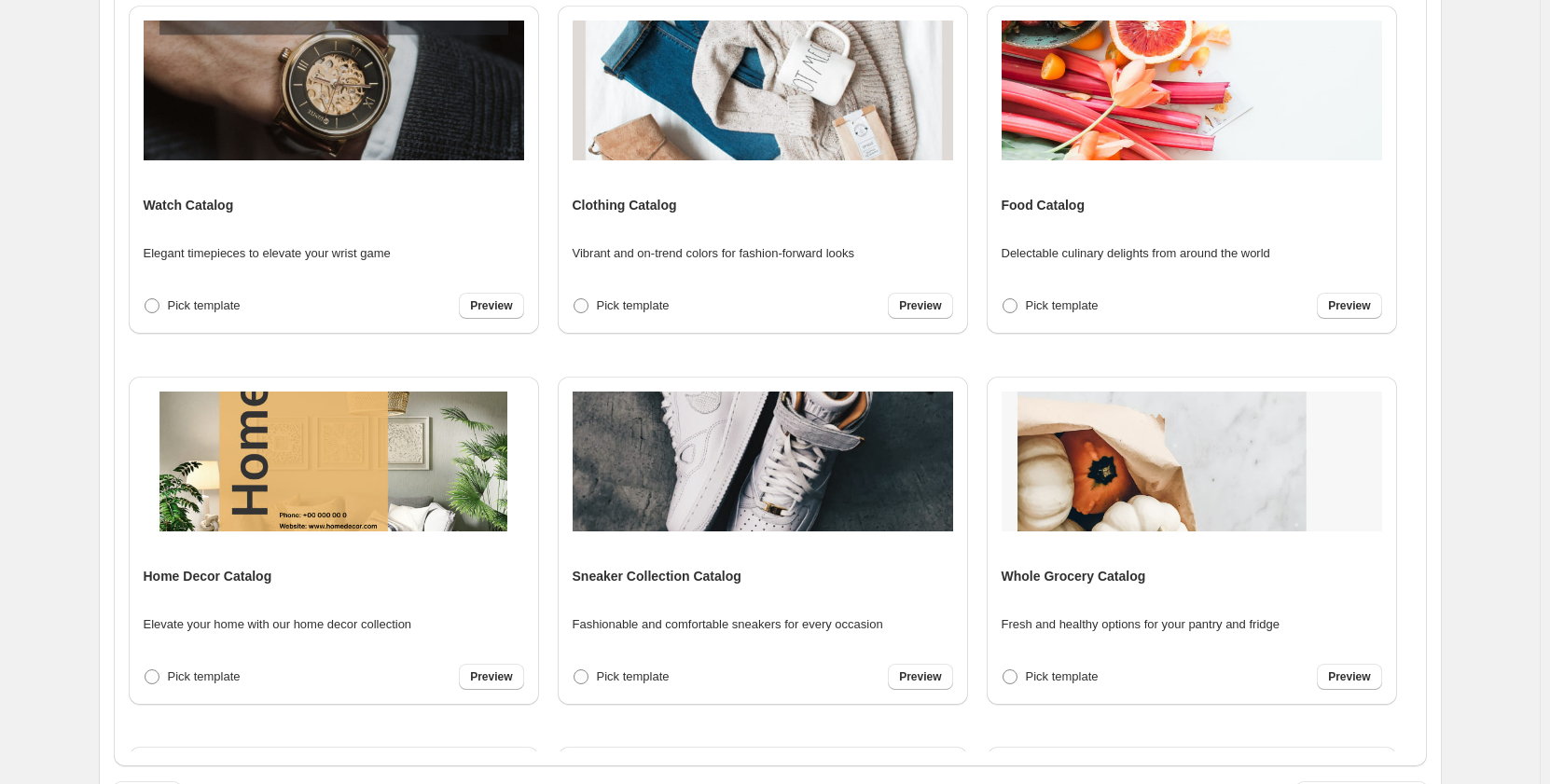
scroll to position [441, 0]
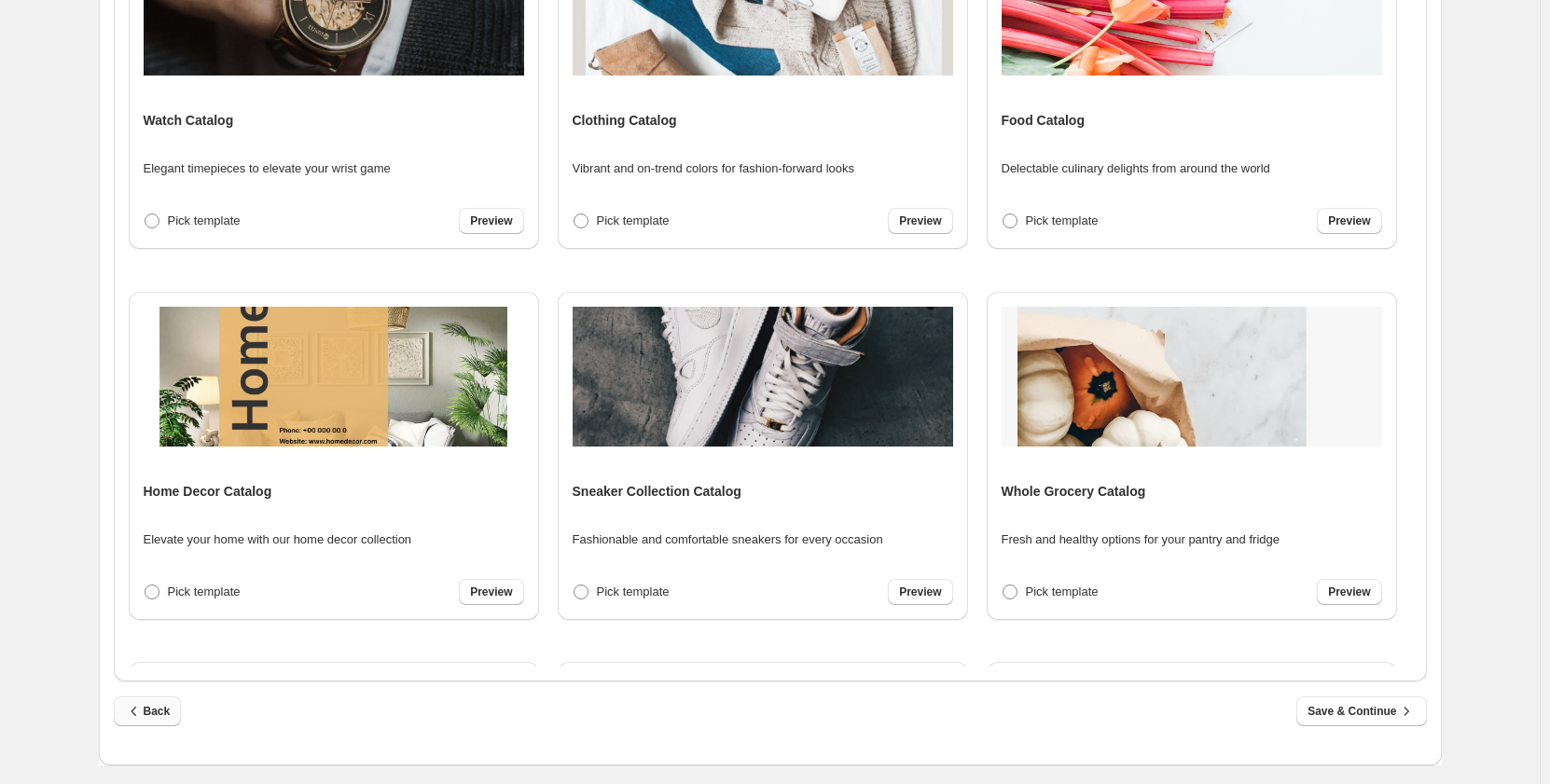
click at [142, 715] on icon "button" at bounding box center [135, 712] width 19 height 19
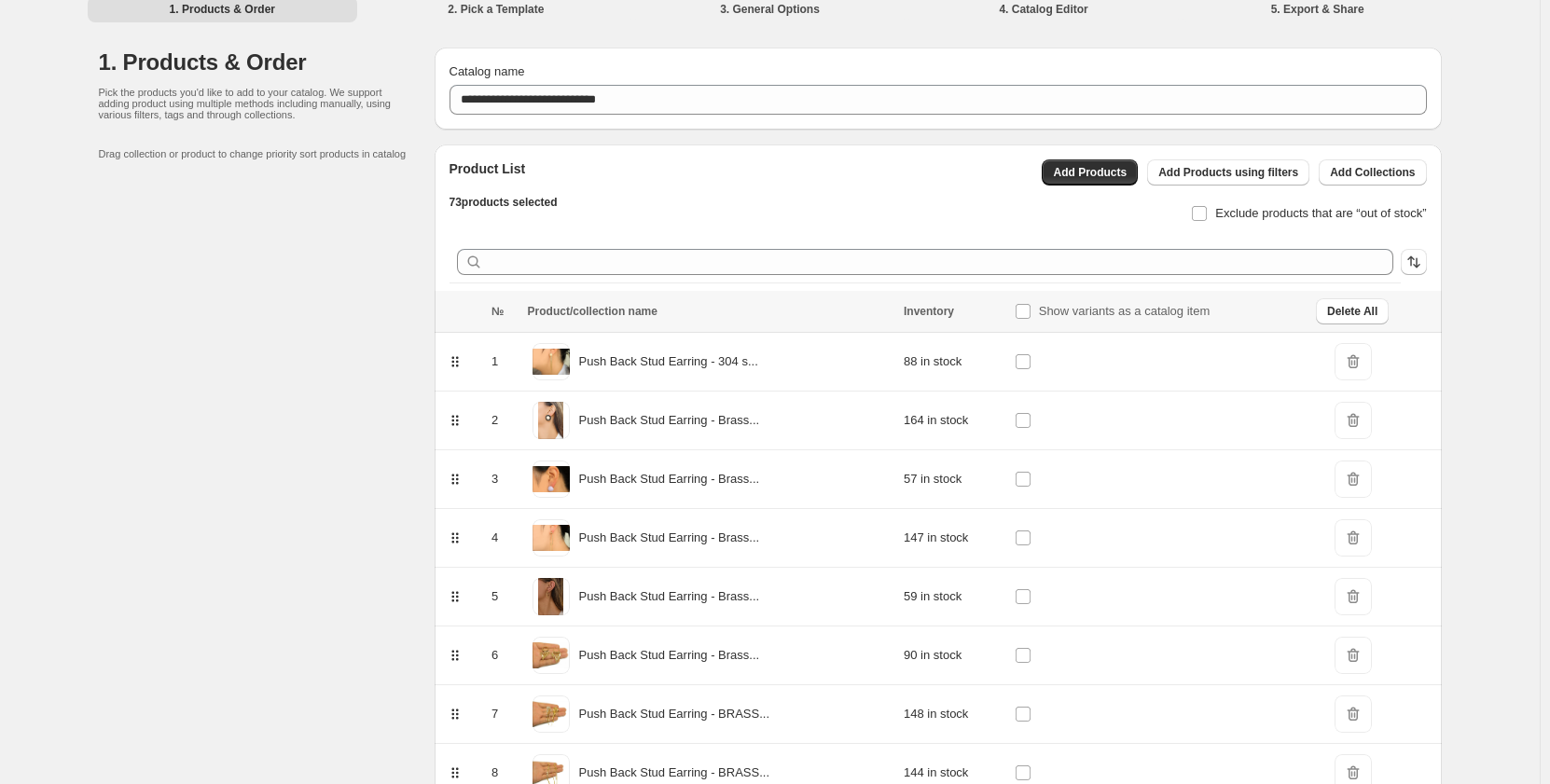
scroll to position [0, 0]
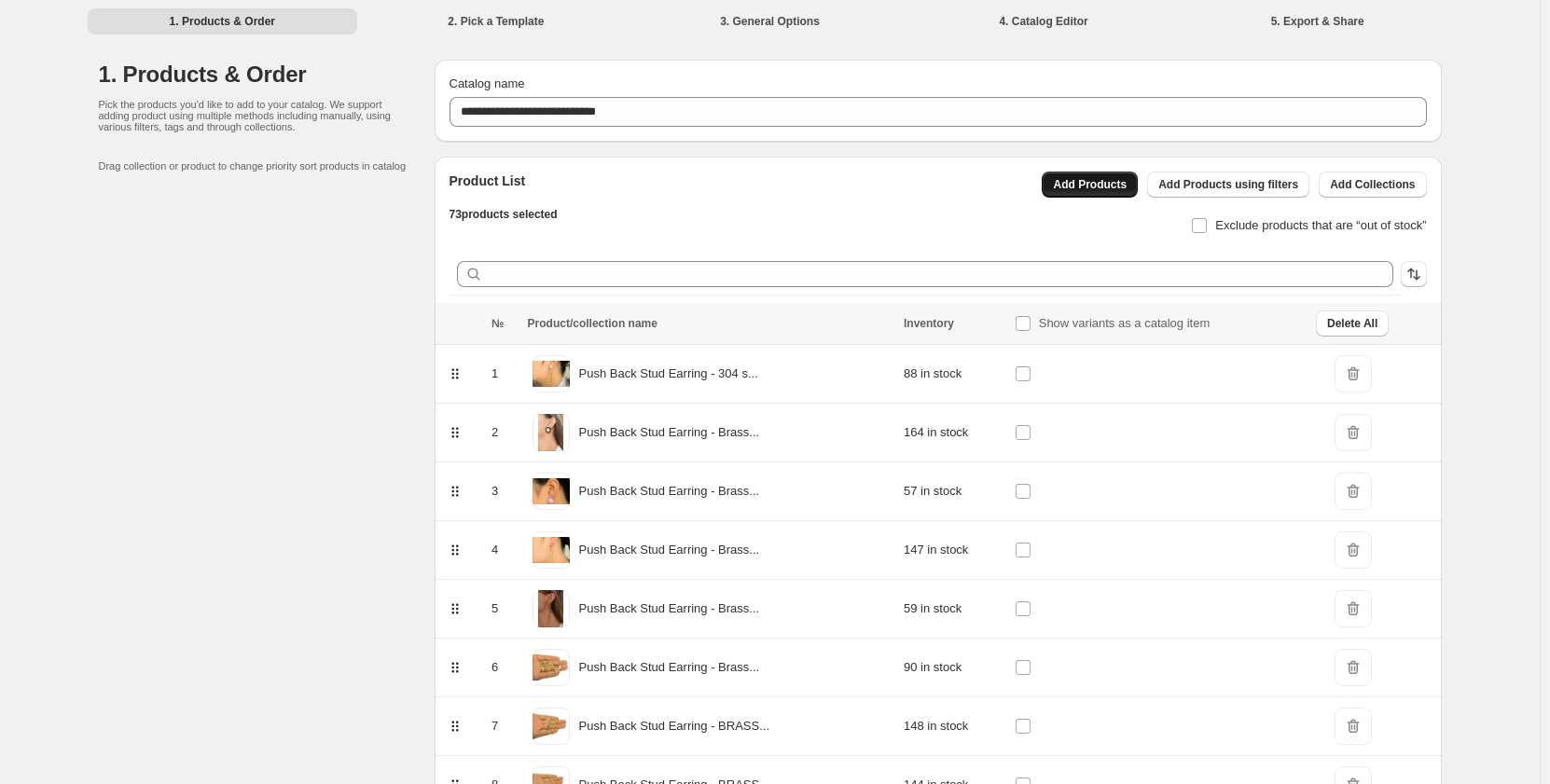
click at [1112, 177] on button "Add Products" at bounding box center [1090, 185] width 96 height 27
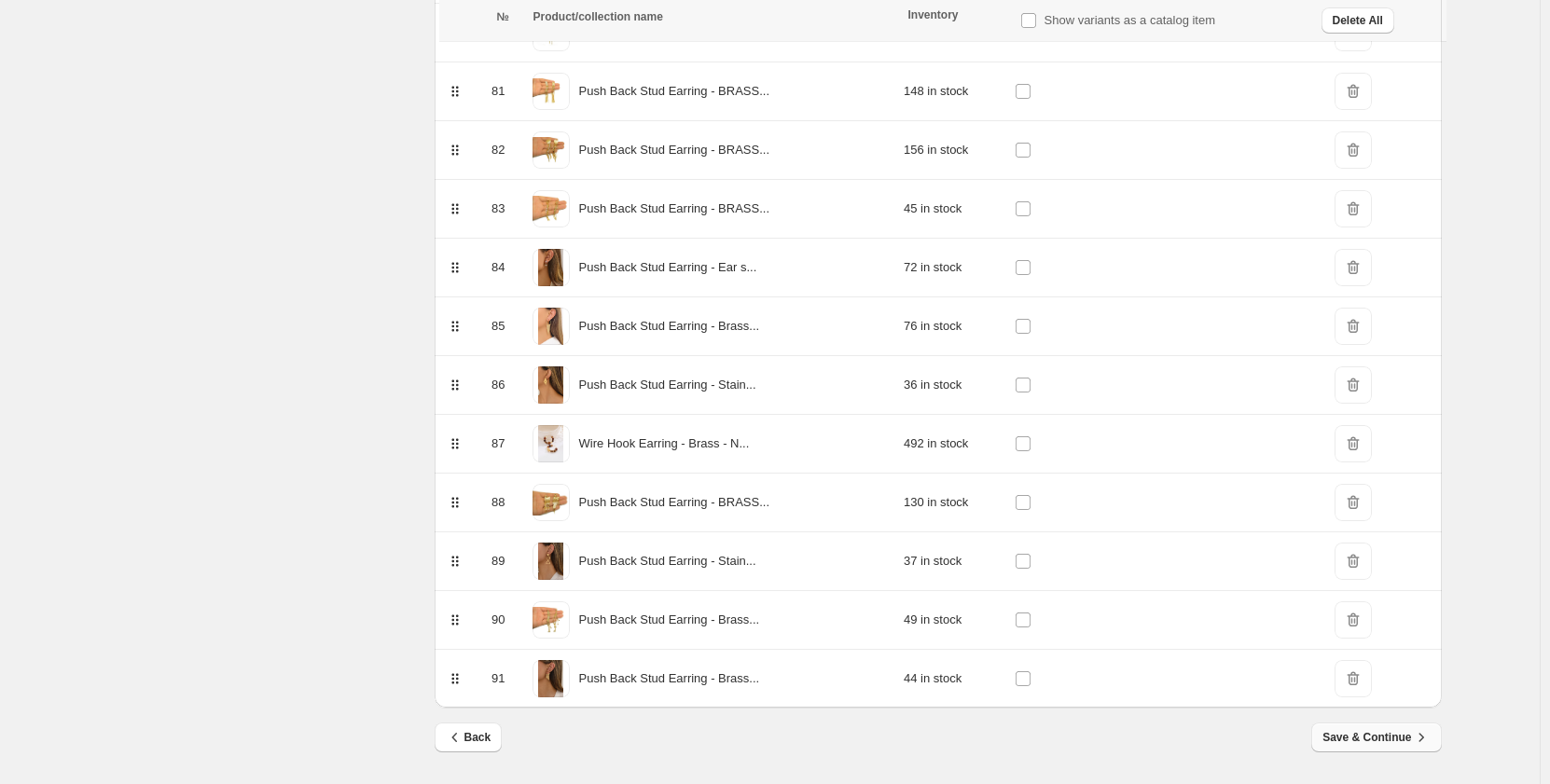
click at [1387, 740] on span "Save & Continue" at bounding box center [1375, 737] width 107 height 19
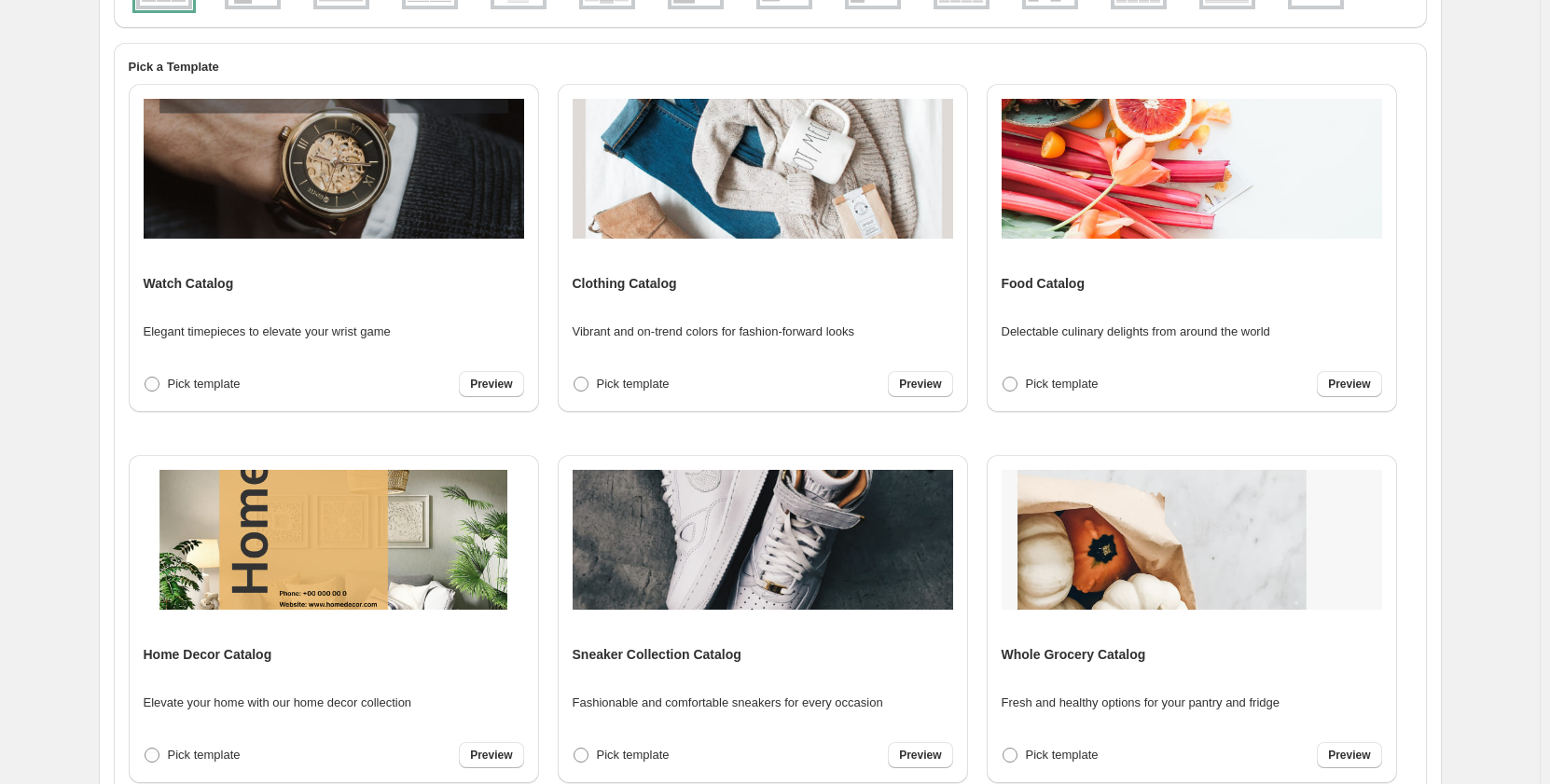
scroll to position [441, 0]
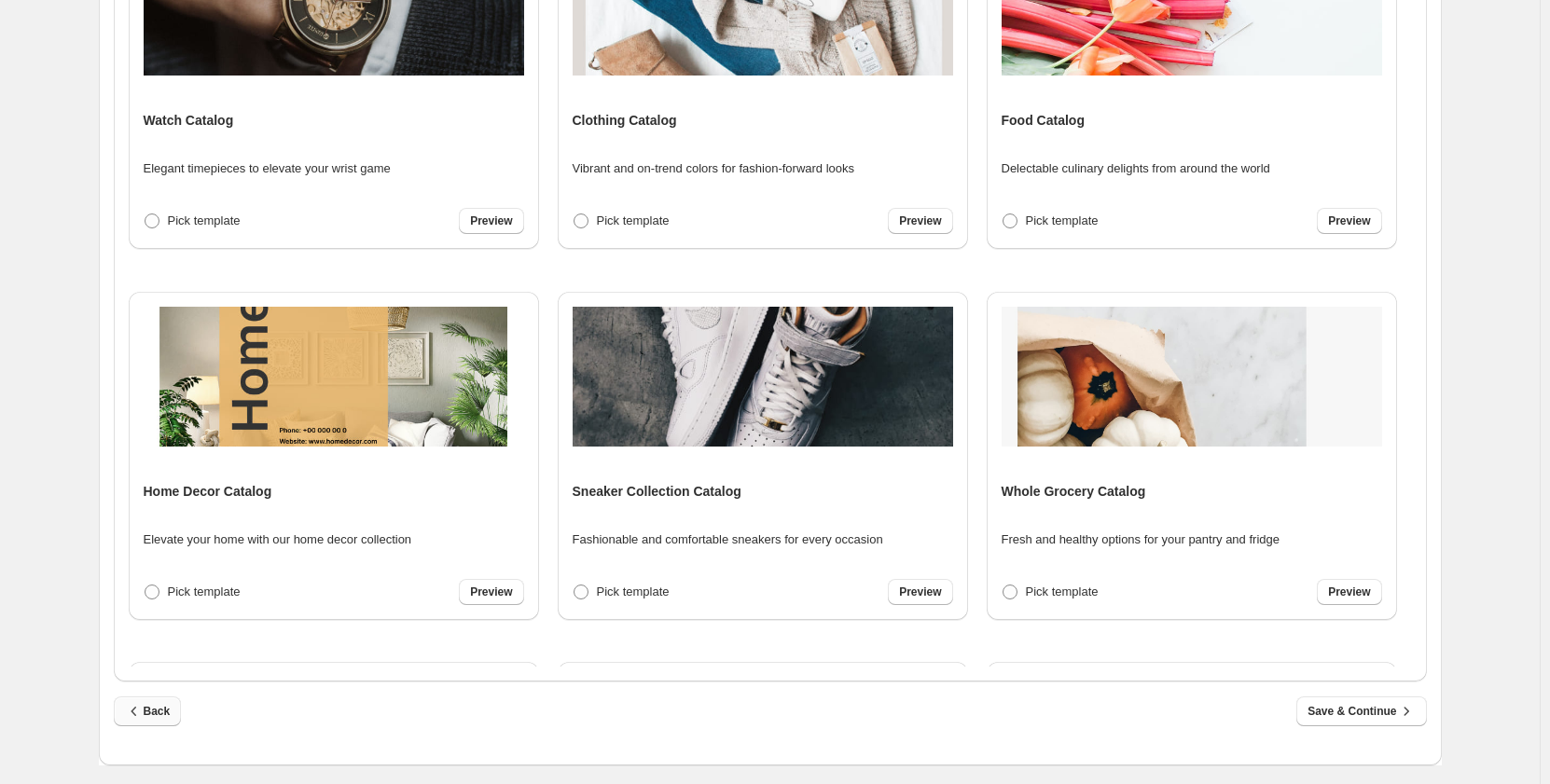
click at [154, 719] on span "Back" at bounding box center [148, 712] width 46 height 19
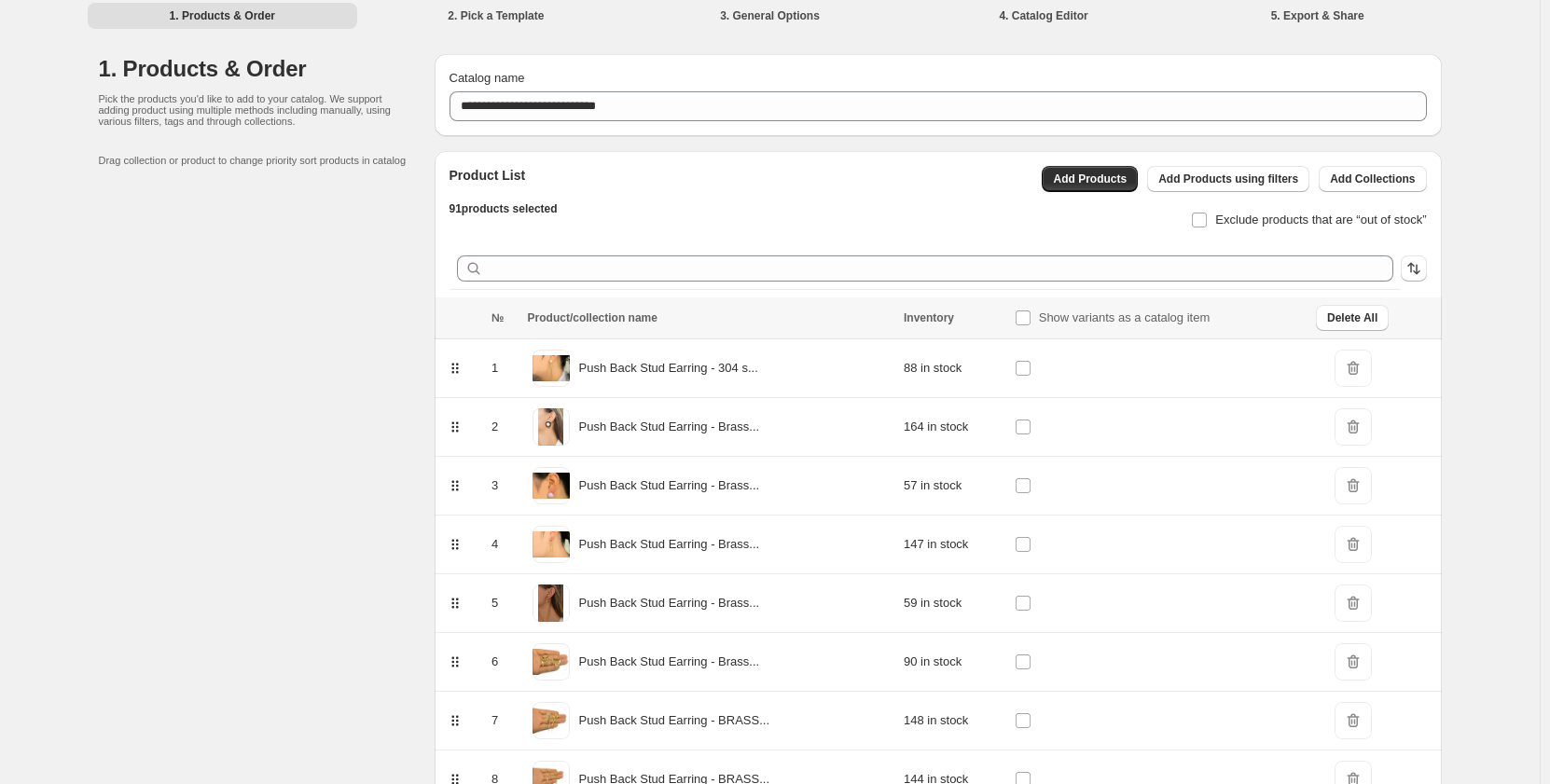
scroll to position [0, 0]
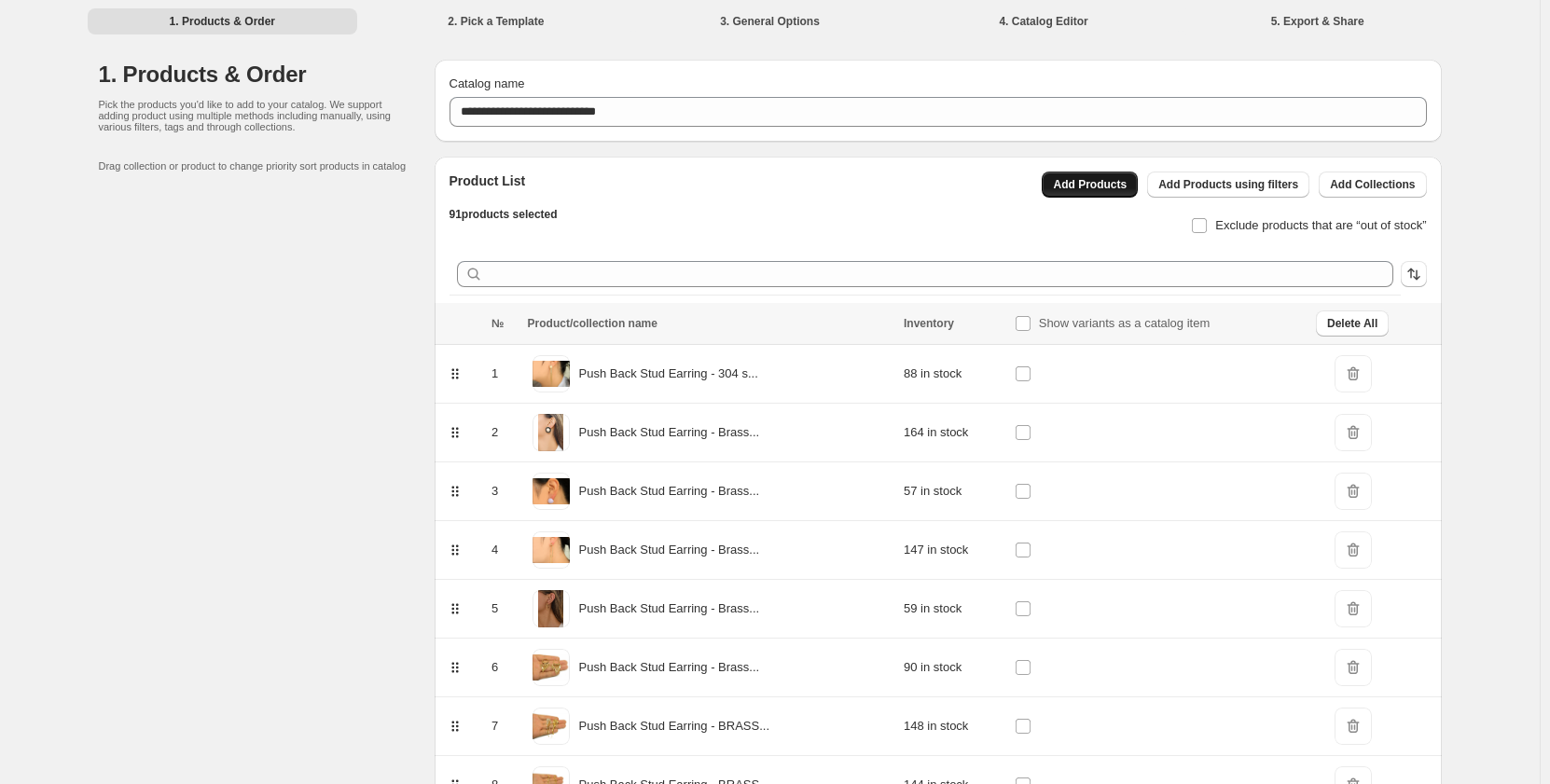
click at [1090, 190] on span "Add Products" at bounding box center [1090, 185] width 74 height 15
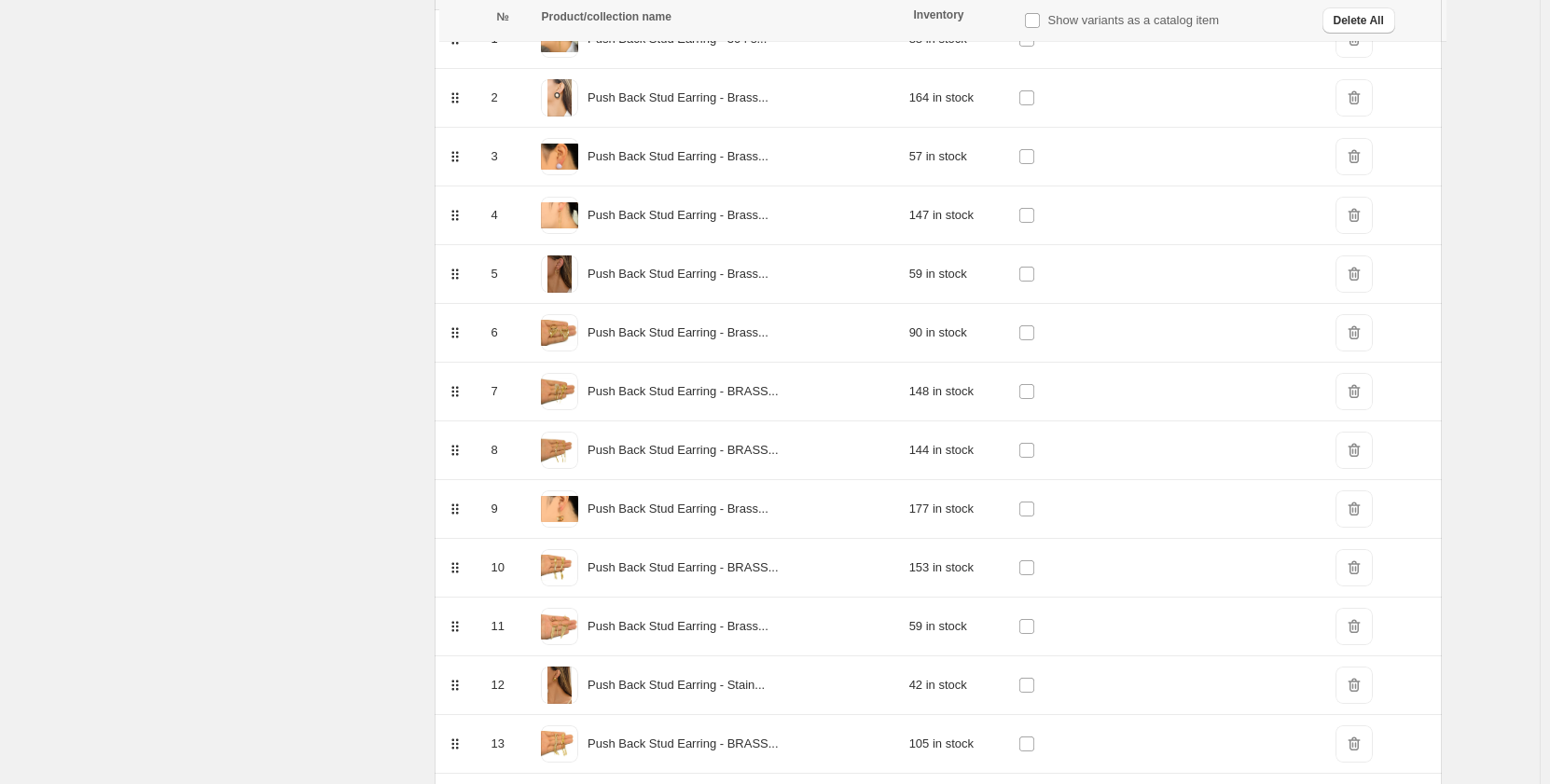
scroll to position [6570, 0]
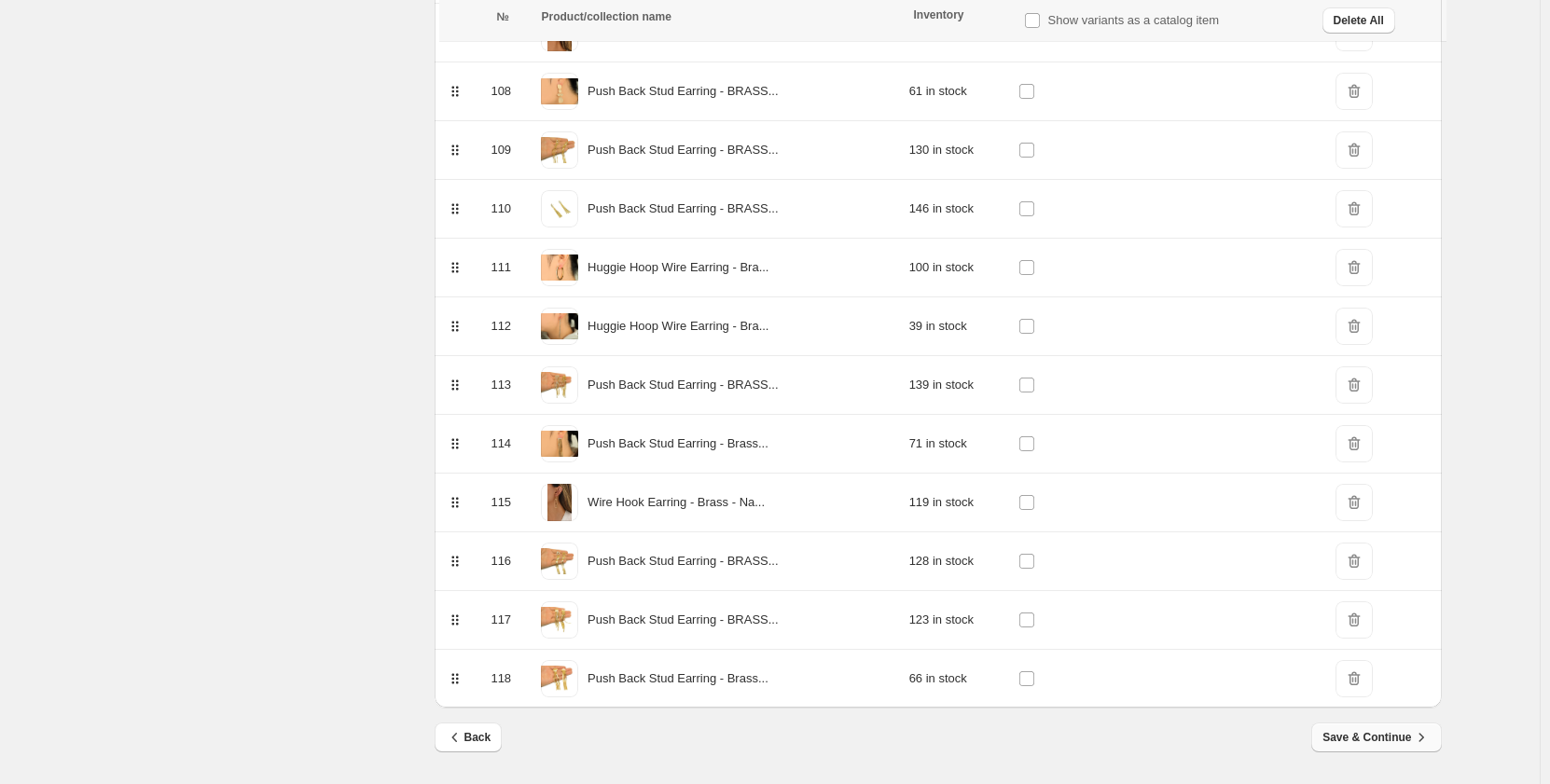
click at [1387, 730] on span "Save & Continue" at bounding box center [1375, 737] width 107 height 19
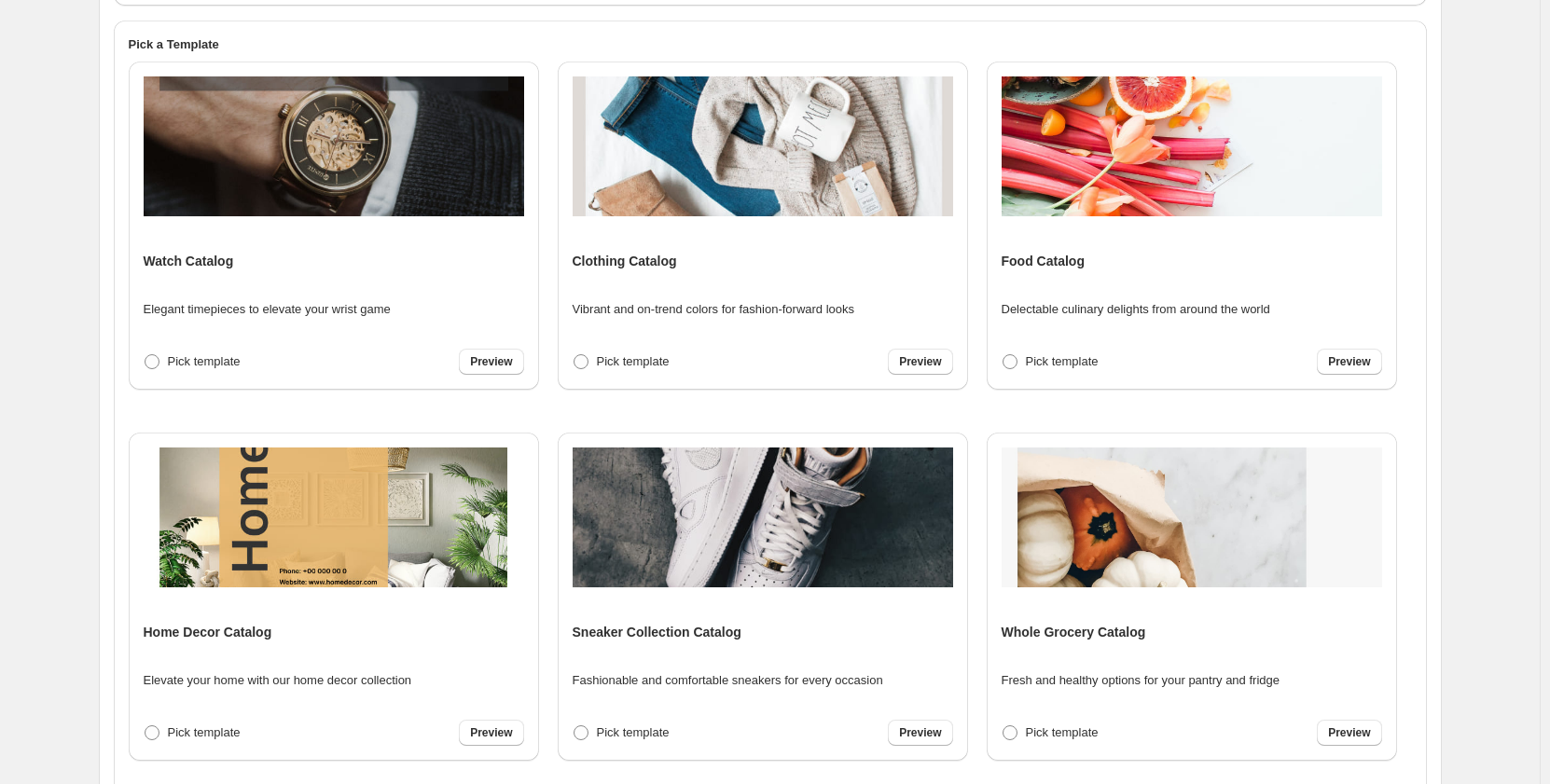
scroll to position [441, 0]
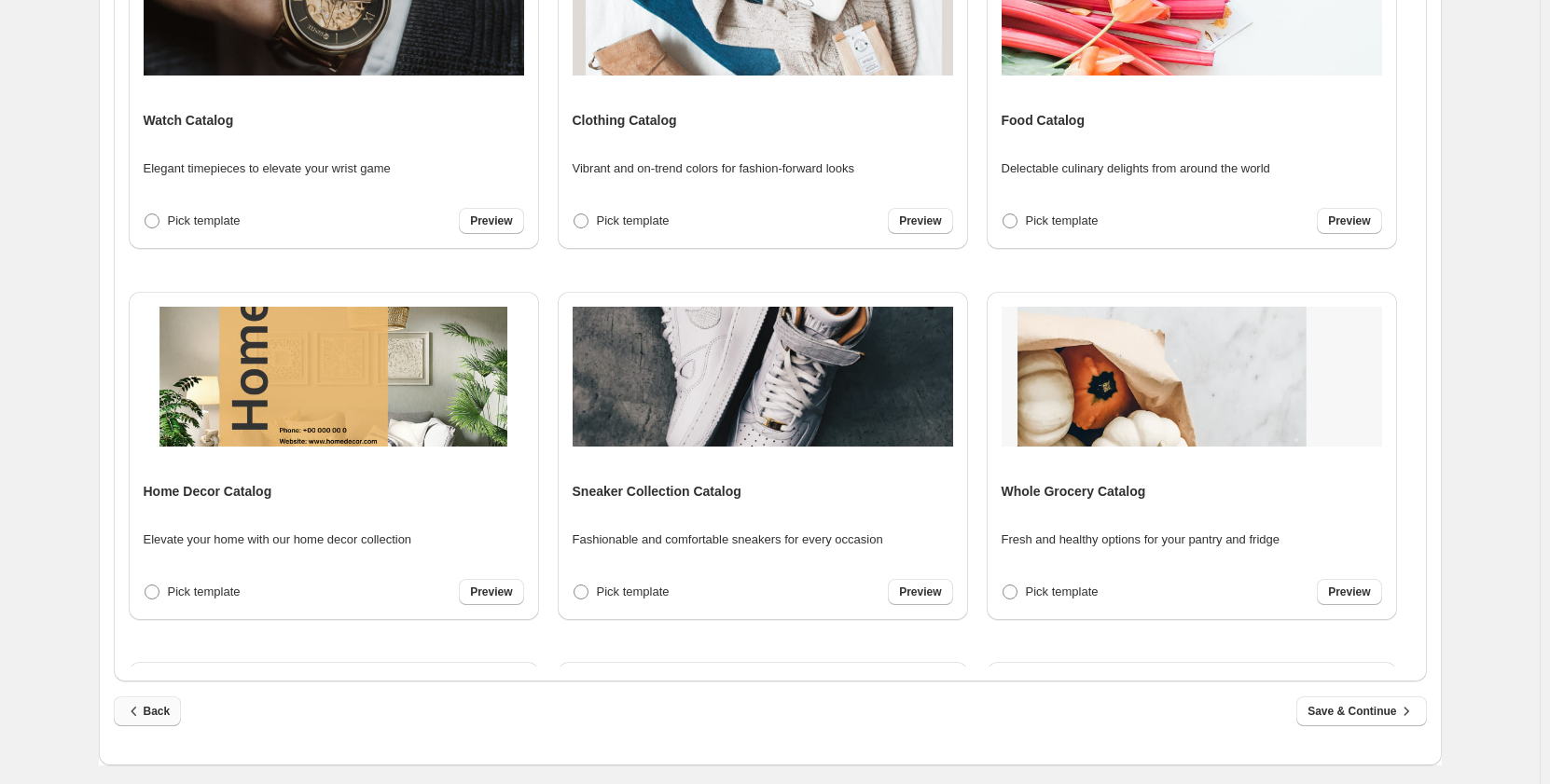
click at [163, 714] on span "Back" at bounding box center [148, 712] width 46 height 19
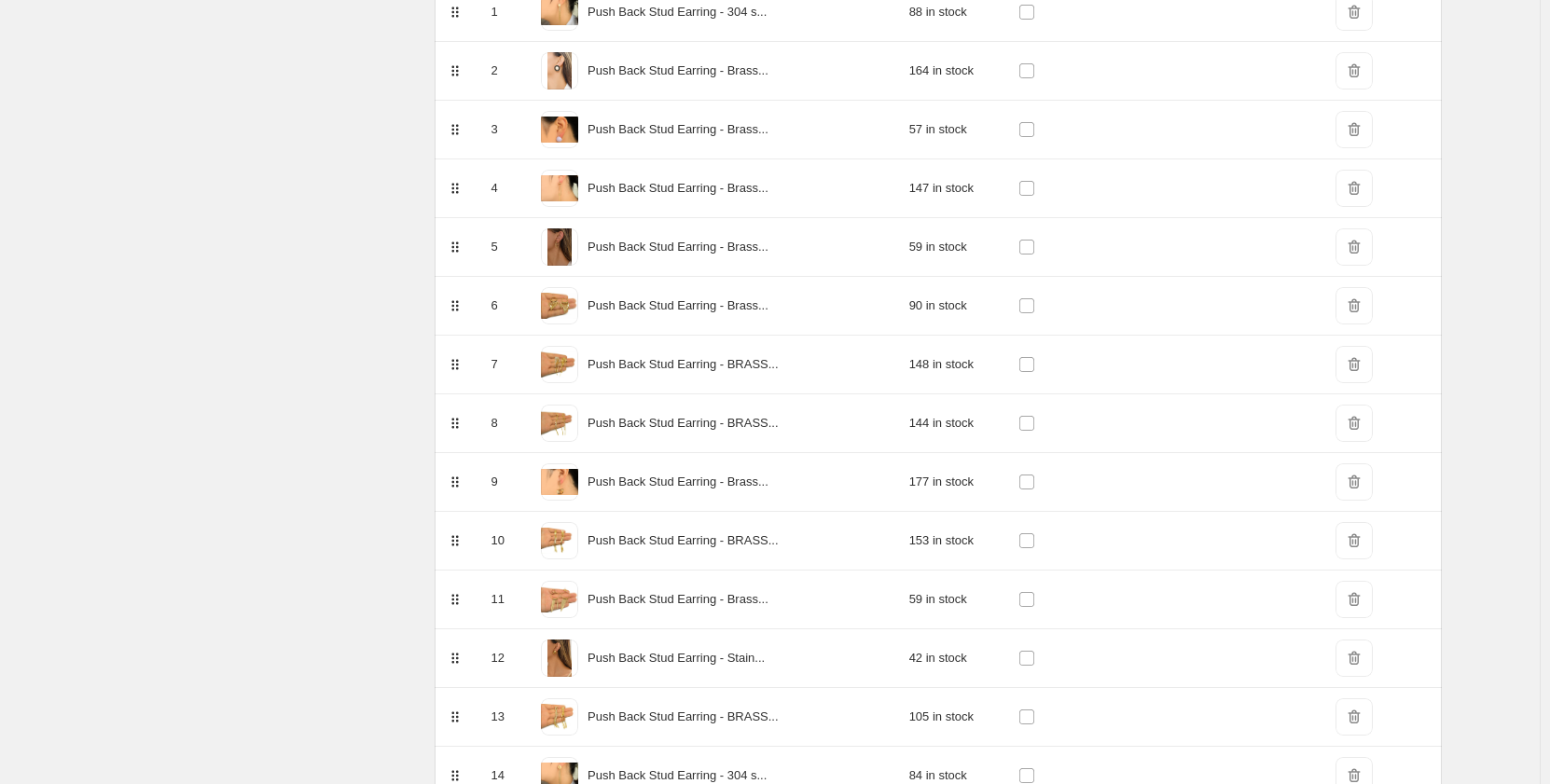
scroll to position [0, 0]
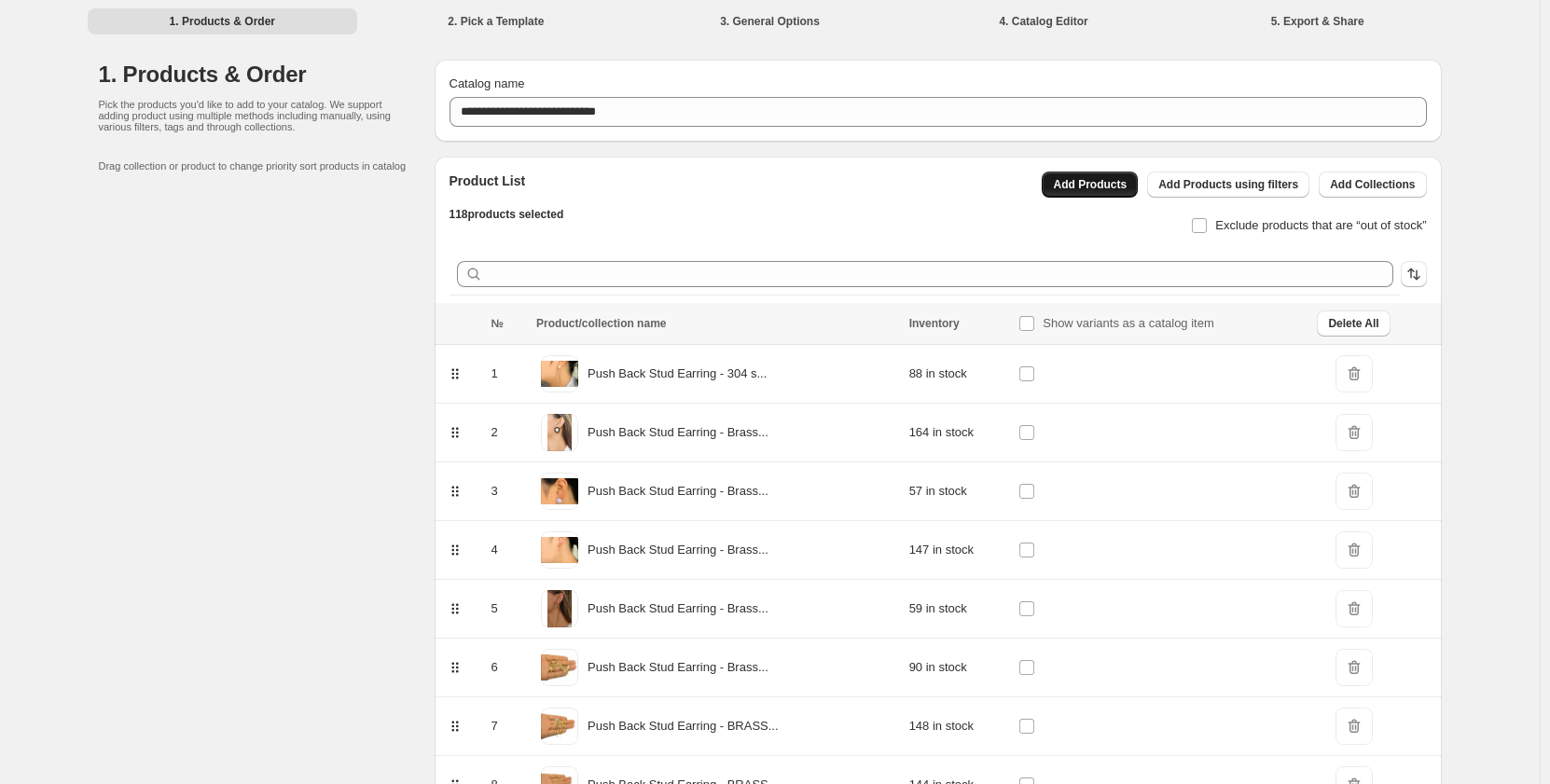
click at [1104, 185] on span "Add Products" at bounding box center [1090, 185] width 74 height 15
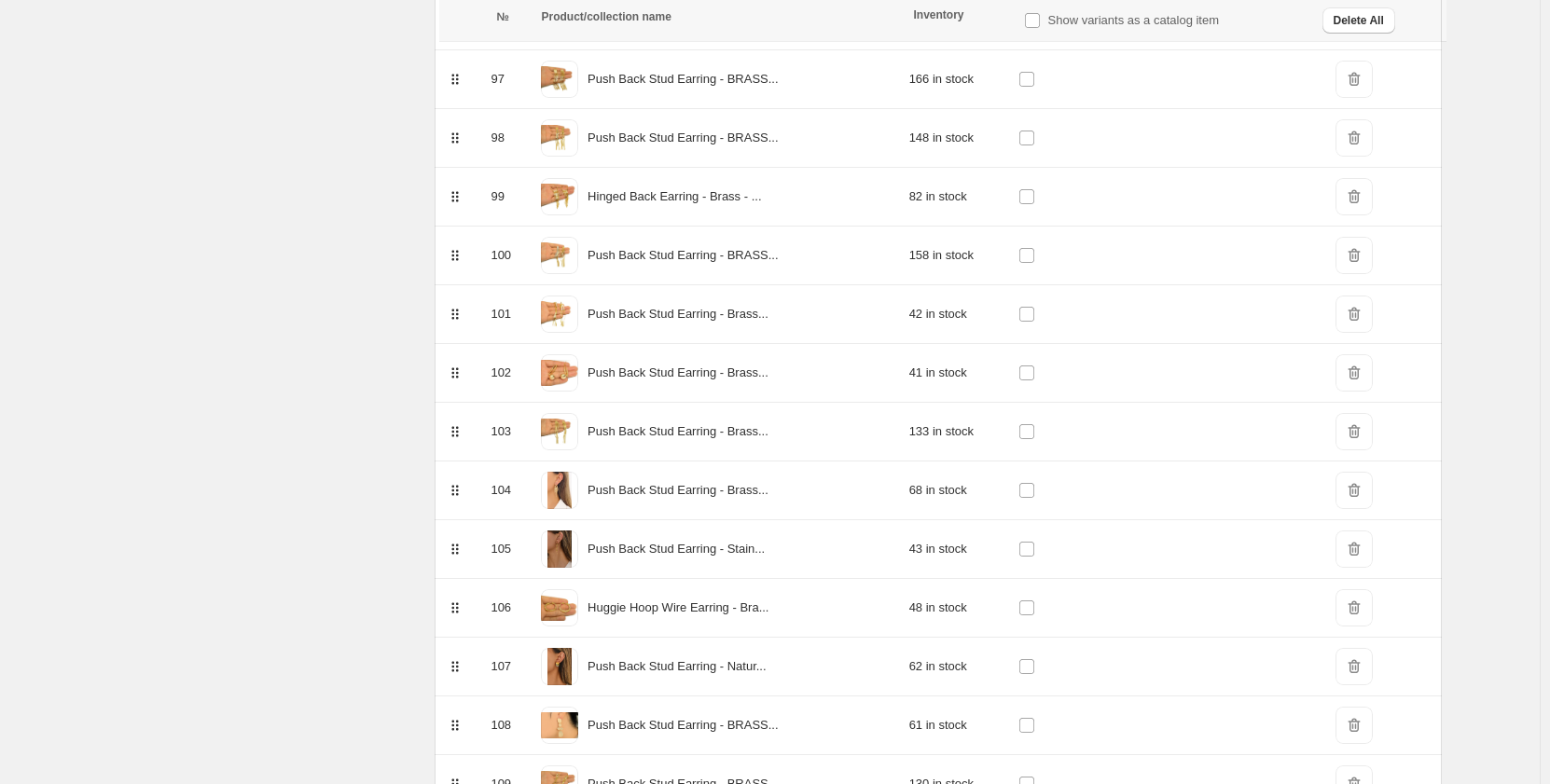
scroll to position [6570, 0]
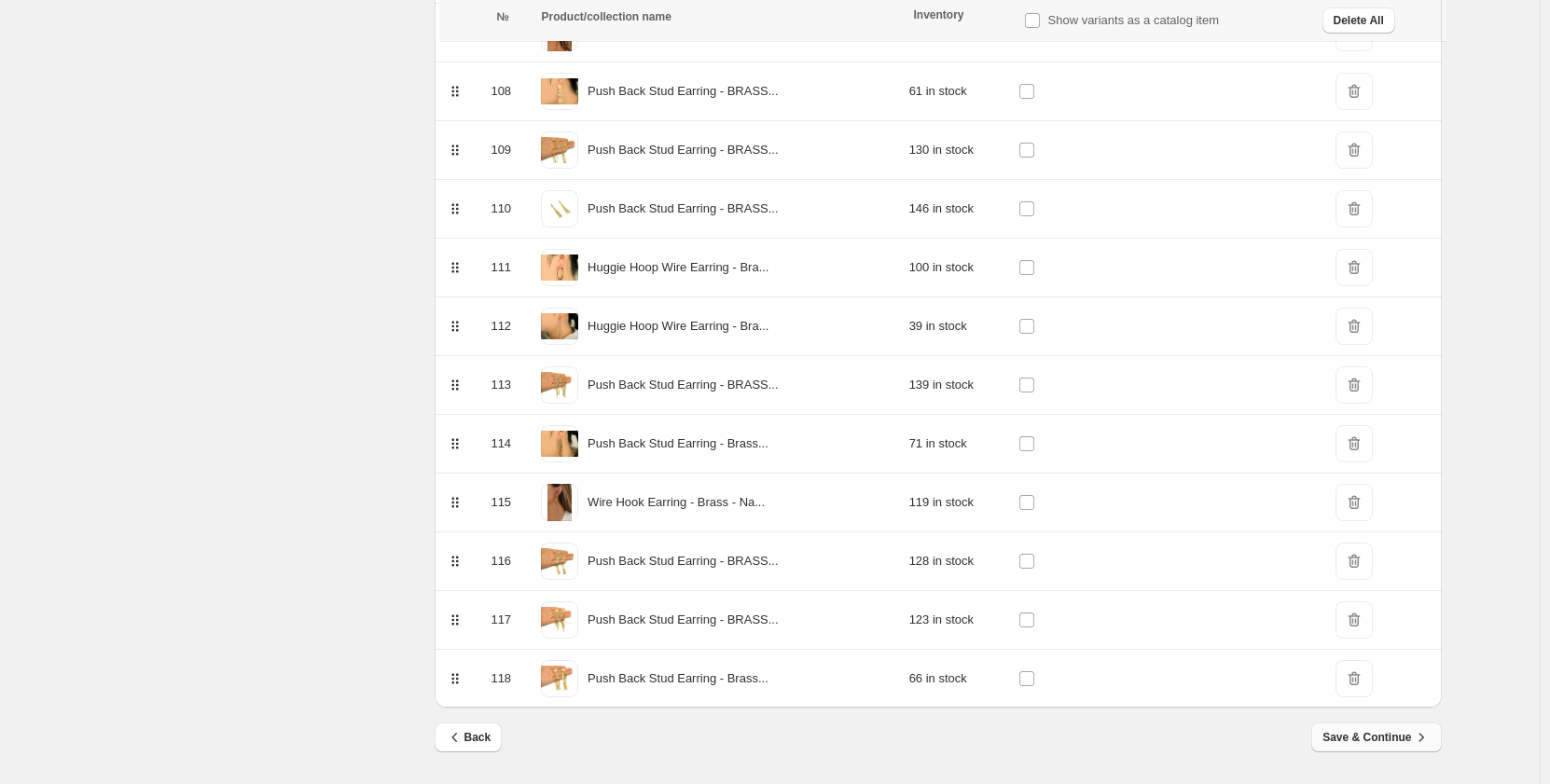
click at [1359, 740] on span "Save & Continue" at bounding box center [1375, 737] width 107 height 19
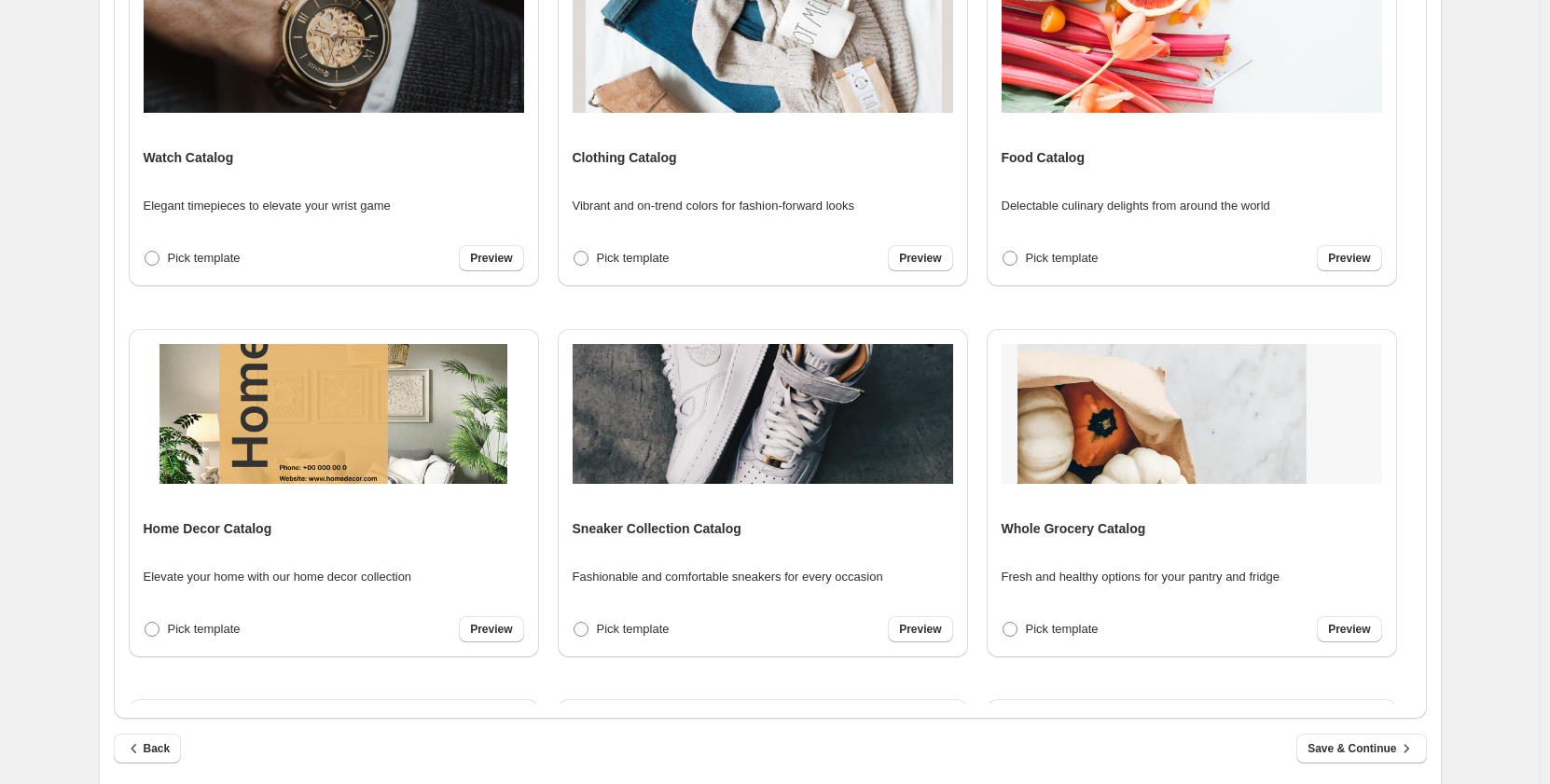
scroll to position [441, 0]
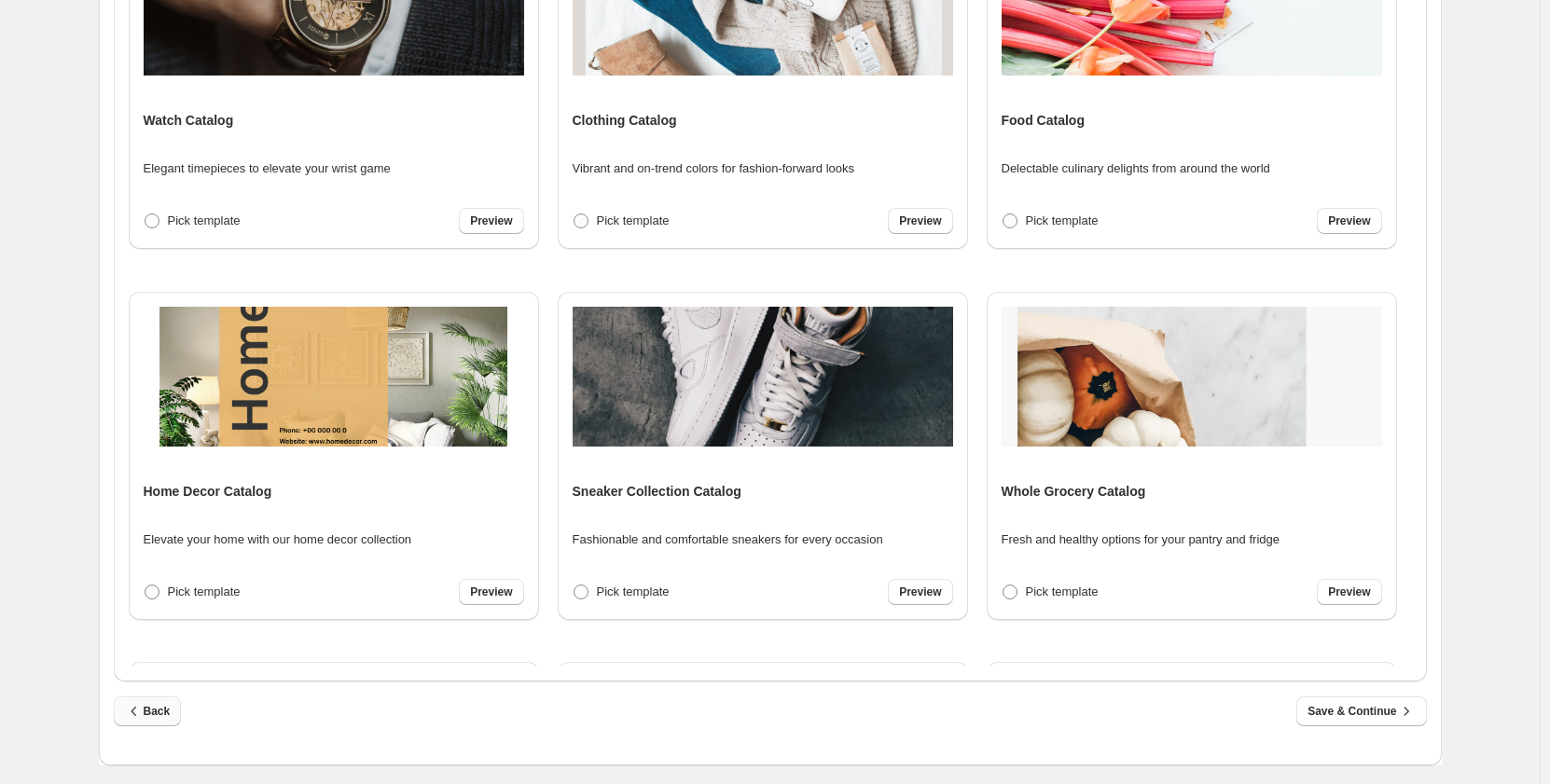
click at [137, 715] on icon "button" at bounding box center [135, 712] width 19 height 19
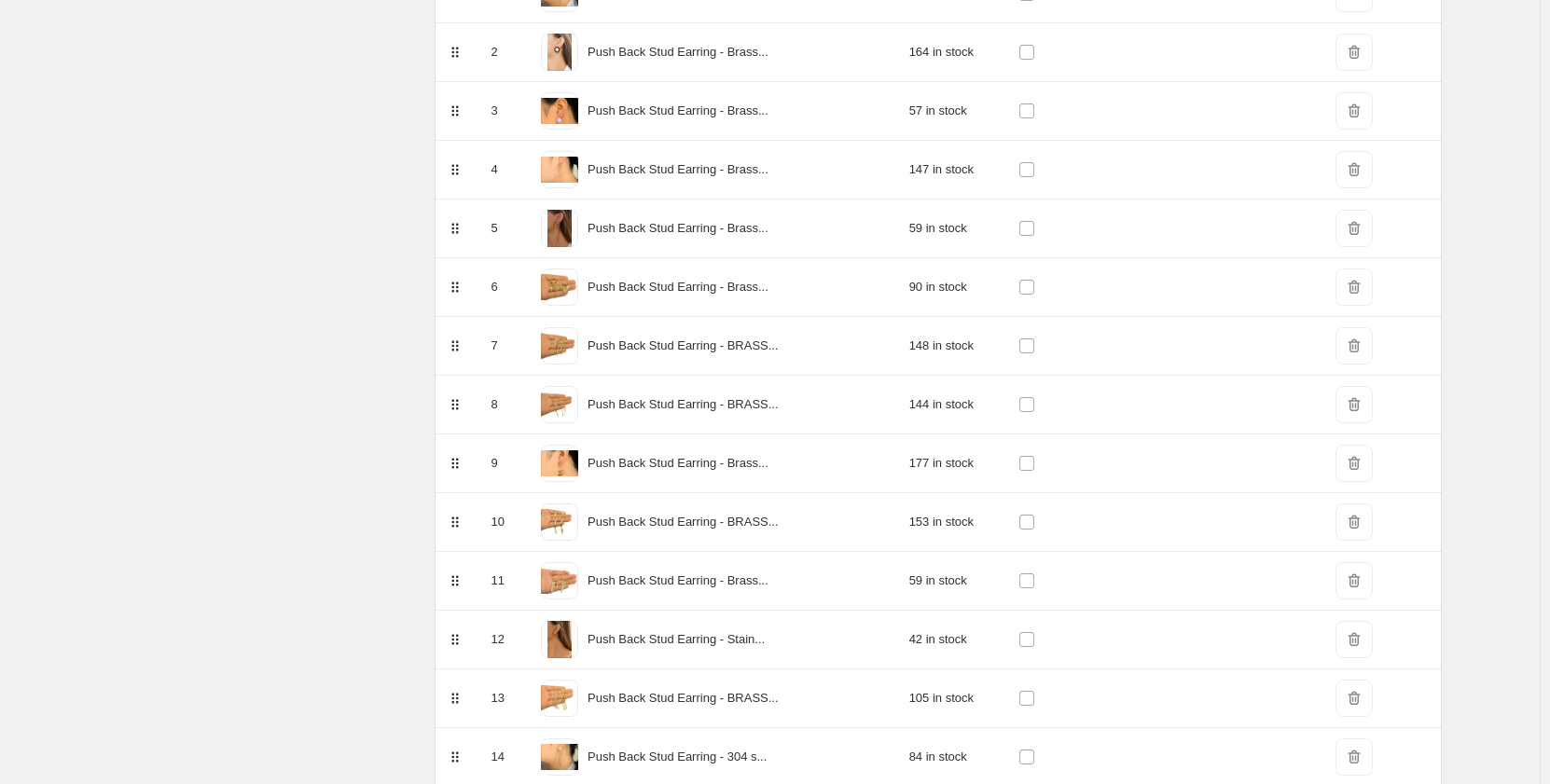
scroll to position [0, 0]
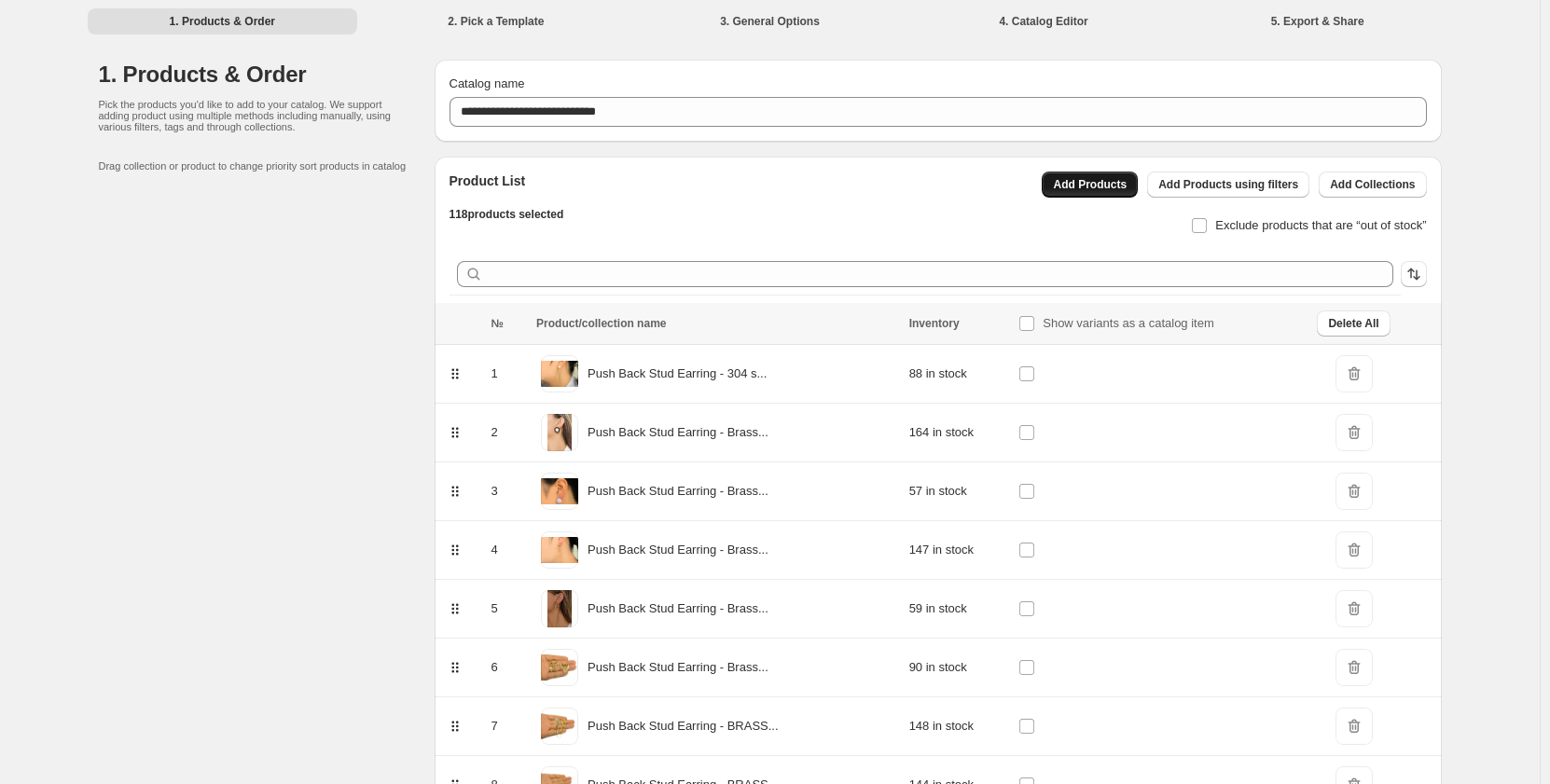
click at [1111, 180] on span "Add Products" at bounding box center [1090, 185] width 74 height 15
click at [1105, 189] on span "Add Products" at bounding box center [1090, 185] width 74 height 15
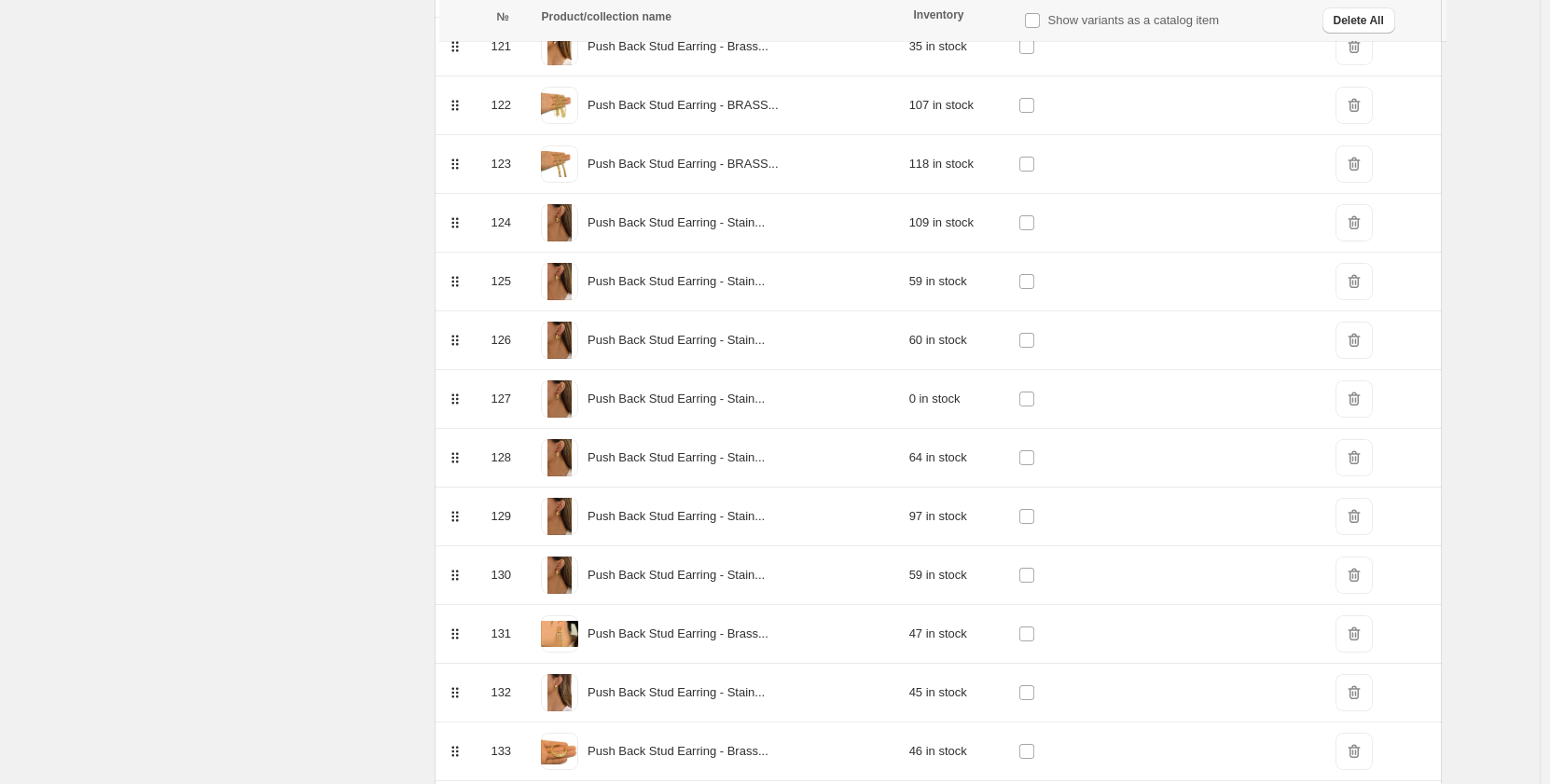
scroll to position [7628, 0]
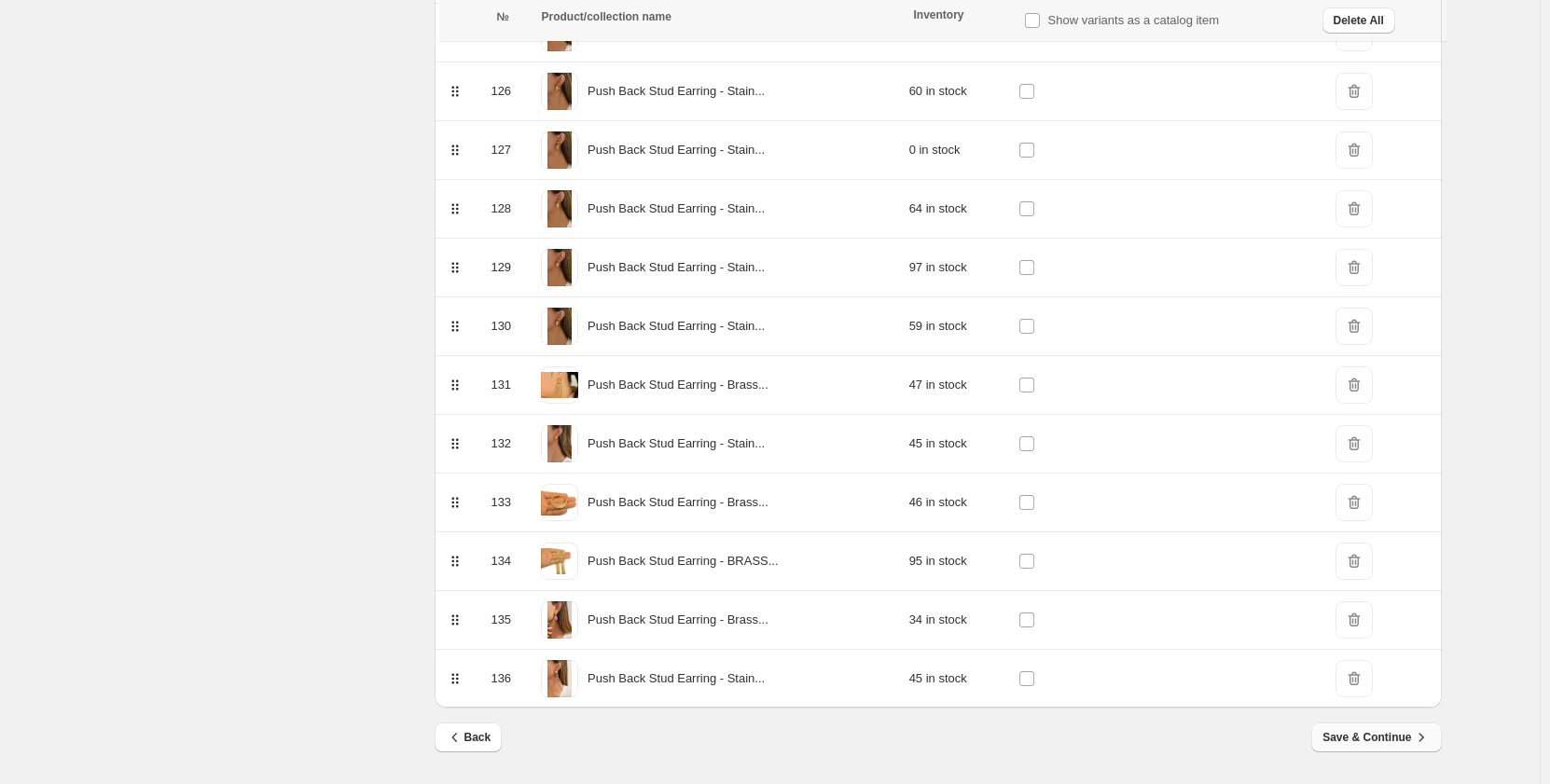
click at [1366, 730] on span "Save & Continue" at bounding box center [1375, 737] width 107 height 19
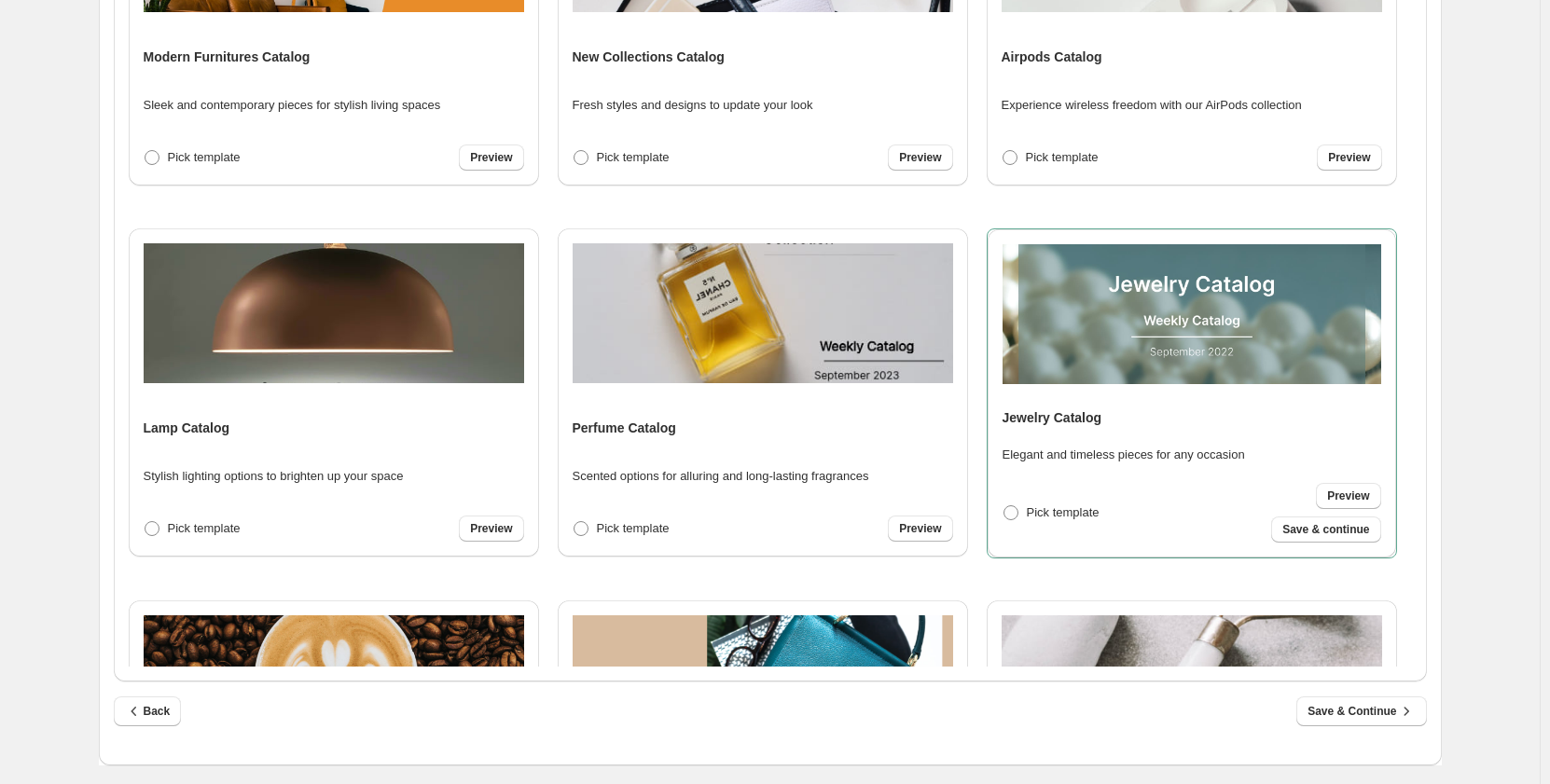
scroll to position [796, 0]
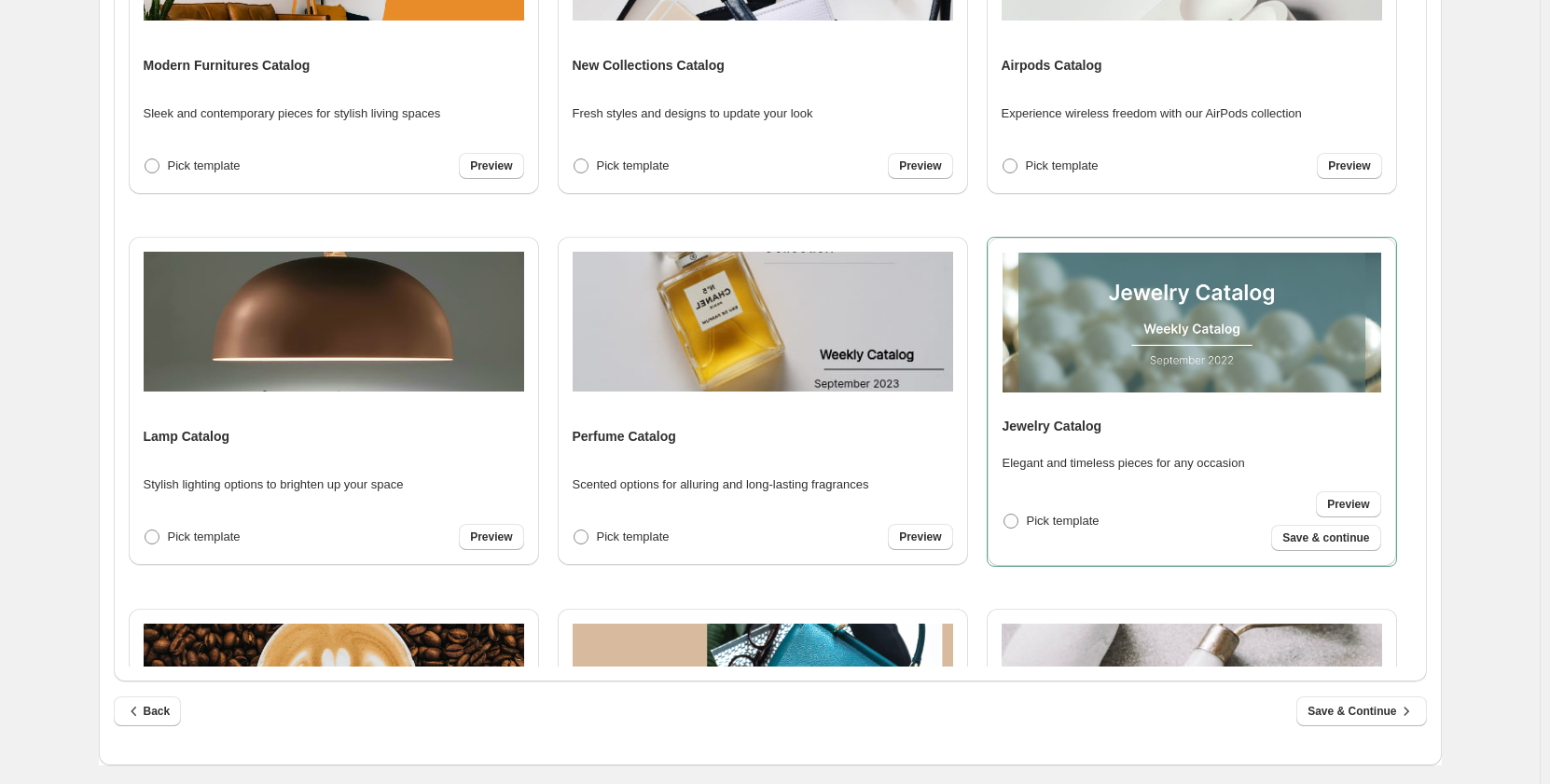
click at [1176, 290] on img at bounding box center [1191, 322] width 379 height 140
click at [1290, 410] on div "Jewelry Catalog Elegant and timeless pieces for any occasion Pick template Prev…" at bounding box center [1191, 401] width 379 height 298
click at [1325, 543] on span "Save & continue" at bounding box center [1325, 538] width 86 height 15
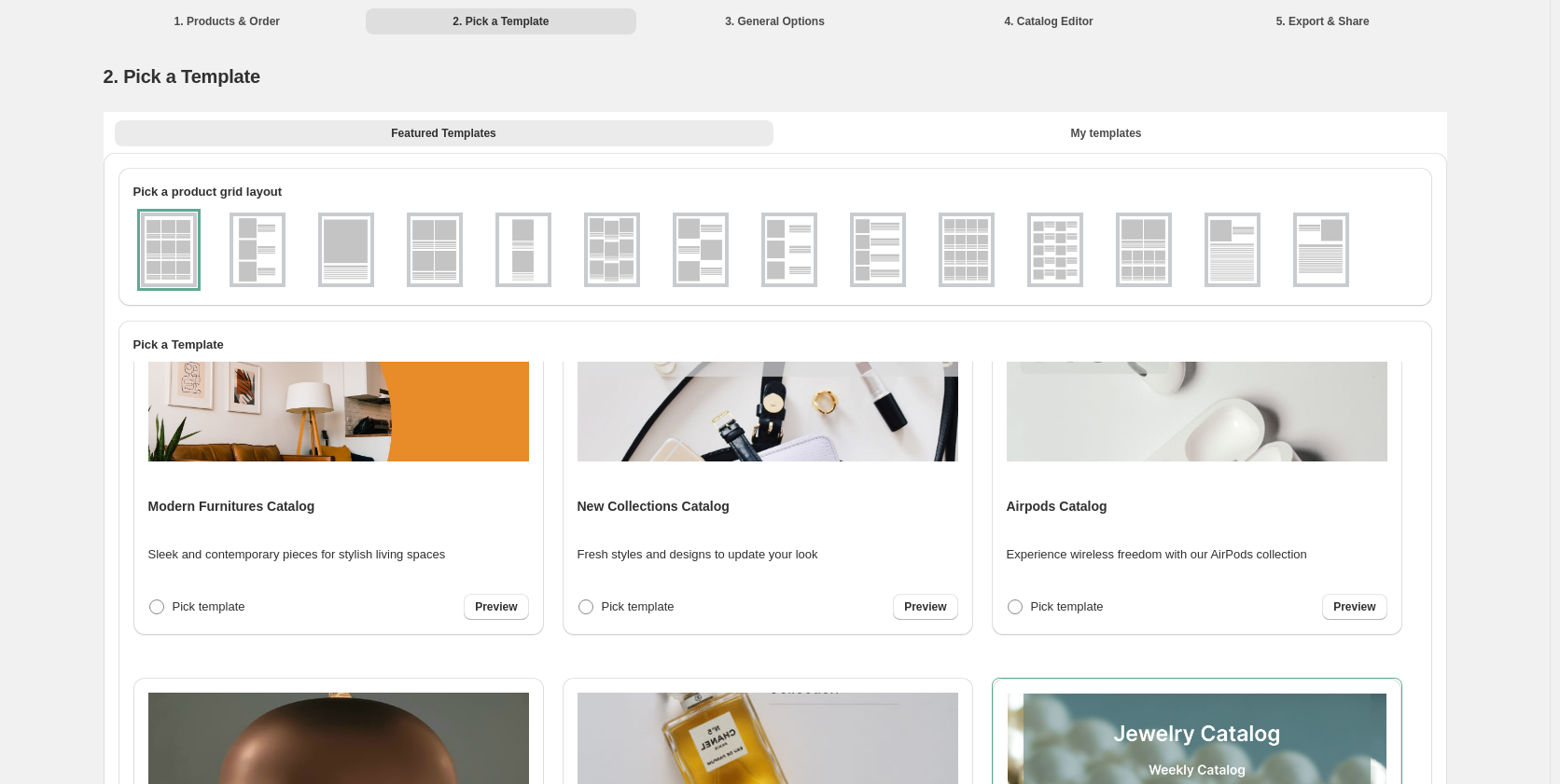
select select "**********"
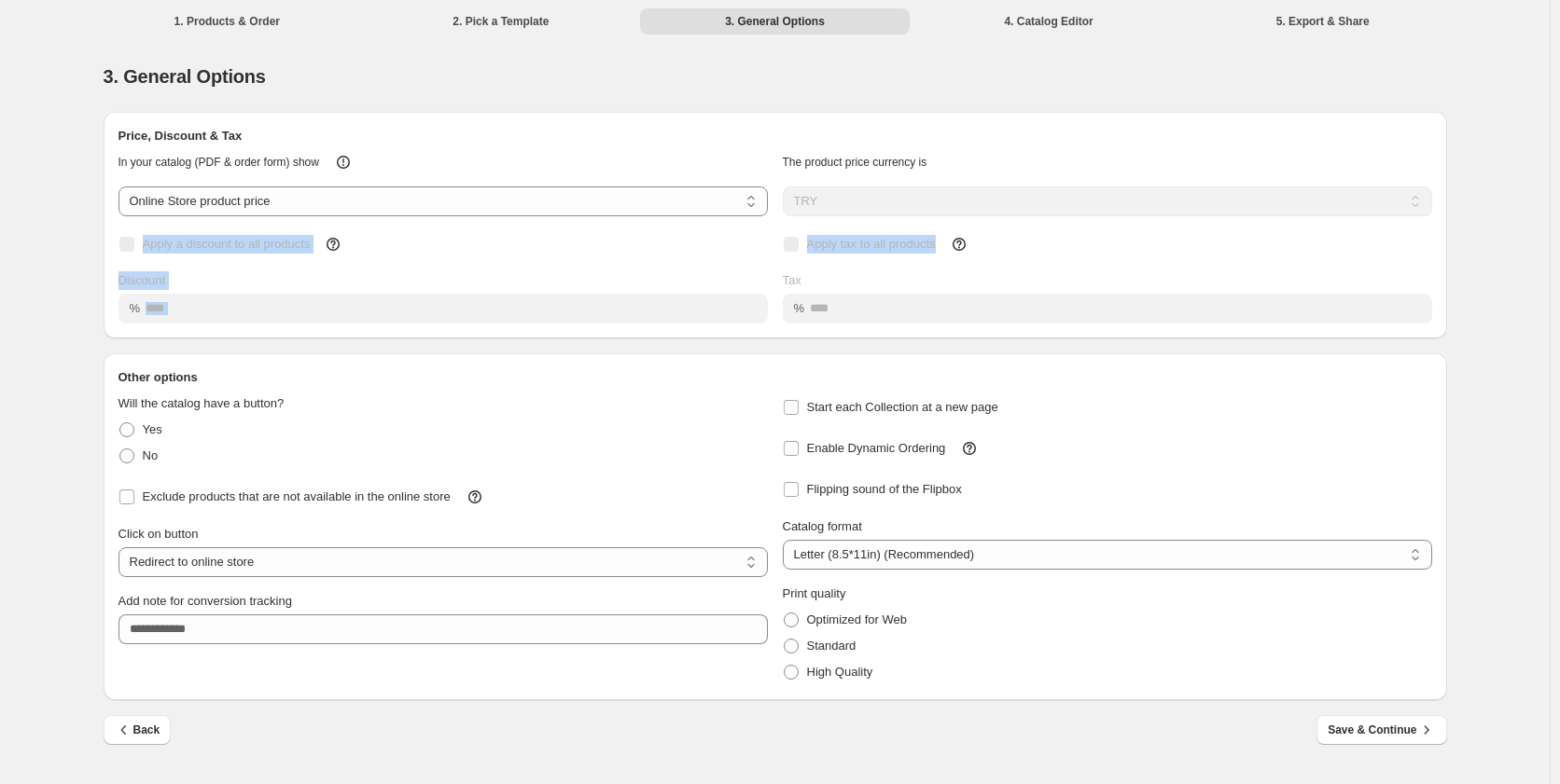
drag, startPoint x: 1561, startPoint y: 210, endPoint x: 1559, endPoint y: 240, distance: 30.1
click at [1559, 236] on div "**********" at bounding box center [780, 392] width 1560 height 784
click at [1363, 735] on span "Save & Continue" at bounding box center [1381, 731] width 107 height 19
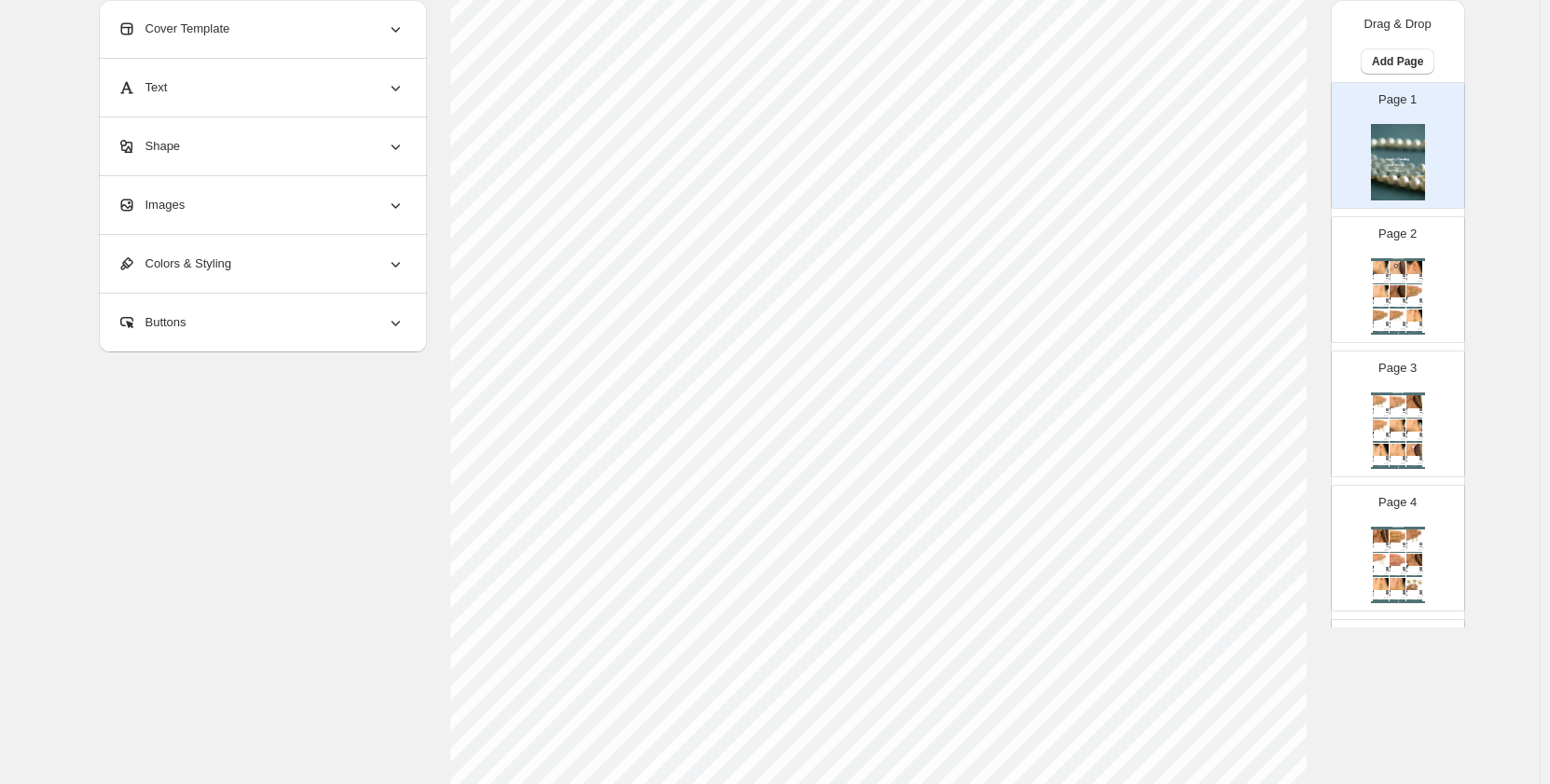
scroll to position [93, 0]
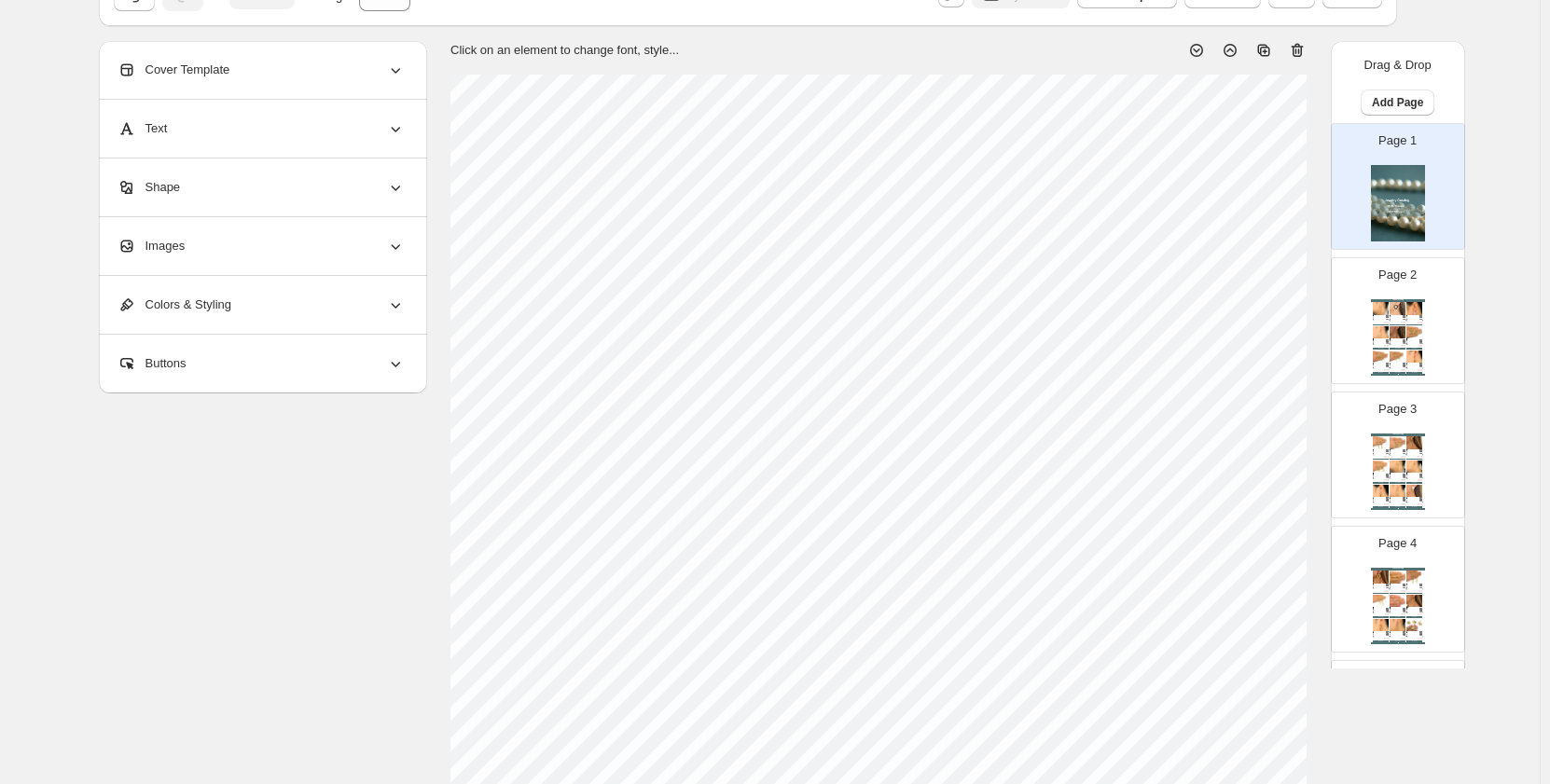
click at [194, 252] on div "Images" at bounding box center [261, 246] width 288 height 58
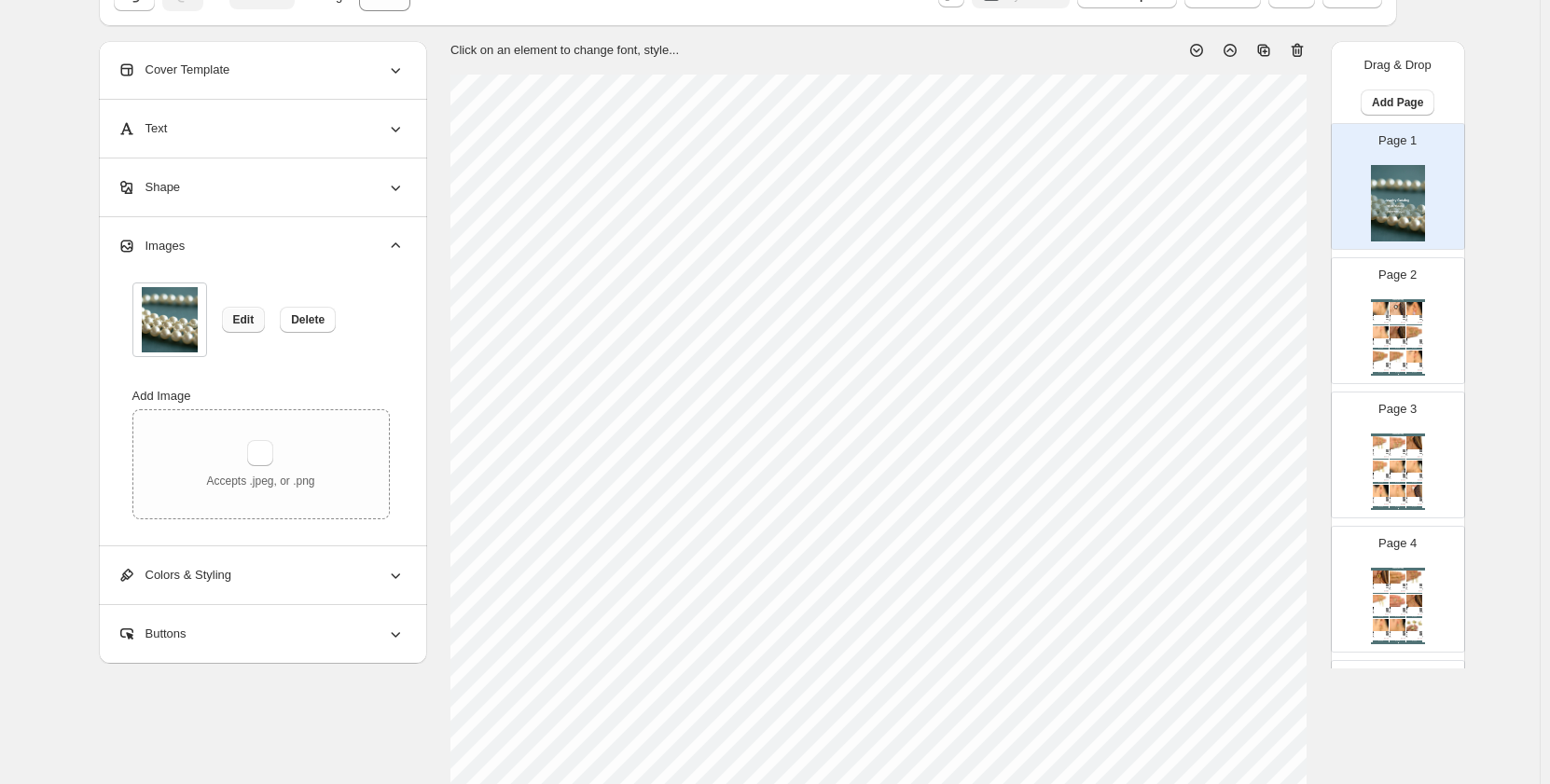
click at [249, 326] on span "Edit" at bounding box center [244, 320] width 22 height 15
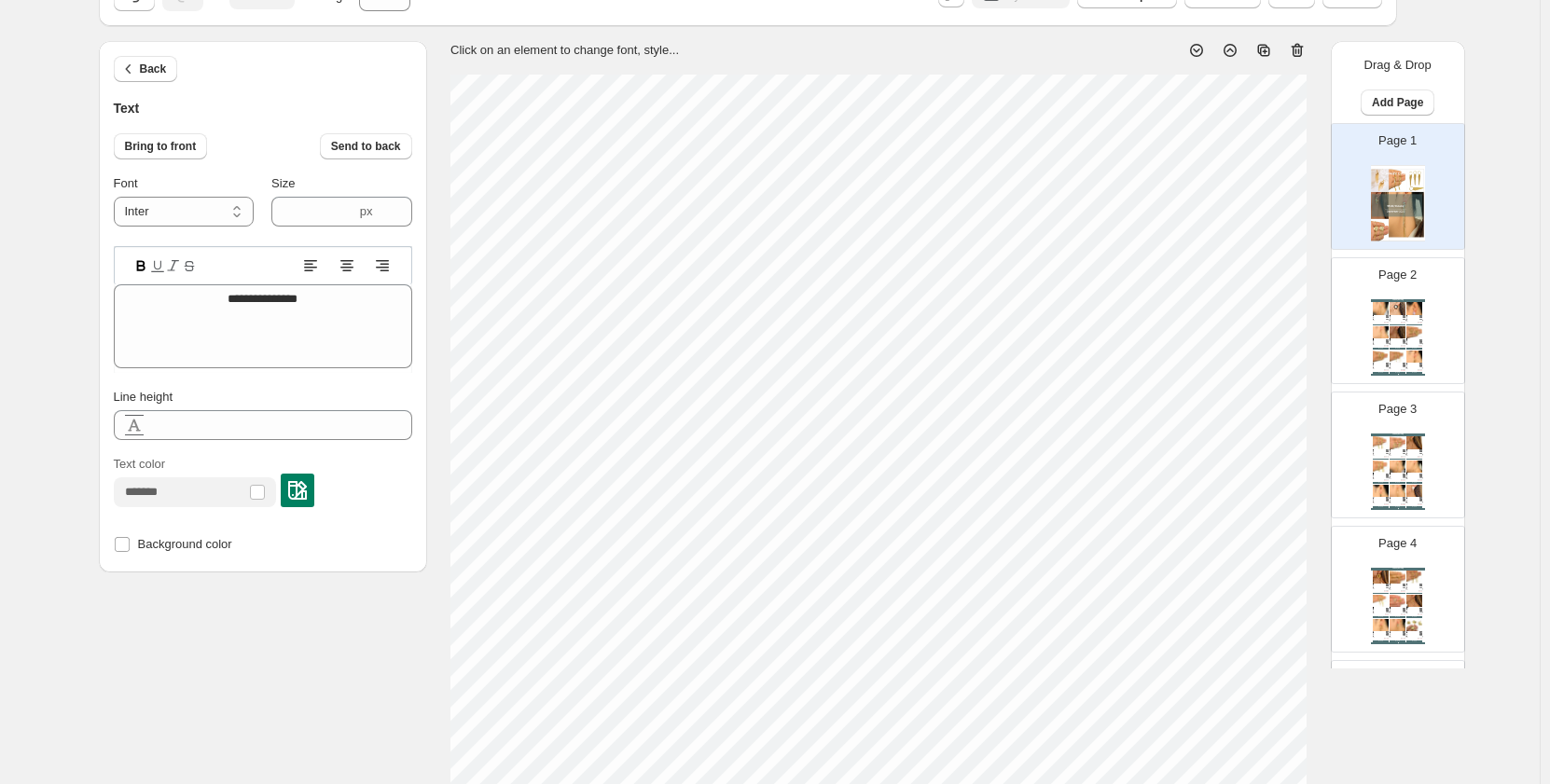
type input "****"
type textarea "**********"
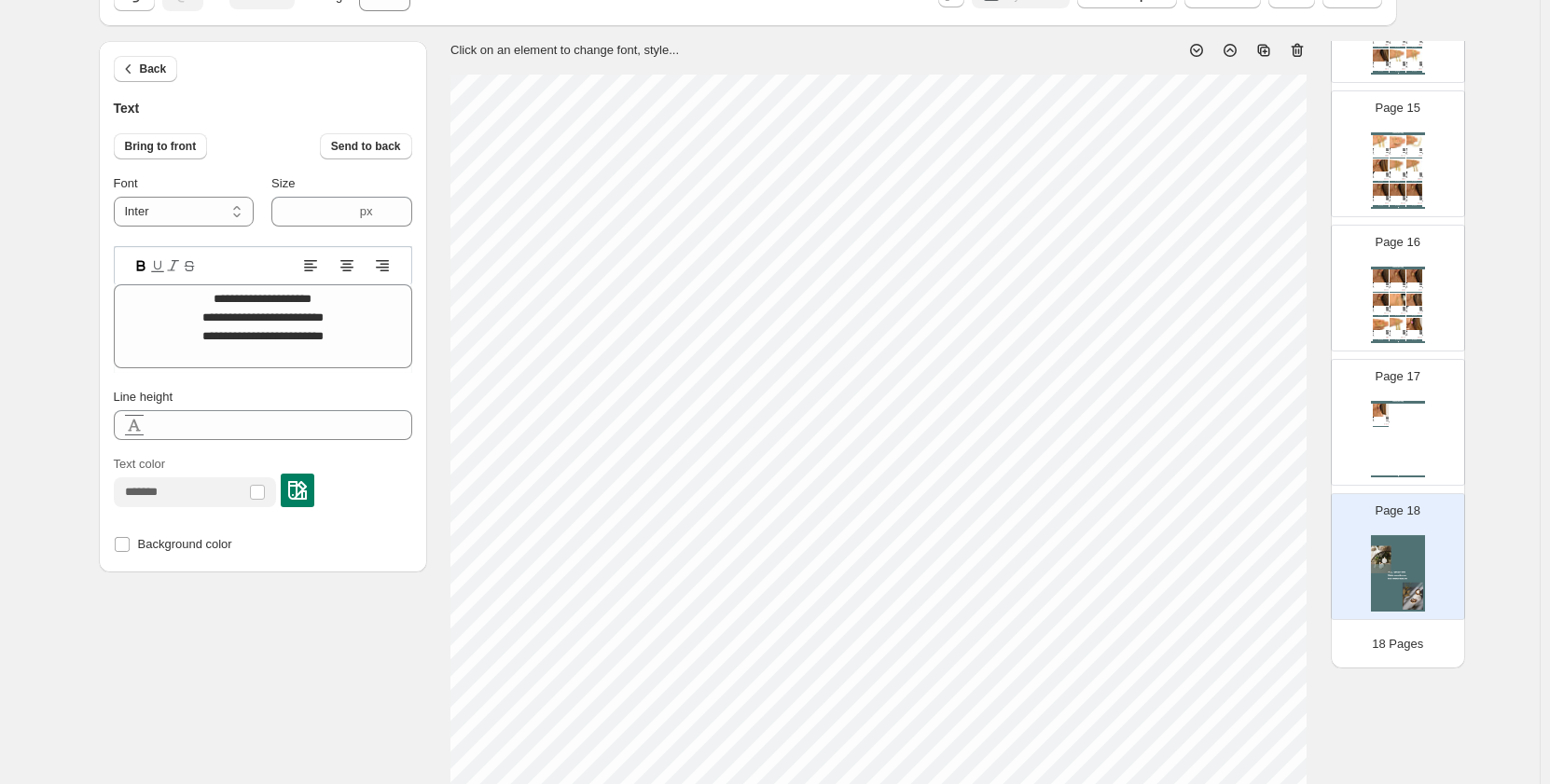
scroll to position [15, 14]
type textarea "**********"
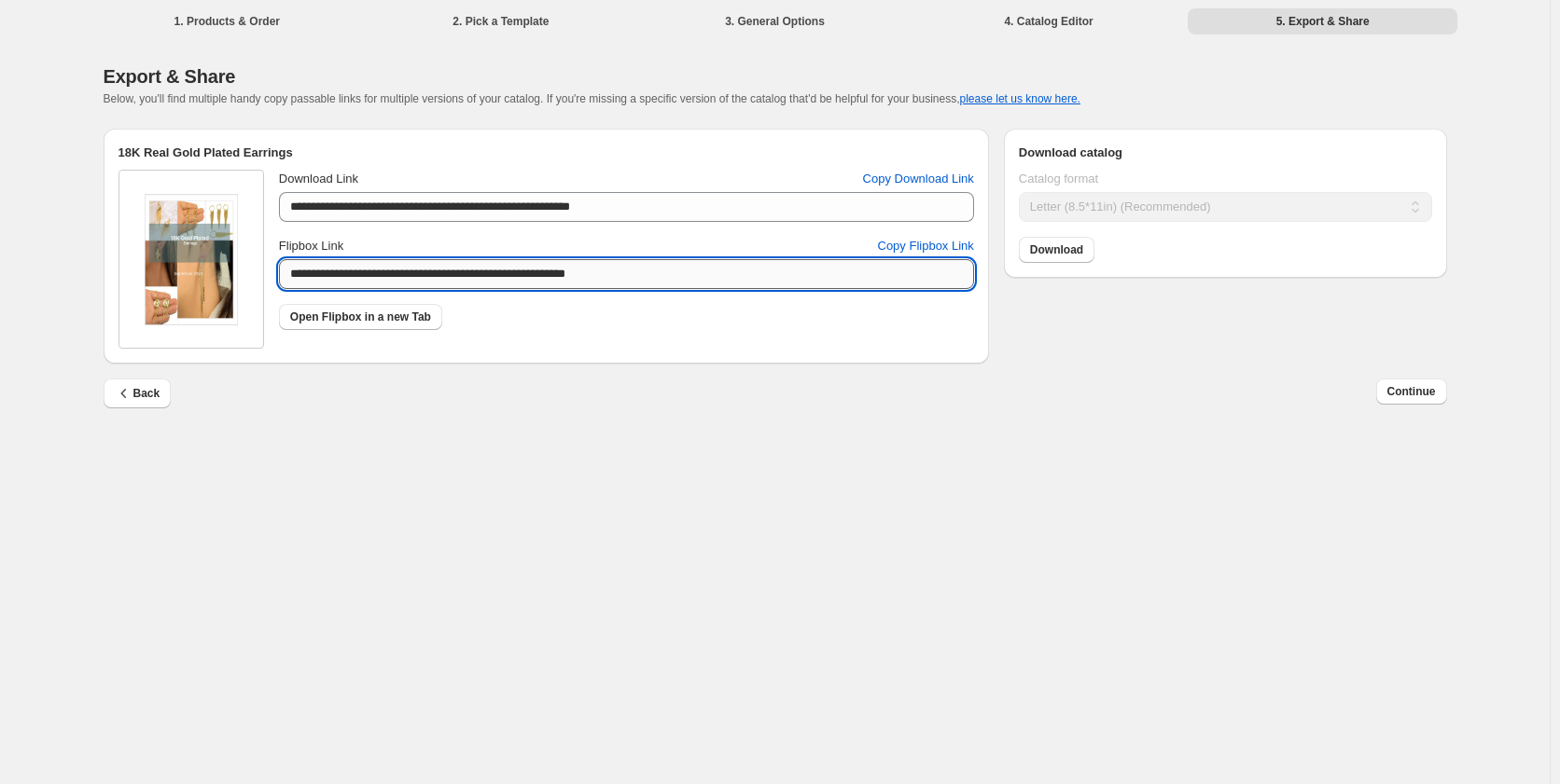
drag, startPoint x: 662, startPoint y: 276, endPoint x: 322, endPoint y: 278, distance: 340.0
click at [260, 275] on div "**********" at bounding box center [546, 259] width 855 height 179
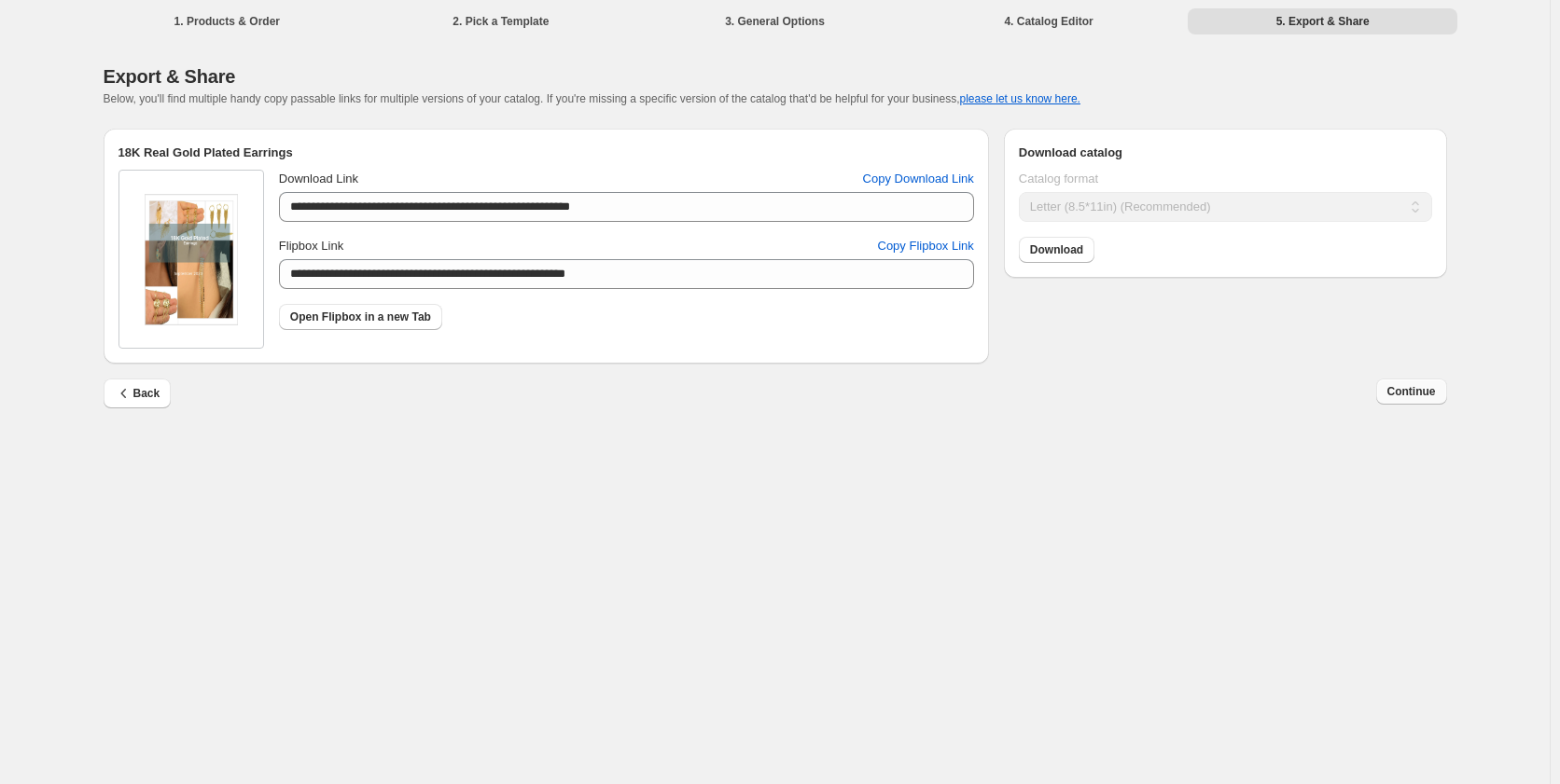
click at [1434, 397] on span "Continue" at bounding box center [1411, 392] width 48 height 15
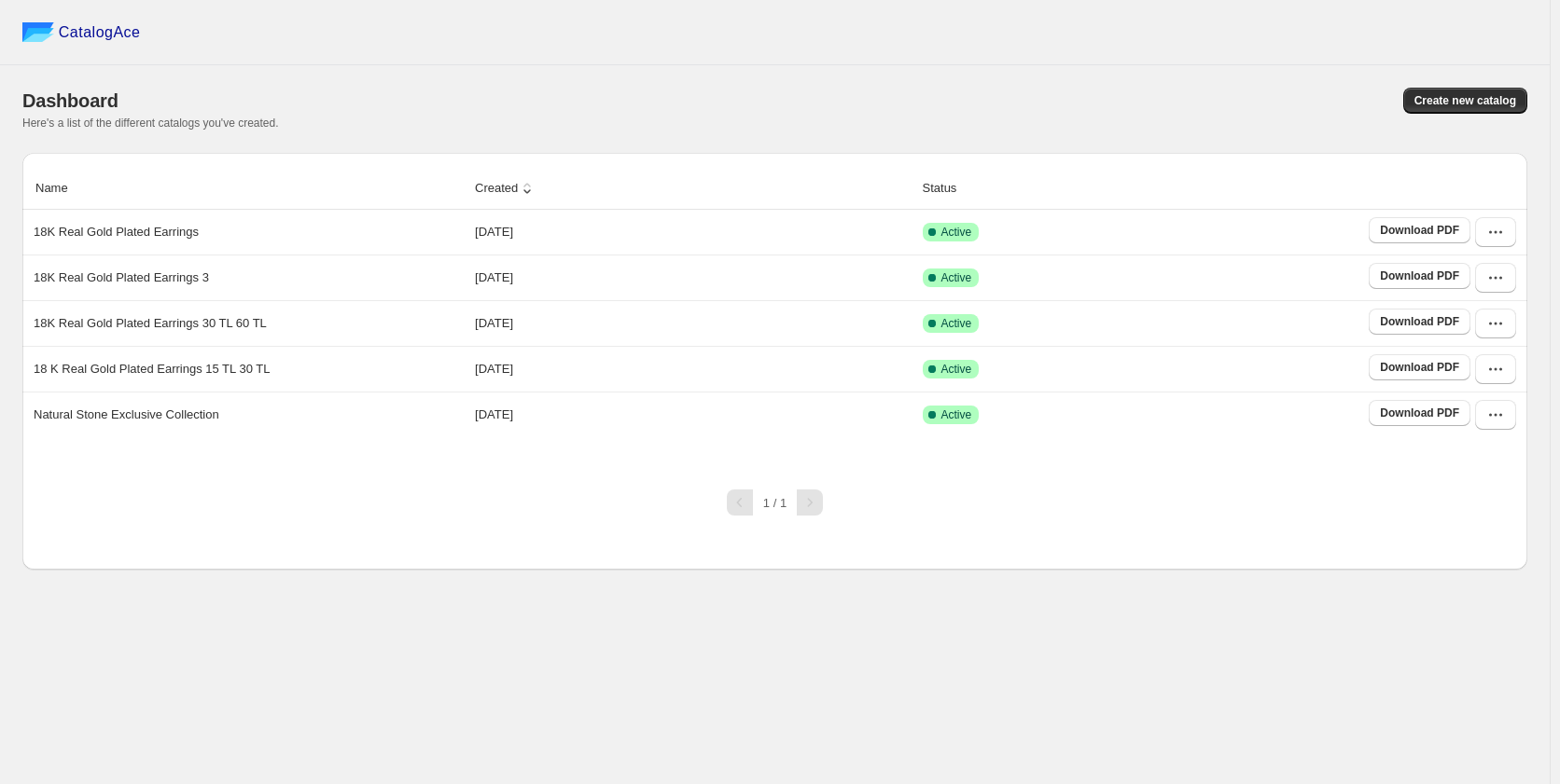
click at [680, 94] on div "Dashboard" at bounding box center [387, 101] width 730 height 27
